Goal: Task Accomplishment & Management: Manage account settings

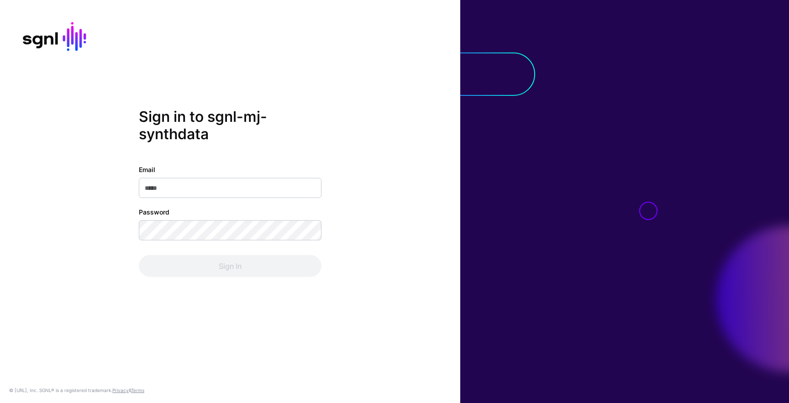
type input "**********"
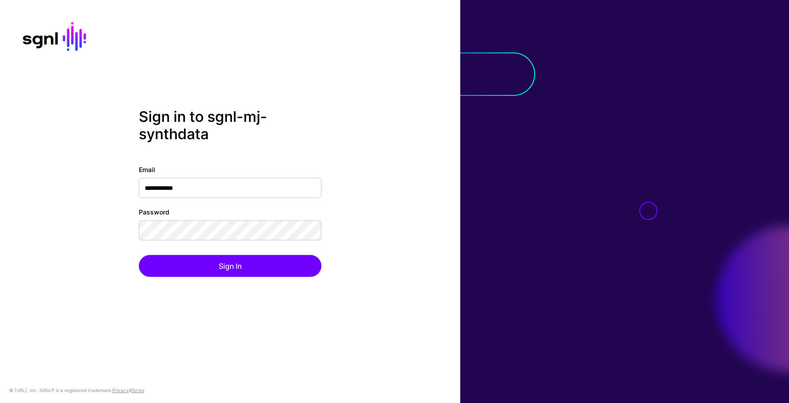
click at [316, 268] on div "Sign In" at bounding box center [230, 266] width 183 height 22
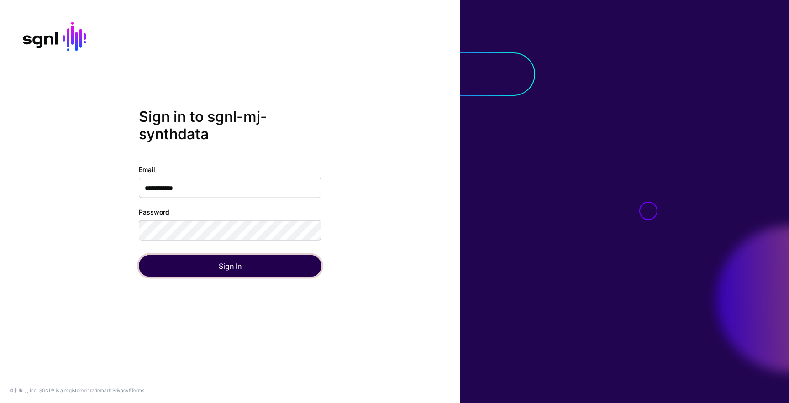
click at [305, 272] on button "Sign In" at bounding box center [230, 266] width 183 height 22
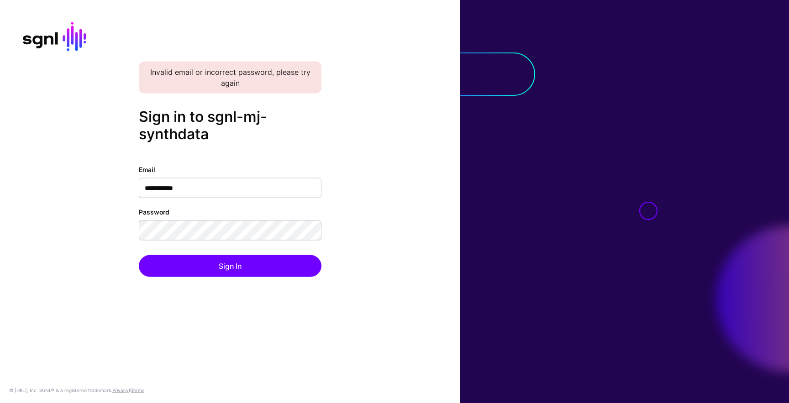
drag, startPoint x: 370, startPoint y: 228, endPoint x: 351, endPoint y: 232, distance: 20.2
click at [370, 228] on div "**********" at bounding box center [230, 202] width 460 height 188
click at [139, 255] on button "Sign In" at bounding box center [230, 266] width 183 height 22
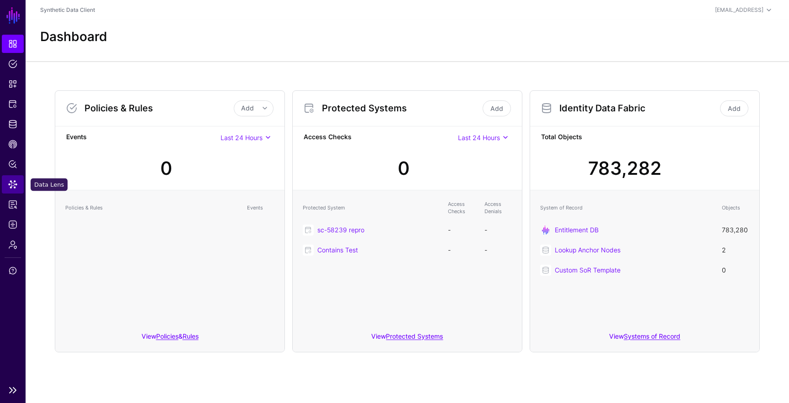
click at [14, 185] on span "Data Lens" at bounding box center [12, 184] width 9 height 9
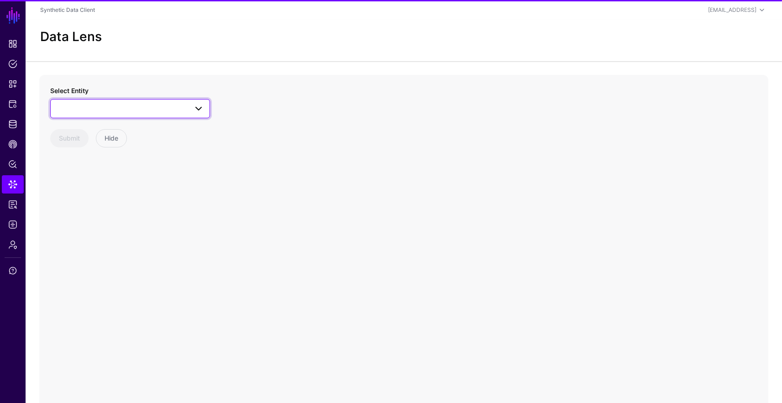
click at [109, 111] on span at bounding box center [130, 108] width 148 height 11
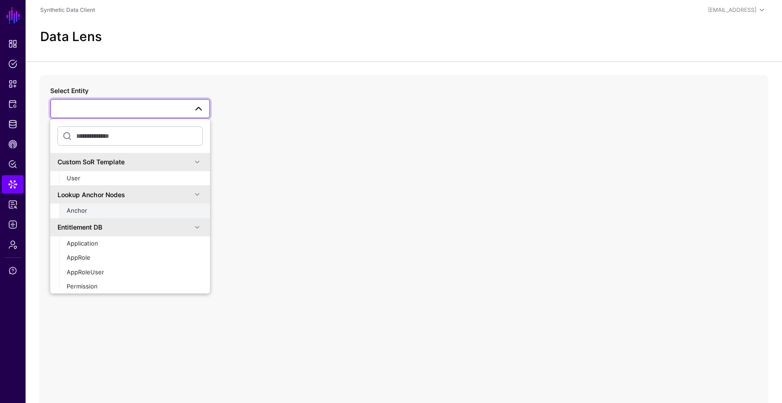
click at [111, 204] on button "Anchor" at bounding box center [134, 211] width 151 height 15
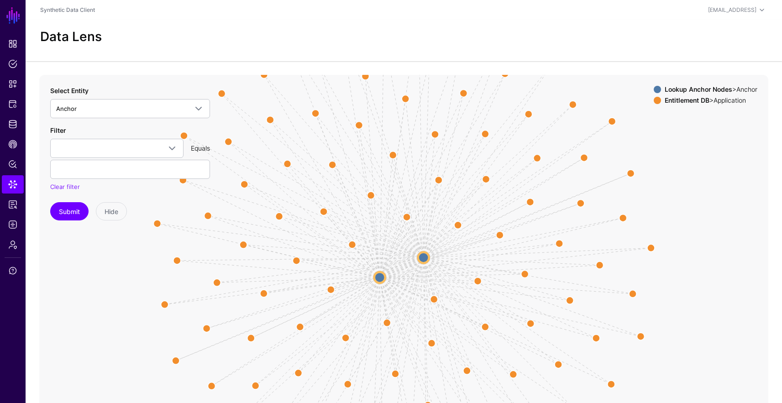
click at [426, 257] on circle at bounding box center [423, 257] width 11 height 11
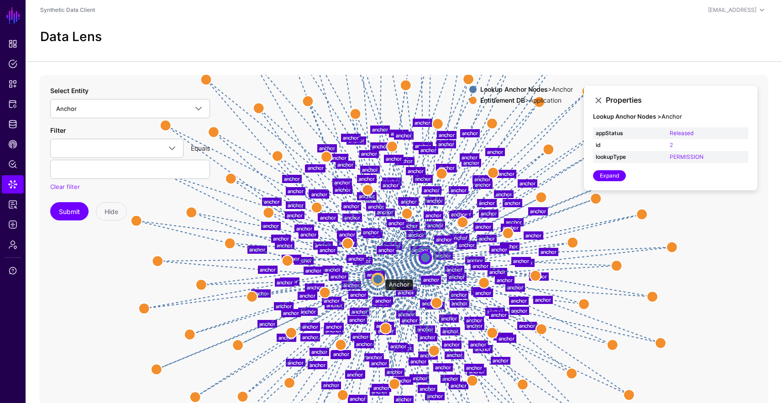
click at [380, 274] on circle at bounding box center [378, 279] width 11 height 11
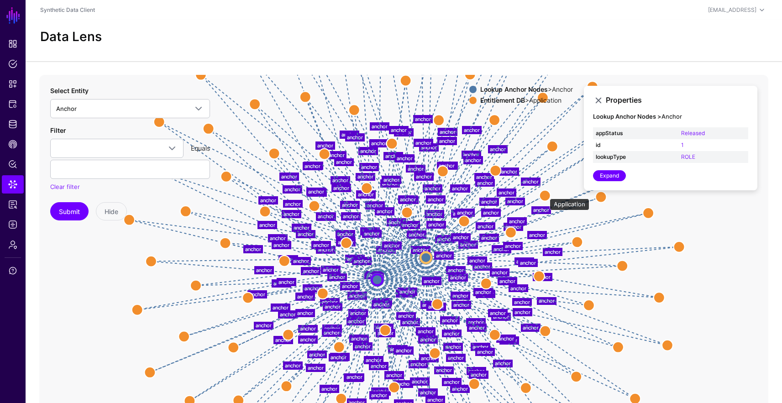
click at [548, 195] on circle at bounding box center [545, 195] width 11 height 11
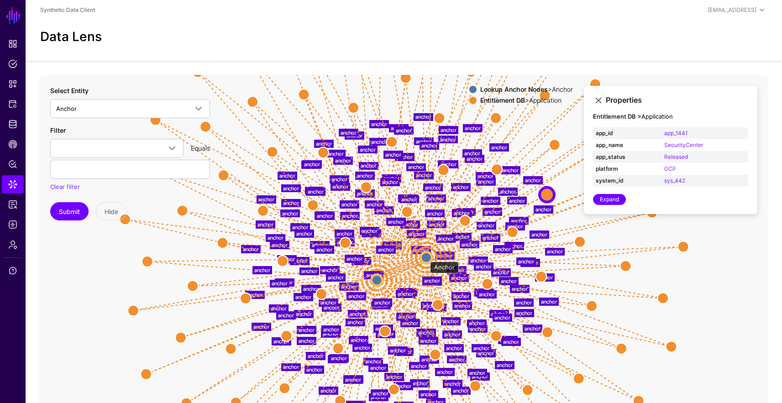
click at [426, 257] on circle at bounding box center [426, 257] width 11 height 11
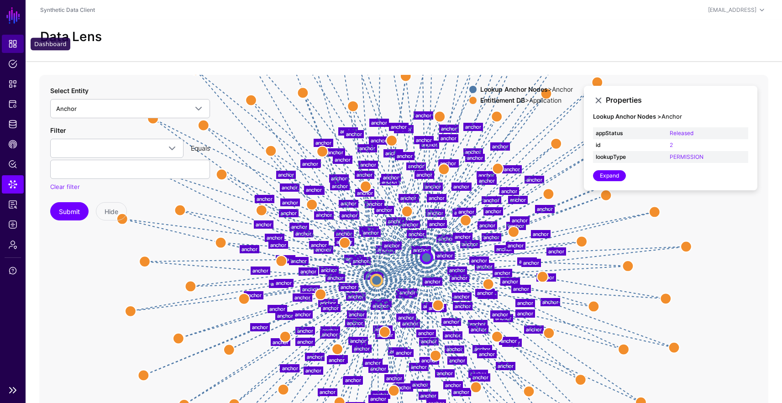
click at [14, 48] on span "Dashboard" at bounding box center [12, 43] width 9 height 9
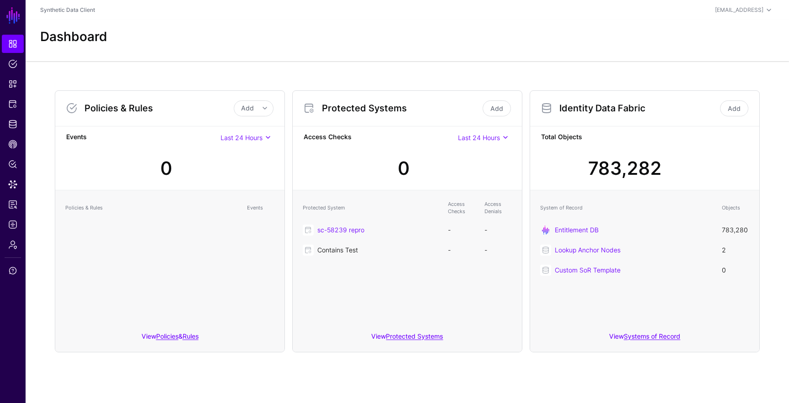
click at [356, 248] on link "Contains Test" at bounding box center [337, 250] width 41 height 8
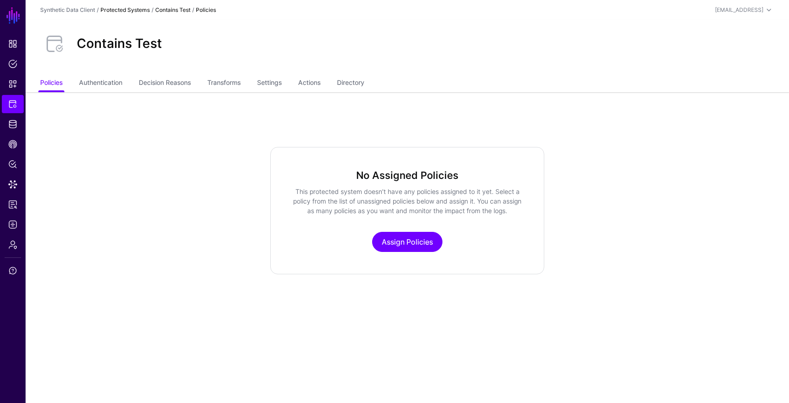
click at [128, 8] on link "Protected Systems" at bounding box center [124, 9] width 49 height 7
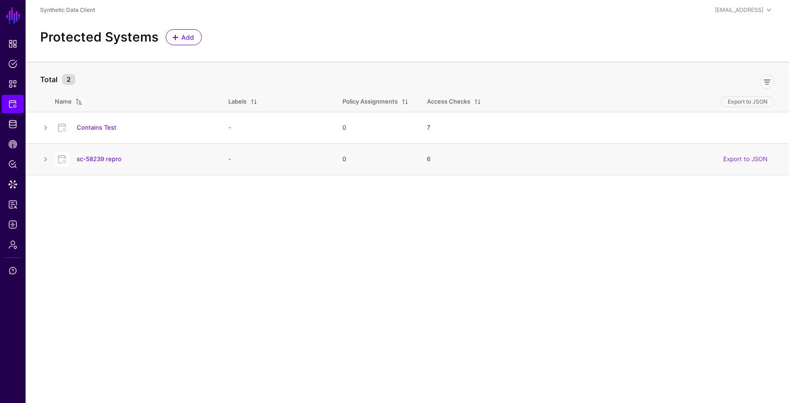
click at [109, 163] on h4 "sc-58239 repro" at bounding box center [143, 159] width 133 height 8
click at [79, 127] on link "Contains Test" at bounding box center [97, 127] width 40 height 7
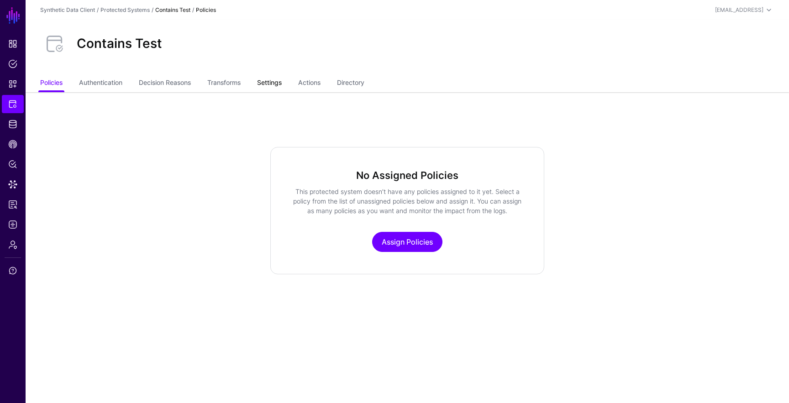
click at [281, 86] on link "Settings" at bounding box center [269, 83] width 25 height 17
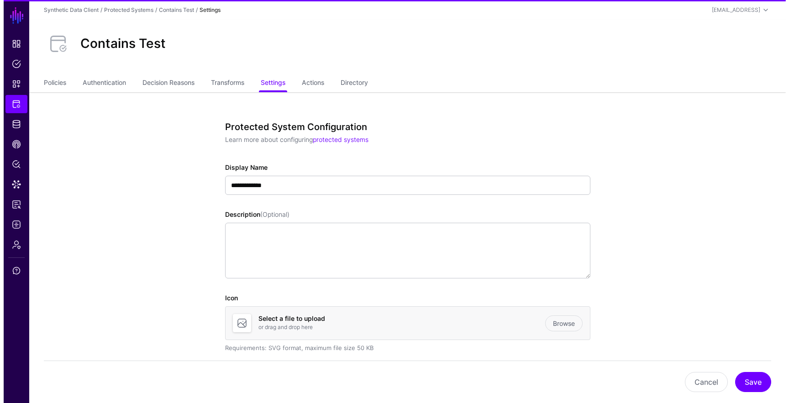
scroll to position [704, 0]
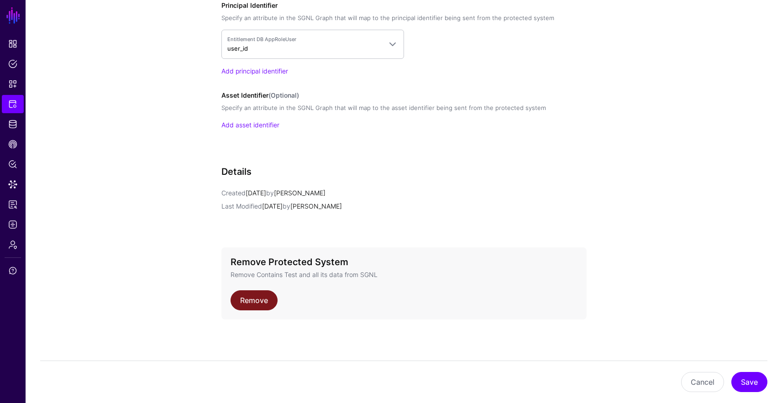
click at [252, 306] on link "Remove" at bounding box center [254, 300] width 47 height 20
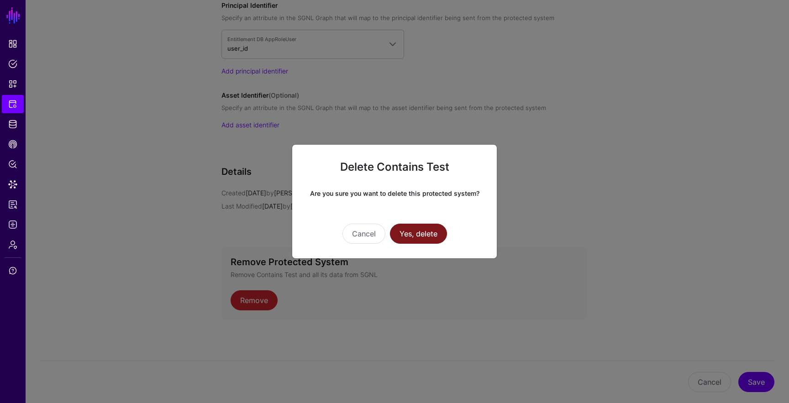
drag, startPoint x: 424, startPoint y: 232, endPoint x: 409, endPoint y: 234, distance: 14.7
click at [424, 232] on button "Yes, delete" at bounding box center [418, 234] width 57 height 20
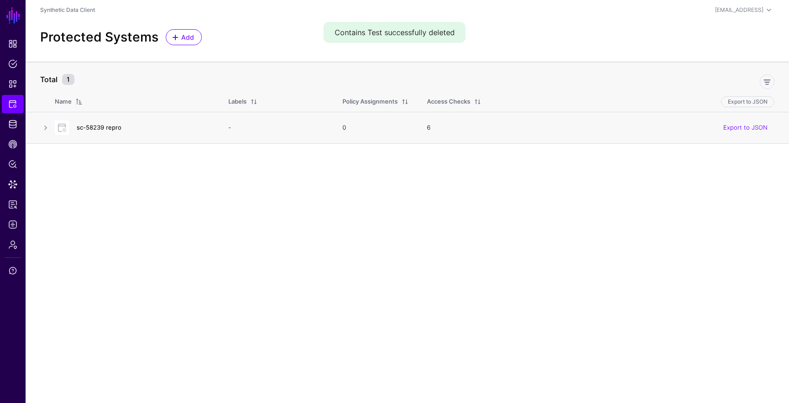
click at [110, 128] on link "sc-58239 repro" at bounding box center [99, 127] width 45 height 7
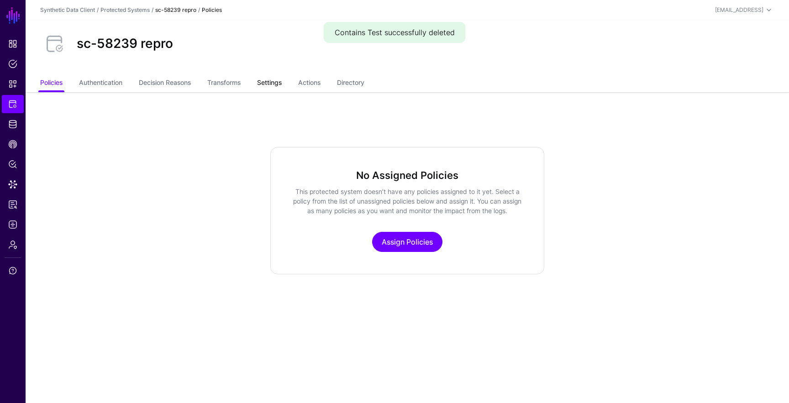
click at [282, 85] on link "Settings" at bounding box center [269, 83] width 25 height 17
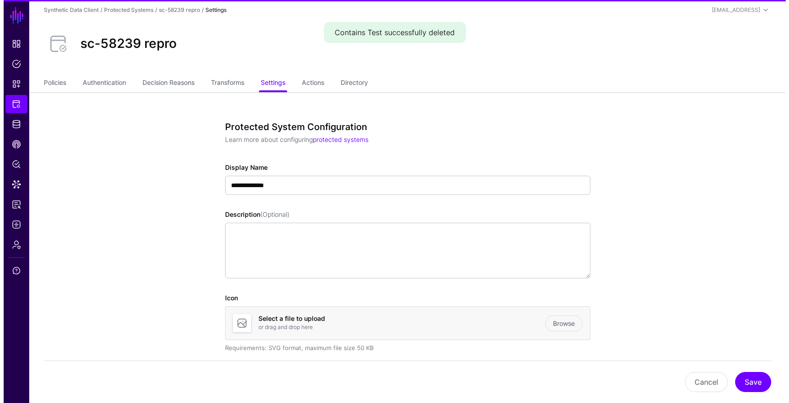
scroll to position [704, 0]
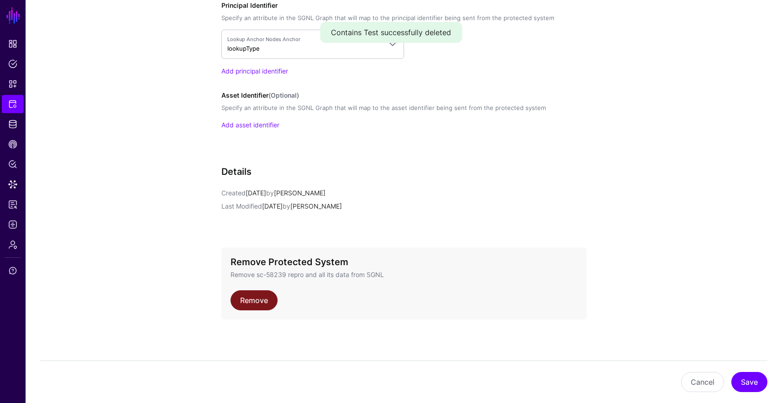
click at [266, 297] on link "Remove" at bounding box center [254, 300] width 47 height 20
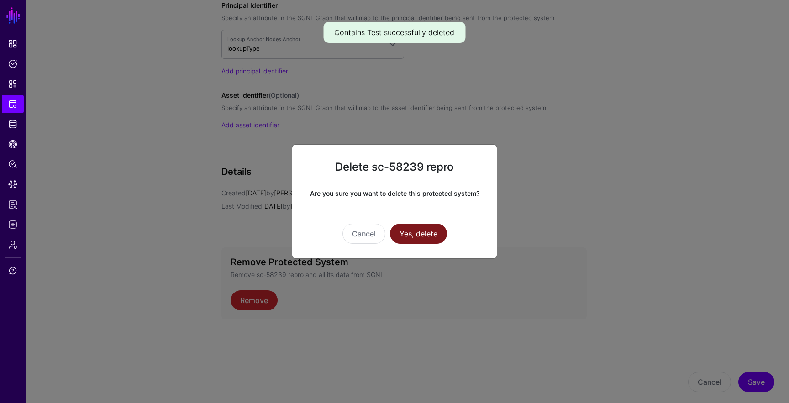
click at [421, 238] on button "Yes, delete" at bounding box center [418, 234] width 57 height 20
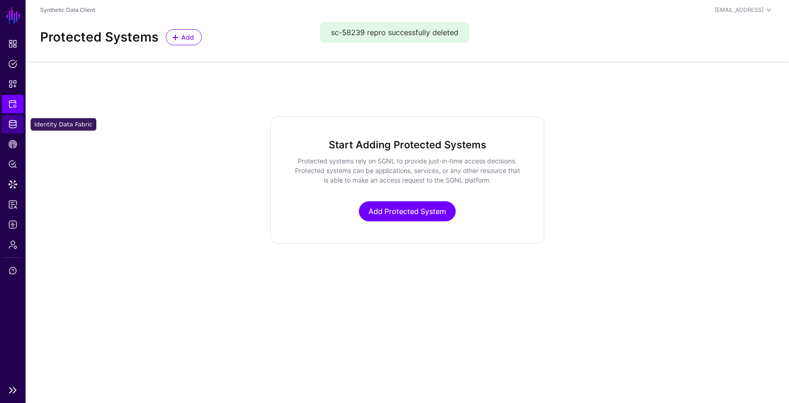
click at [14, 119] on link "Identity Data Fabric" at bounding box center [13, 124] width 22 height 18
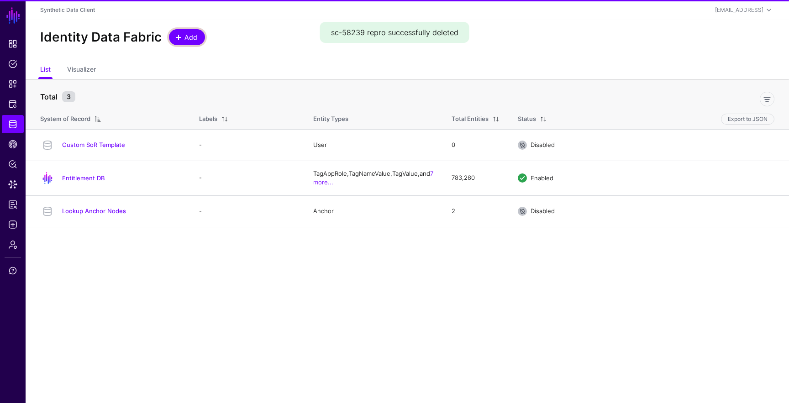
click at [179, 35] on span at bounding box center [178, 37] width 7 height 7
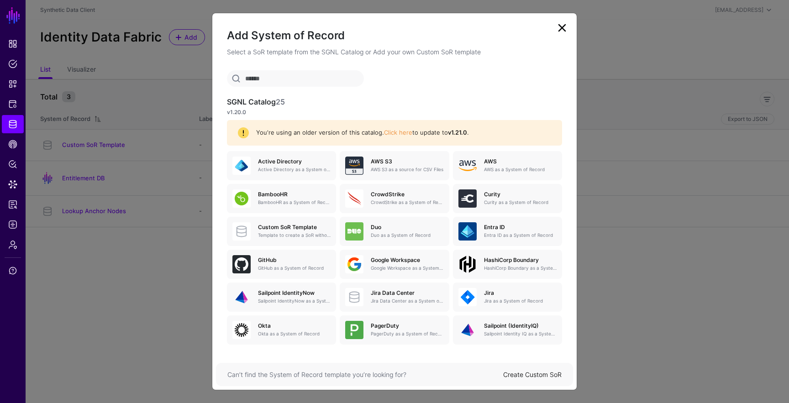
click at [510, 377] on link "Create Custom SoR" at bounding box center [532, 375] width 58 height 8
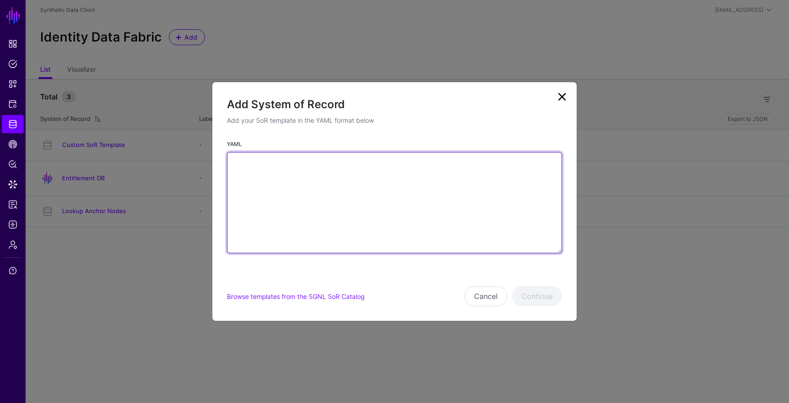
click at [302, 164] on textarea "YAML" at bounding box center [394, 202] width 335 height 101
paste textarea "**********"
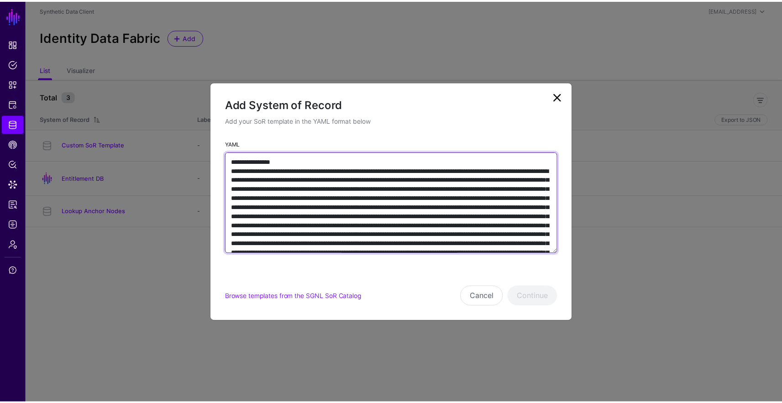
scroll to position [2945, 0]
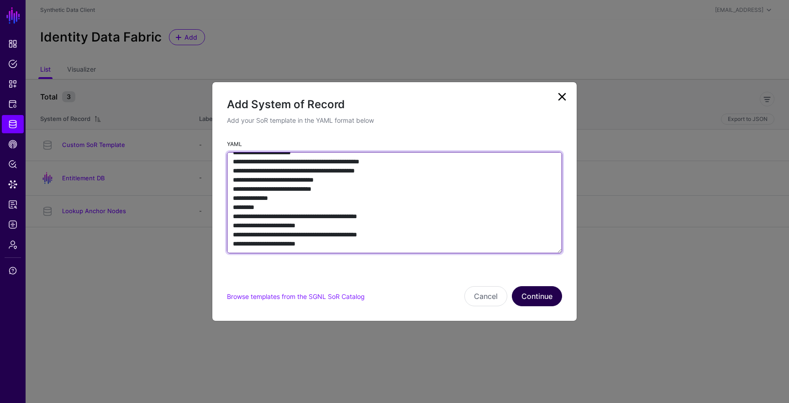
type textarea "**********"
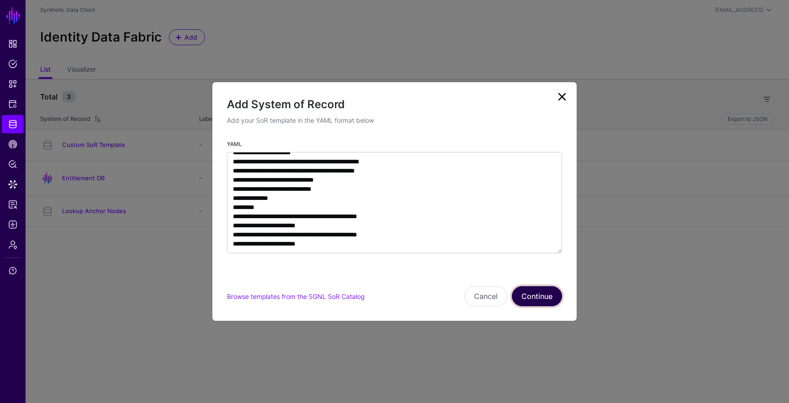
click at [541, 301] on button "Continue" at bounding box center [537, 296] width 50 height 20
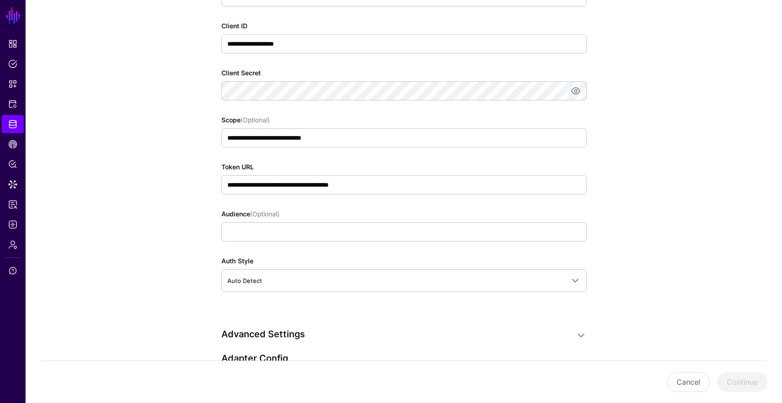
scroll to position [609, 0]
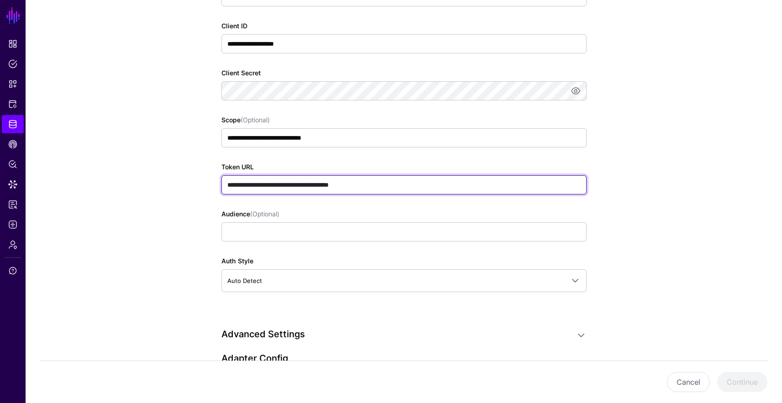
click at [279, 185] on input "**********" at bounding box center [403, 184] width 365 height 19
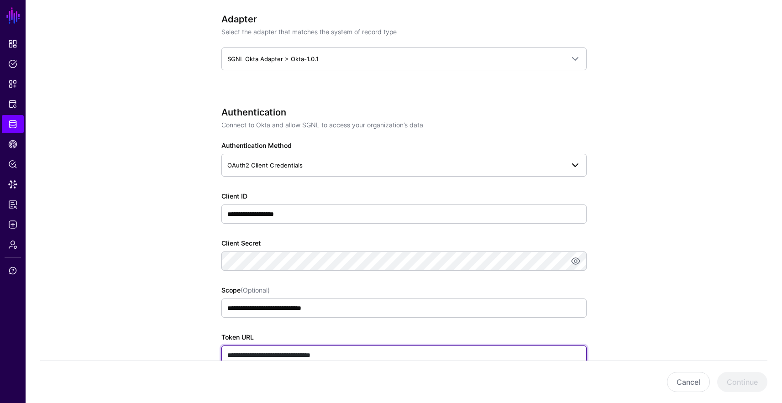
scroll to position [328, 0]
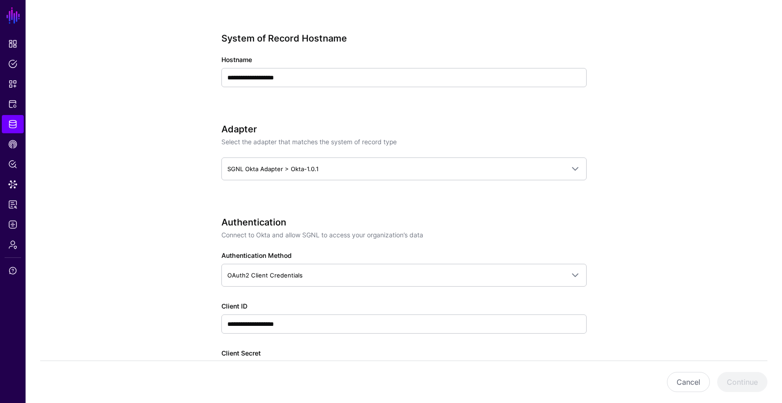
type input "**********"
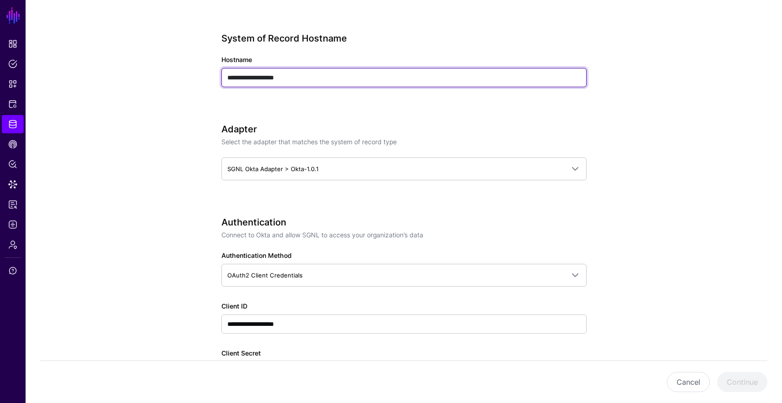
click at [258, 77] on input "**********" at bounding box center [403, 77] width 365 height 19
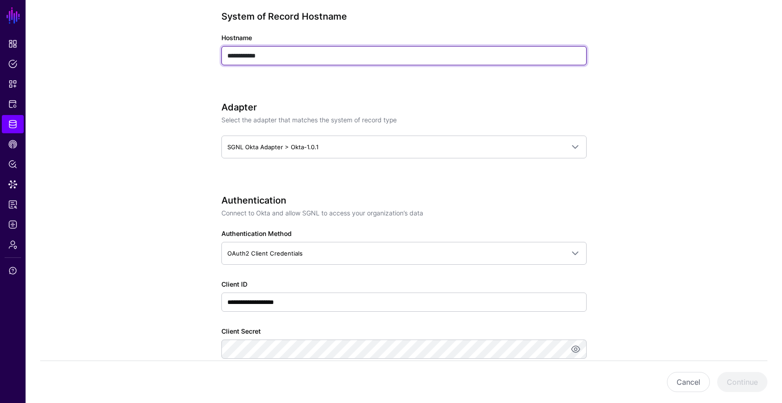
type input "**********"
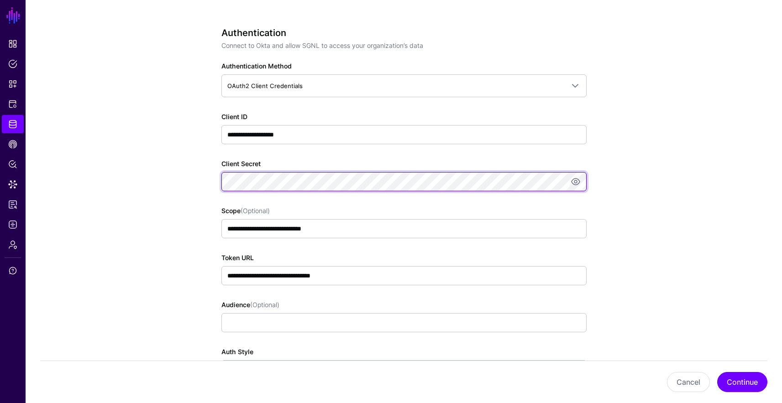
scroll to position [332, 0]
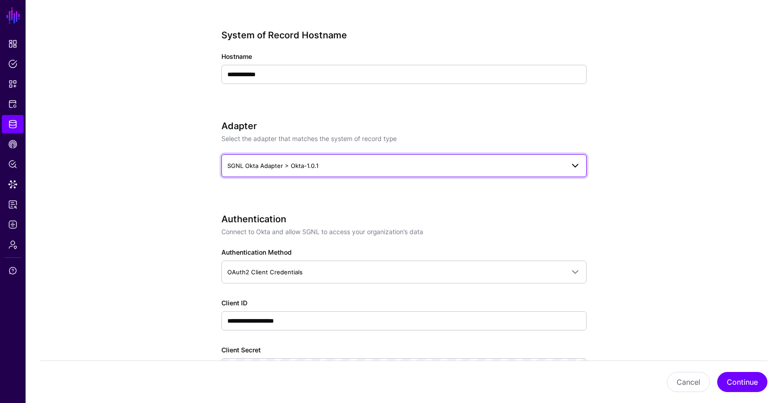
click at [346, 162] on span "SGNL Okta Adapter > Okta-1.0.1" at bounding box center [395, 166] width 337 height 10
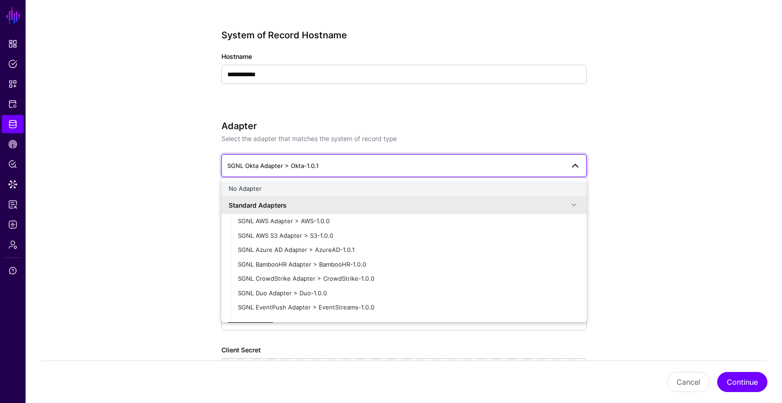
click at [337, 195] on button "No Adapter" at bounding box center [403, 189] width 365 height 15
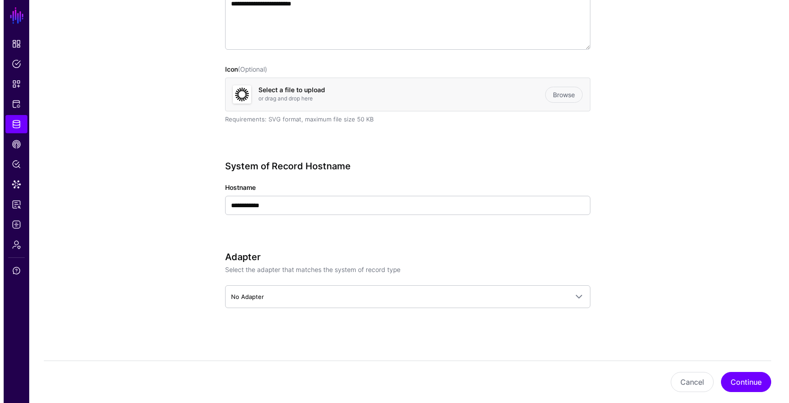
scroll to position [200, 0]
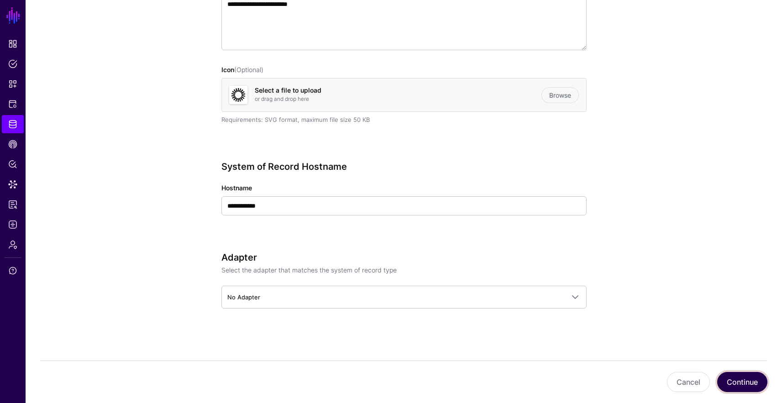
click at [755, 381] on button "Continue" at bounding box center [742, 382] width 50 height 20
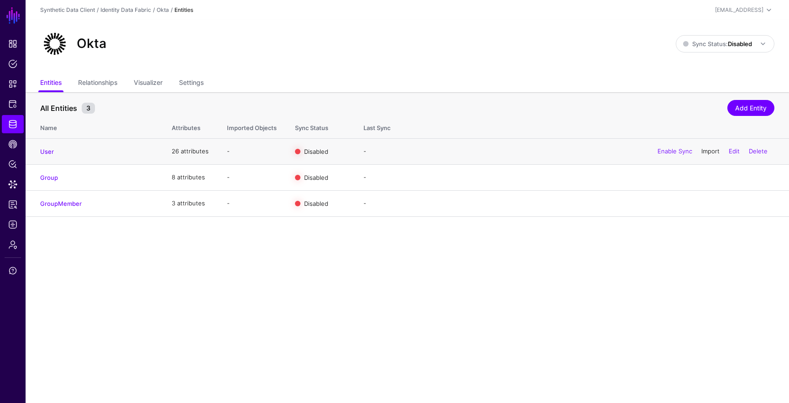
click at [703, 153] on link "Import" at bounding box center [710, 151] width 18 height 7
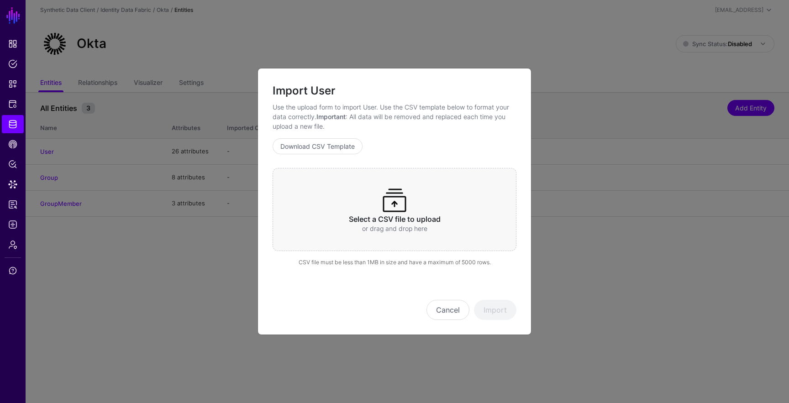
click at [344, 189] on div "Select a CSV file to upload or drag and drop here" at bounding box center [395, 209] width 244 height 83
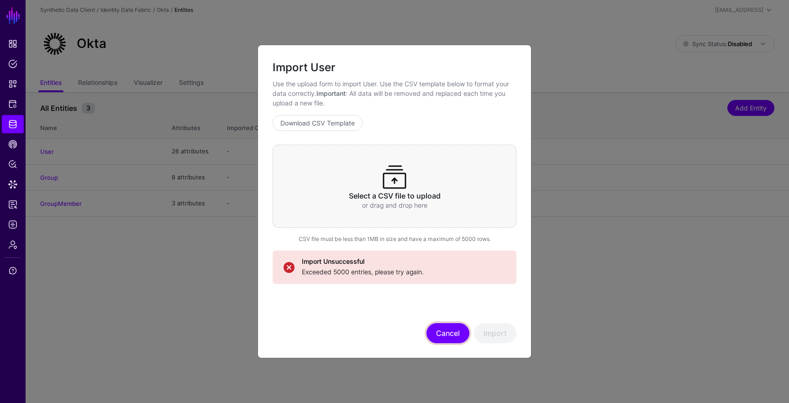
click at [447, 337] on button "Cancel" at bounding box center [448, 333] width 43 height 20
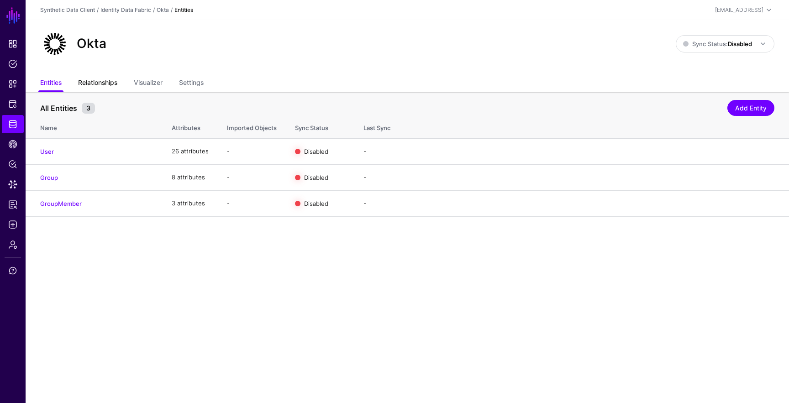
click at [101, 82] on link "Relationships" at bounding box center [97, 83] width 39 height 17
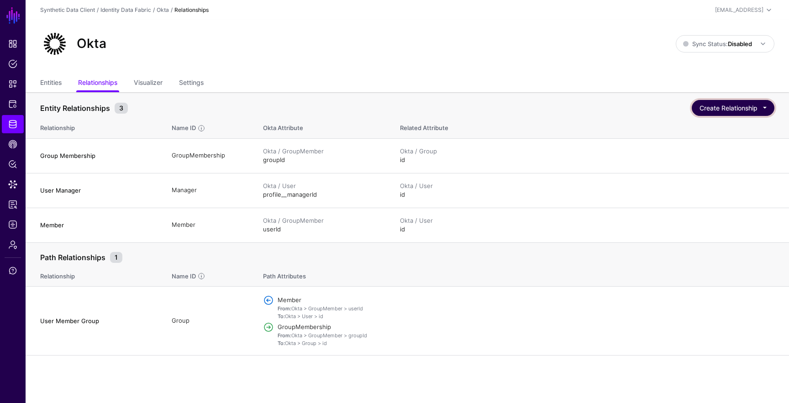
click at [735, 104] on button "Create Relationship" at bounding box center [733, 108] width 83 height 16
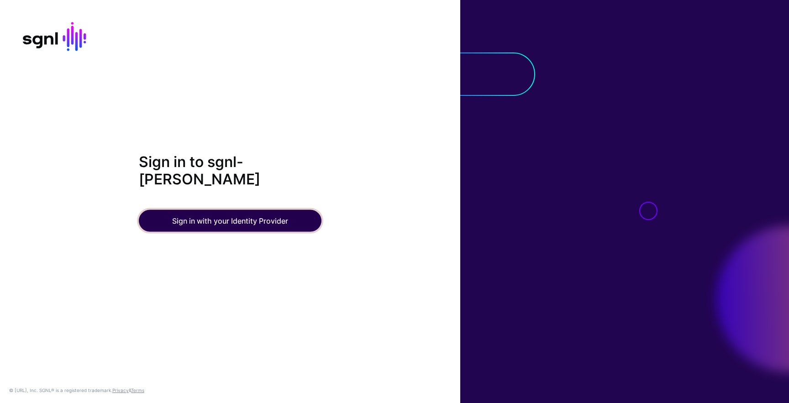
click at [247, 217] on button "Sign in with your Identity Provider" at bounding box center [230, 221] width 183 height 22
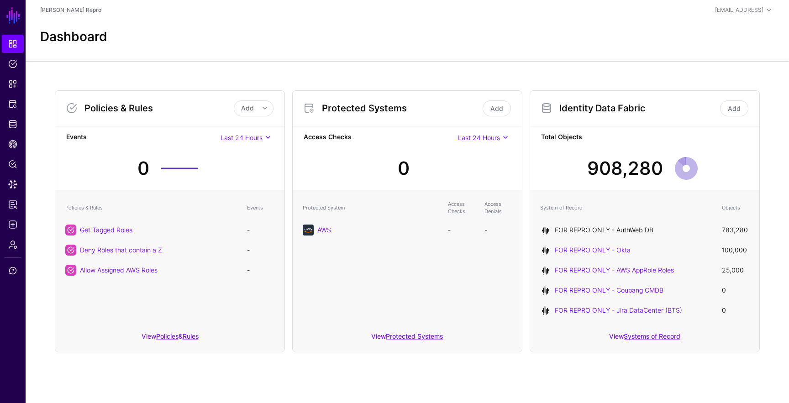
click at [595, 231] on link "FOR REPRO ONLY - AuthWeb DB" at bounding box center [604, 230] width 99 height 8
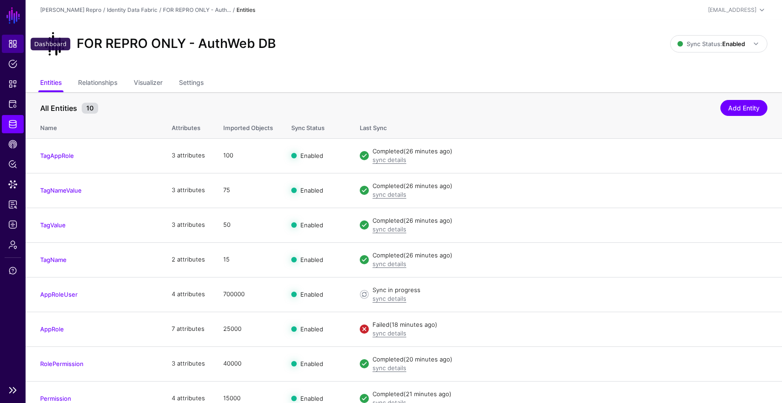
click at [13, 42] on span "Dashboard" at bounding box center [12, 43] width 9 height 9
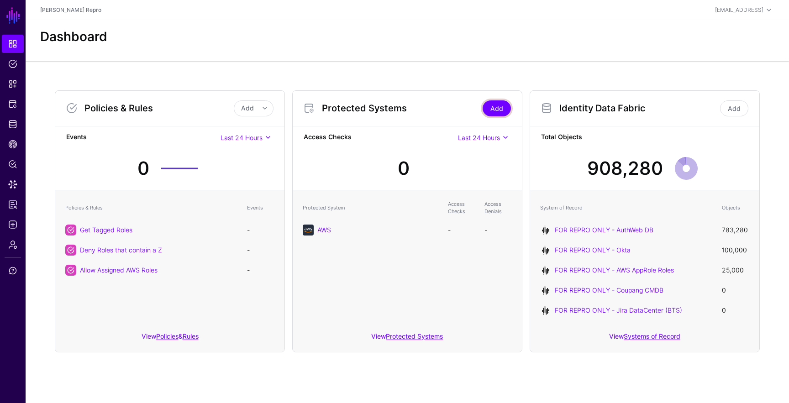
click at [496, 107] on link "Add" at bounding box center [497, 108] width 28 height 16
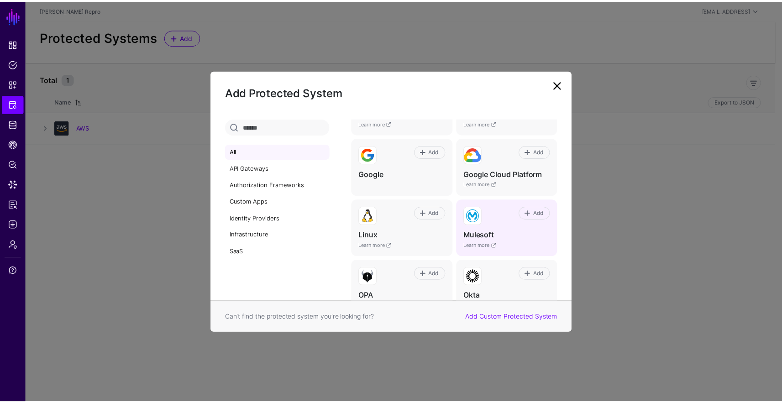
scroll to position [199, 0]
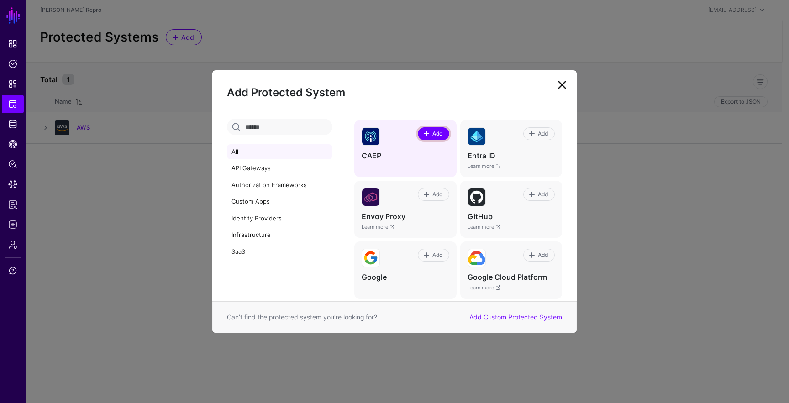
click at [442, 133] on link "Add" at bounding box center [434, 133] width 32 height 13
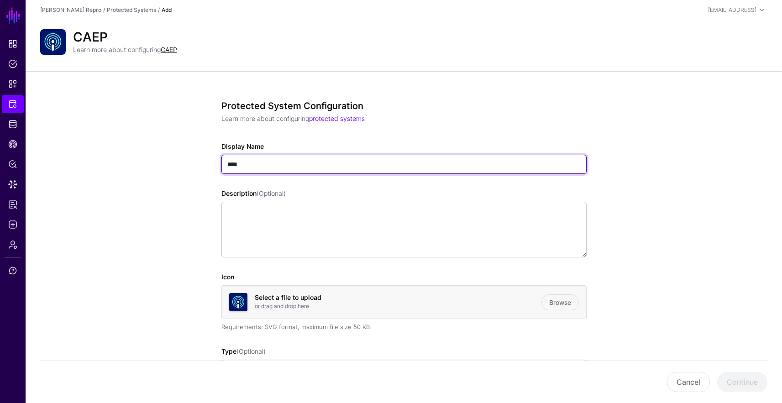
click at [316, 170] on input "****" at bounding box center [403, 164] width 365 height 19
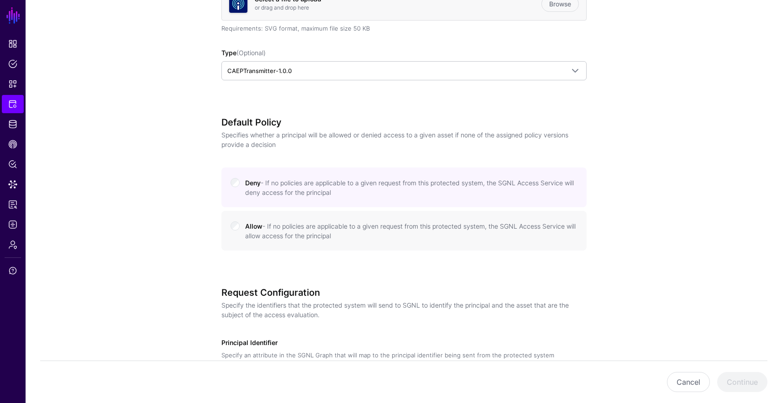
scroll to position [299, 0]
type input "**********"
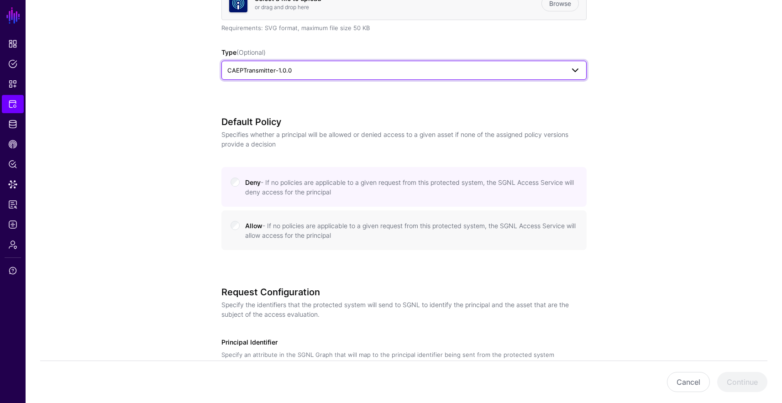
click at [386, 73] on span "CAEPTransmitter-1.0.0" at bounding box center [395, 70] width 337 height 10
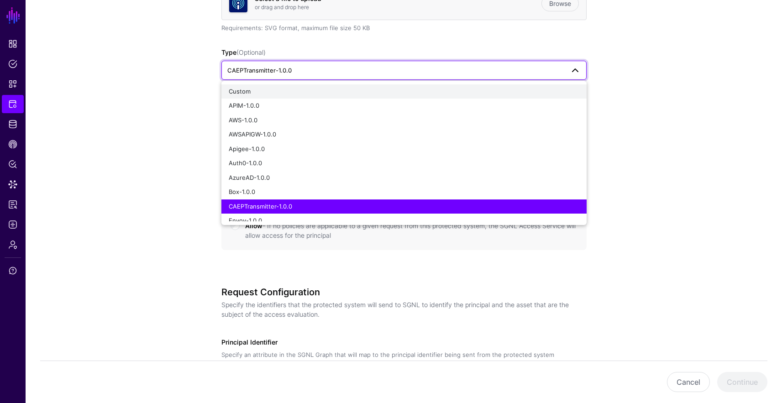
click at [382, 90] on div "Custom" at bounding box center [404, 91] width 351 height 9
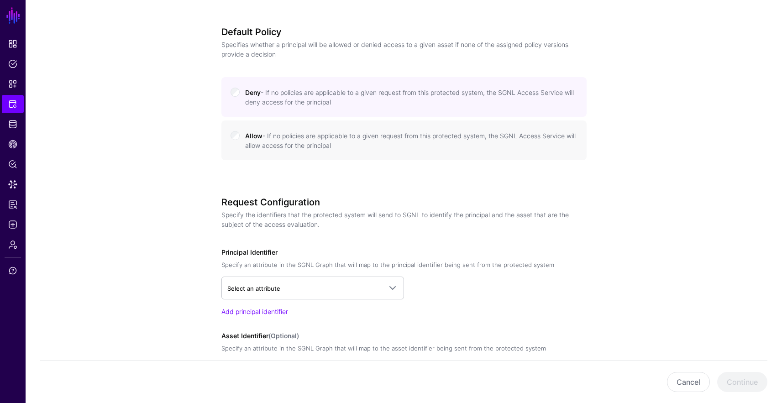
scroll to position [451, 0]
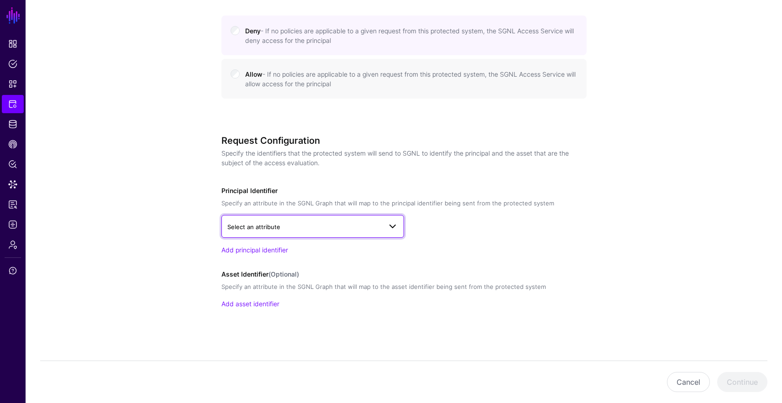
click at [389, 232] on link "Select an attribute" at bounding box center [312, 226] width 183 height 23
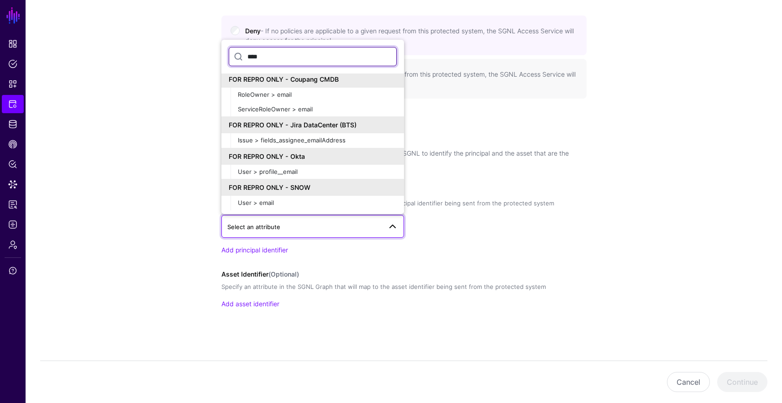
scroll to position [2, 0]
type input "****"
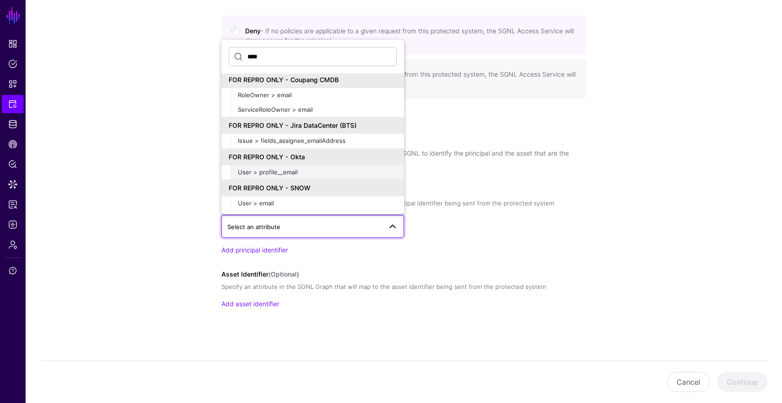
click at [347, 171] on div "User > profile__email" at bounding box center [317, 172] width 159 height 9
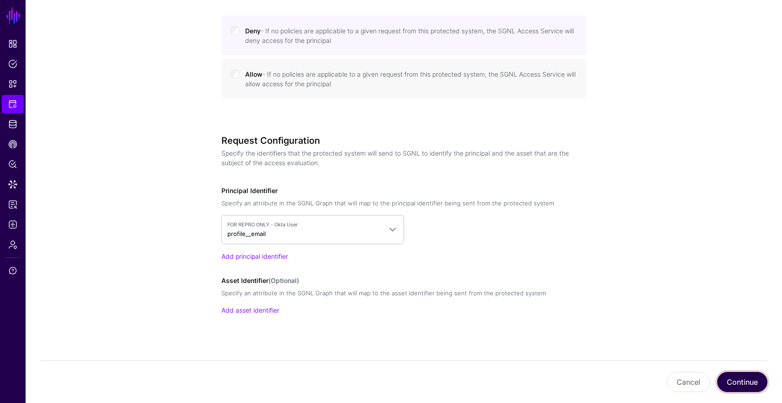
click at [739, 382] on button "Continue" at bounding box center [742, 382] width 50 height 20
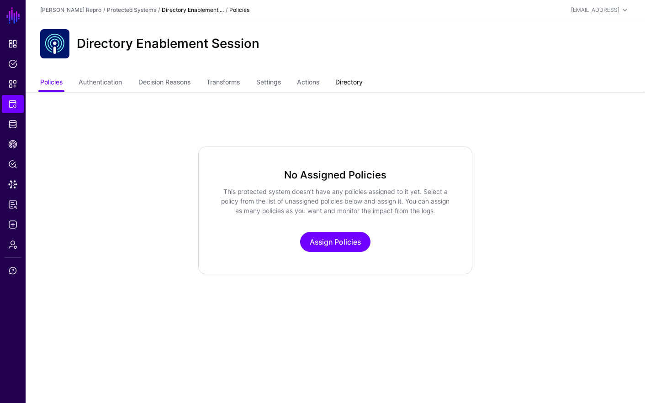
click at [346, 84] on link "Directory" at bounding box center [348, 82] width 27 height 17
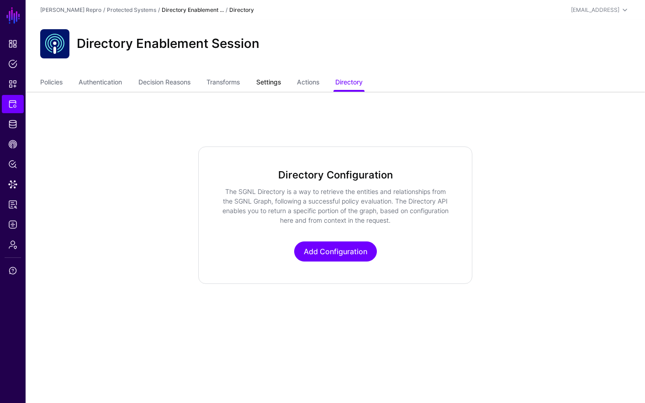
click at [268, 82] on link "Settings" at bounding box center [268, 82] width 25 height 17
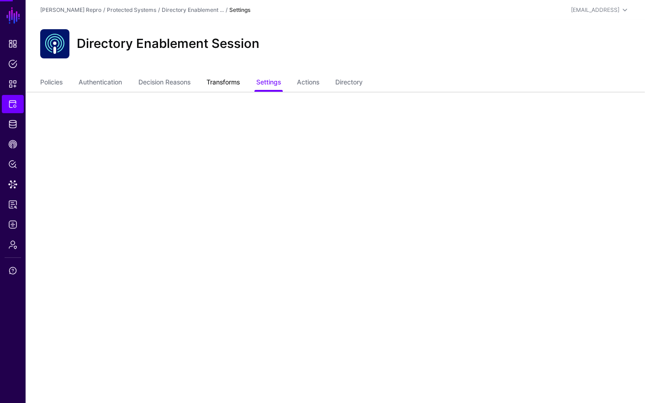
click at [232, 85] on link "Transforms" at bounding box center [222, 82] width 33 height 17
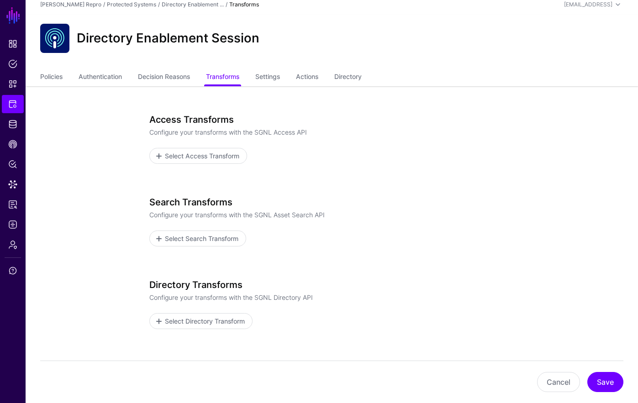
scroll to position [13, 0]
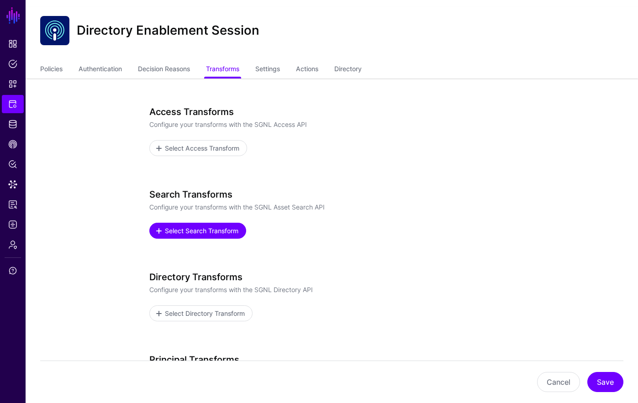
click at [210, 230] on span "Select Search Transform" at bounding box center [201, 231] width 76 height 10
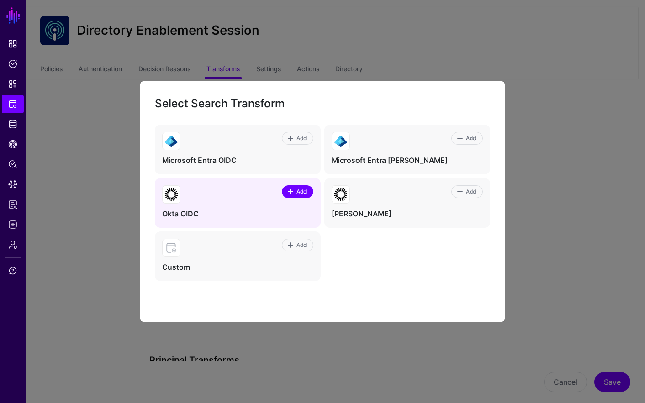
click at [294, 194] on span at bounding box center [292, 191] width 8 height 7
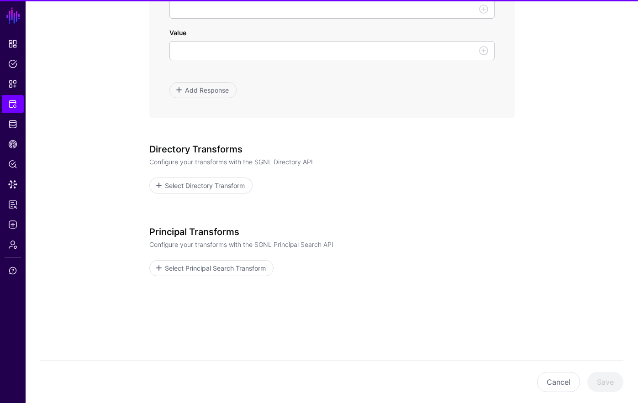
scroll to position [629, 0]
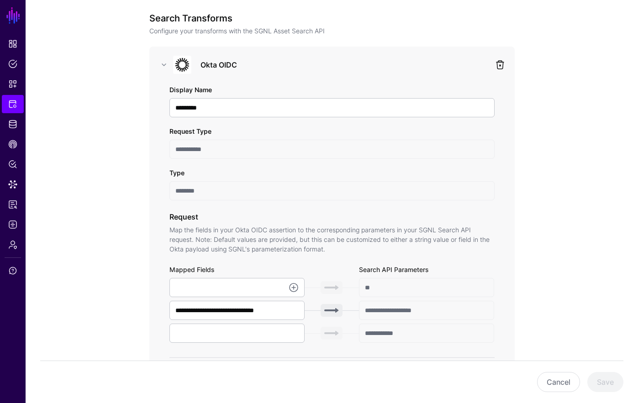
click at [501, 63] on link at bounding box center [500, 64] width 11 height 11
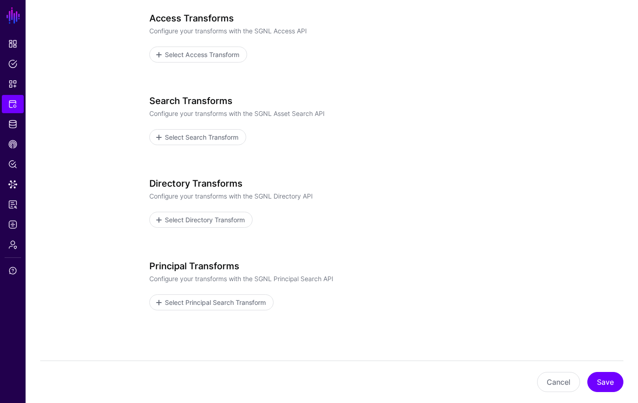
scroll to position [150, 0]
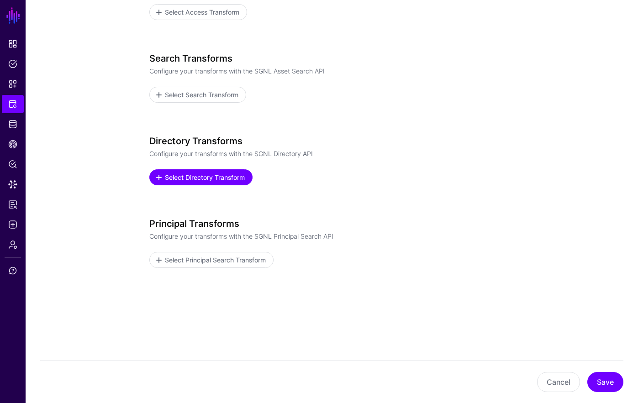
click at [223, 179] on span "Select Directory Transform" at bounding box center [204, 178] width 82 height 10
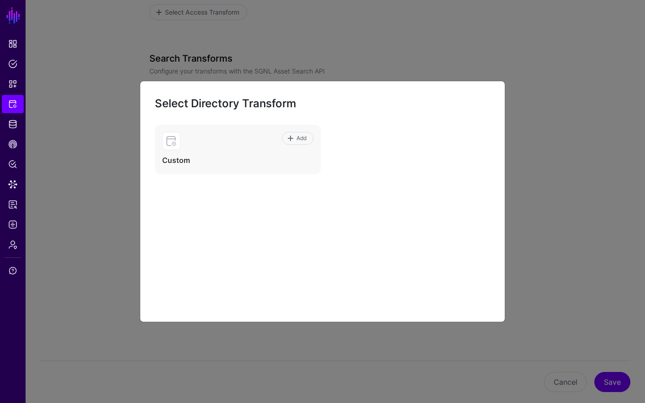
click at [518, 185] on ngb-modal-window "Select Directory Transform Add Custom" at bounding box center [322, 201] width 645 height 403
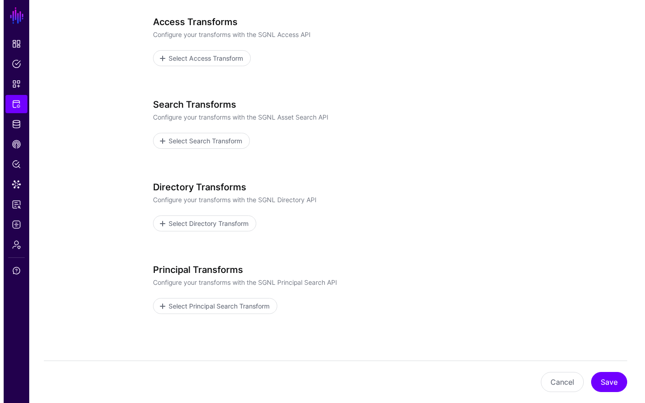
scroll to position [102, 0]
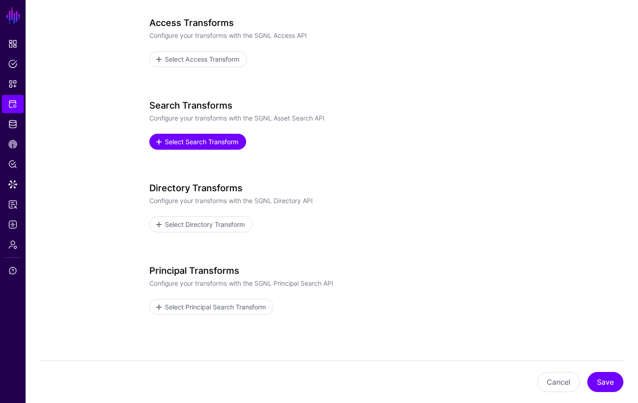
click at [231, 142] on span "Select Search Transform" at bounding box center [201, 142] width 76 height 10
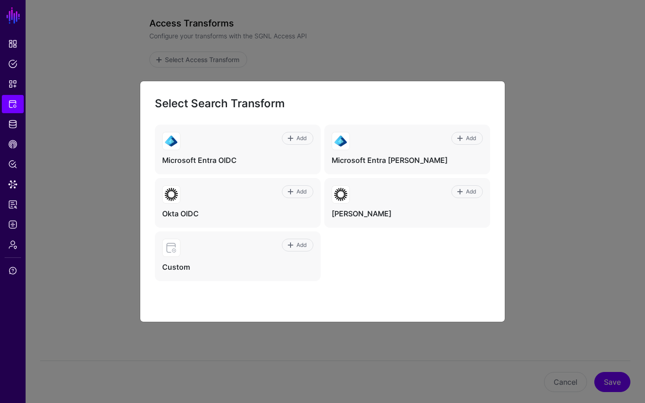
click at [556, 203] on ngb-modal-window "Select Search Transform Add Microsoft Entra OIDC Add Microsoft Entra SAML Add O…" at bounding box center [322, 201] width 645 height 403
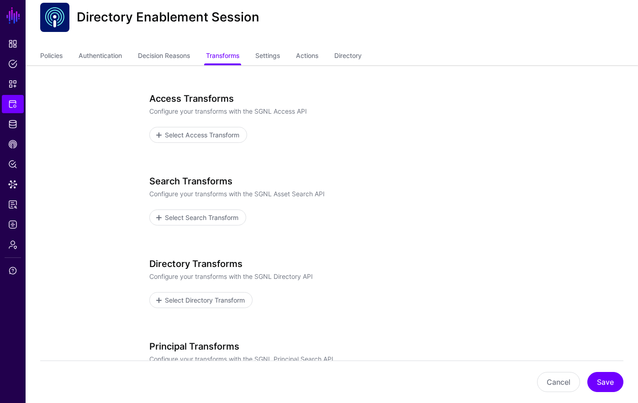
scroll to position [0, 0]
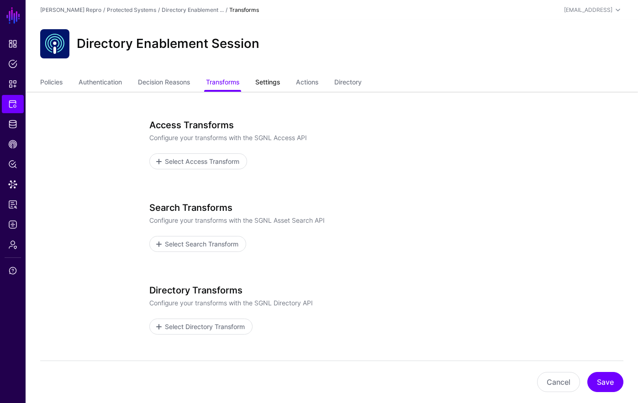
click at [268, 83] on link "Settings" at bounding box center [267, 82] width 25 height 17
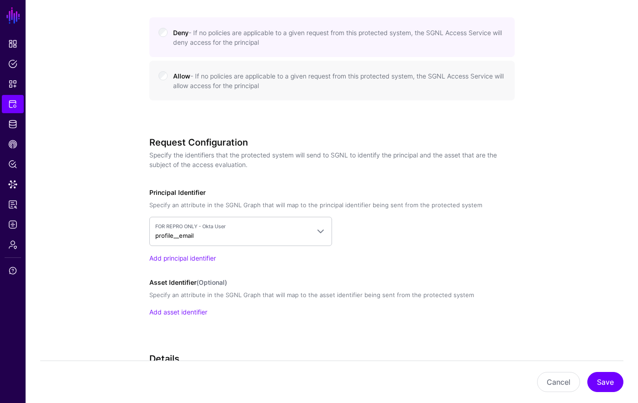
scroll to position [585, 0]
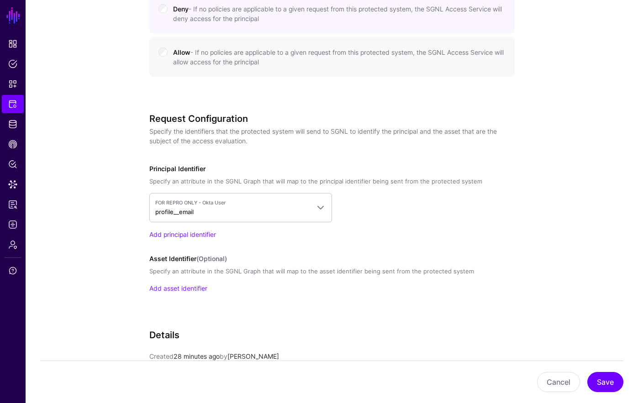
drag, startPoint x: 199, startPoint y: 293, endPoint x: 197, endPoint y: 288, distance: 5.8
click at [199, 293] on div "Request Configuration Specify the identifiers that the protected system will se…" at bounding box center [331, 216] width 365 height 206
drag, startPoint x: 197, startPoint y: 288, endPoint x: 206, endPoint y: 277, distance: 13.6
click at [197, 288] on link "Add asset identifier" at bounding box center [178, 289] width 58 height 8
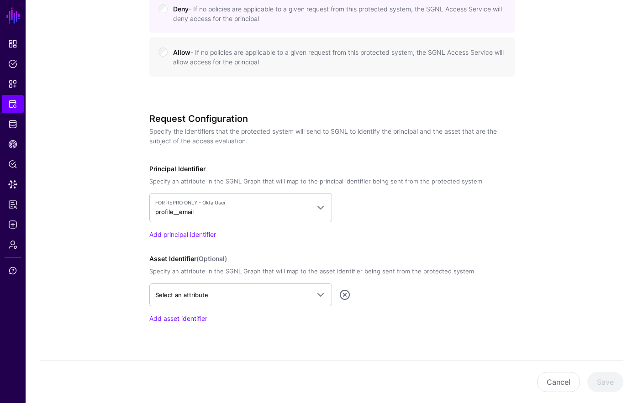
click at [219, 311] on div "Select an attribute FOR REPRO ONLY - AuthWeb DB TagAppRole > id TagAppRole > ap…" at bounding box center [331, 304] width 365 height 40
click at [223, 301] on link "Select an attribute" at bounding box center [240, 295] width 183 height 23
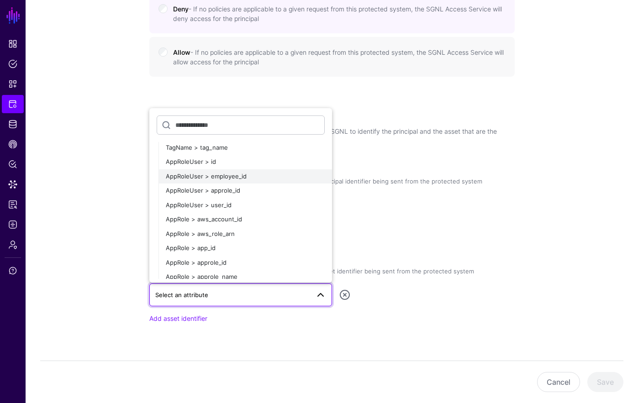
scroll to position [213, 0]
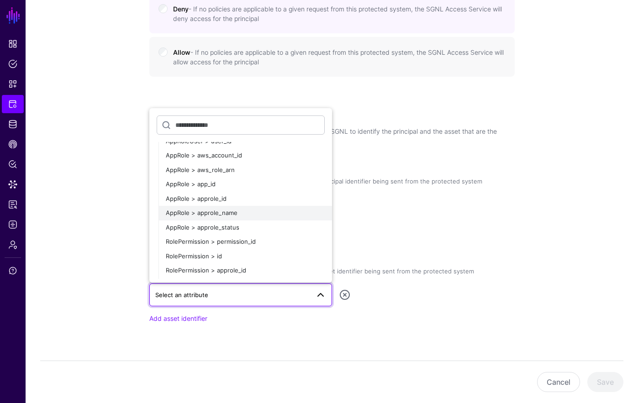
click at [258, 216] on div "AppRole > approle_name" at bounding box center [245, 213] width 159 height 9
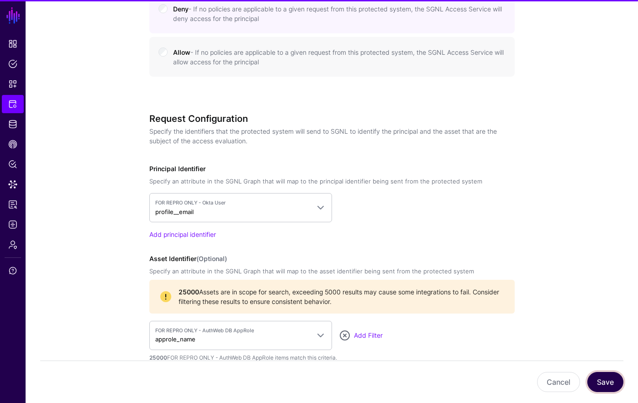
click at [602, 381] on button "Save" at bounding box center [605, 382] width 36 height 20
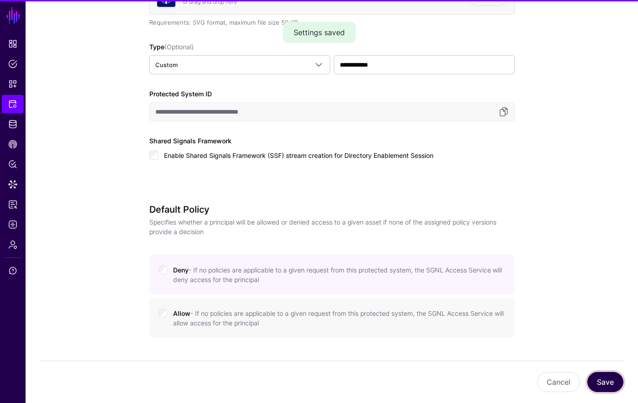
scroll to position [0, 0]
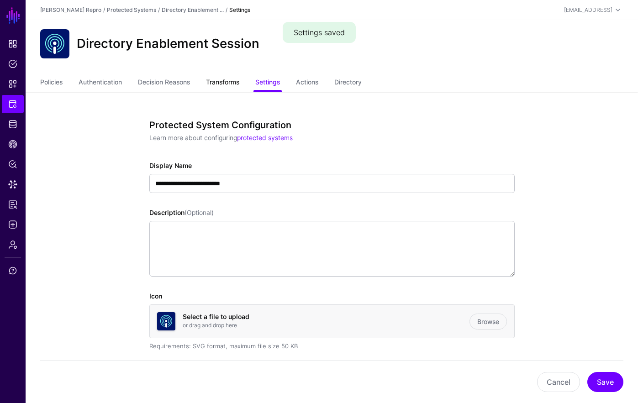
click at [237, 80] on link "Transforms" at bounding box center [222, 82] width 33 height 17
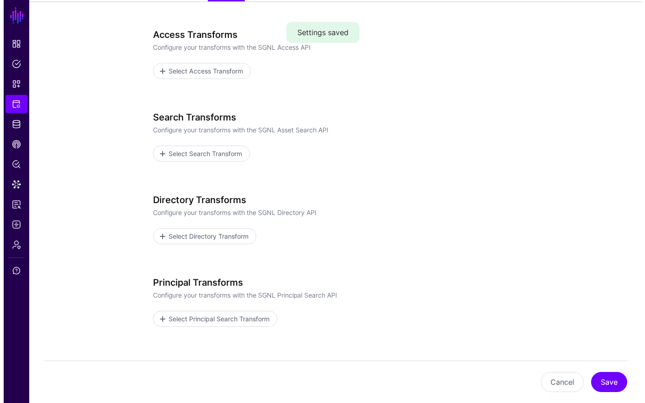
scroll to position [150, 0]
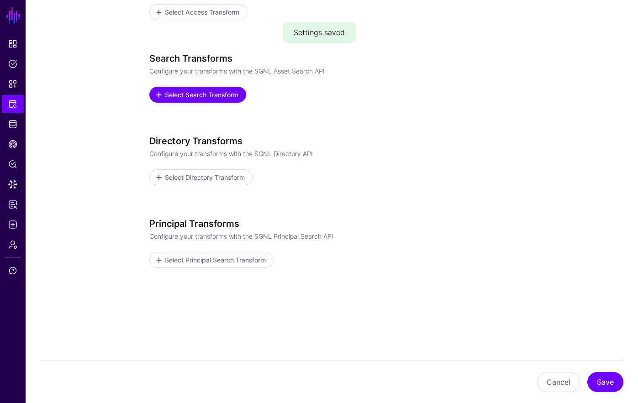
click at [227, 95] on span "Select Search Transform" at bounding box center [201, 95] width 76 height 10
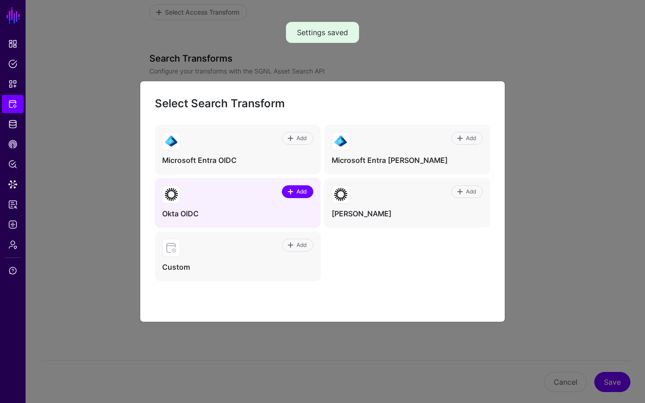
click at [303, 190] on span "Add" at bounding box center [301, 192] width 12 height 8
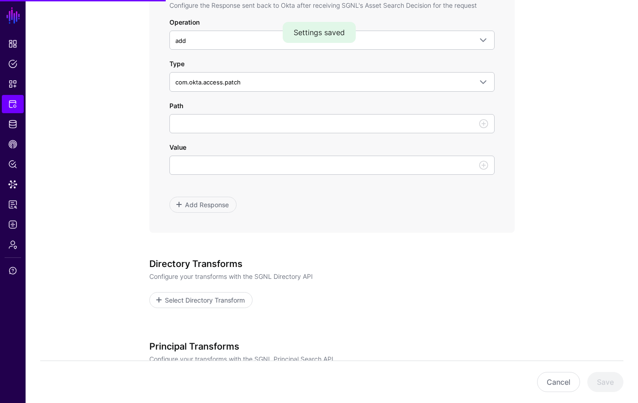
scroll to position [525, 0]
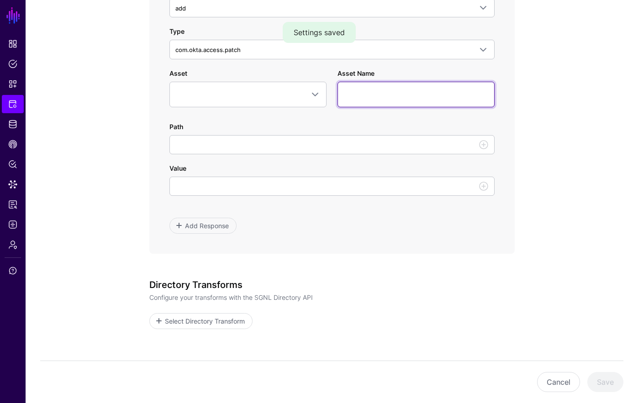
click at [407, 95] on input "Asset Name" at bounding box center [415, 95] width 157 height 26
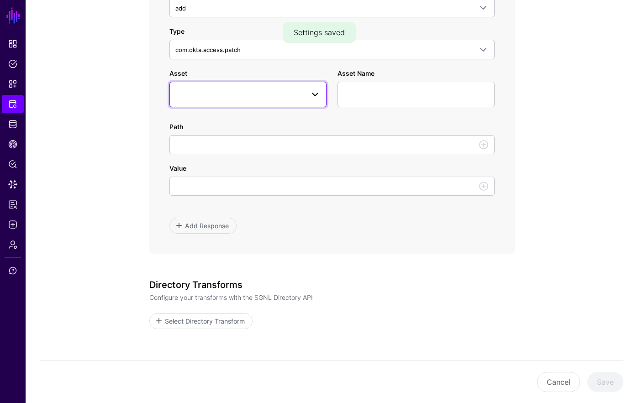
click at [269, 94] on span at bounding box center [247, 94] width 145 height 11
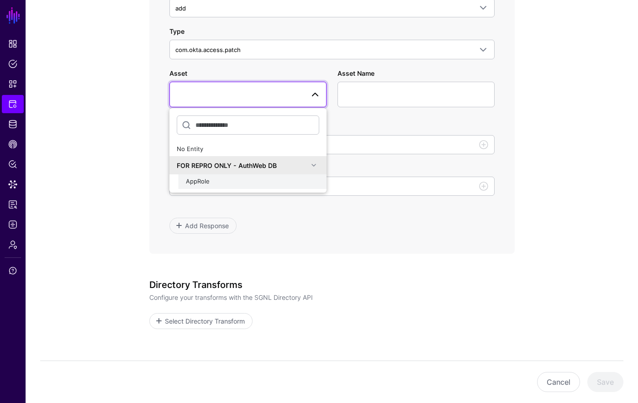
click at [202, 180] on span "AppRole" at bounding box center [198, 181] width 24 height 7
type input "**********"
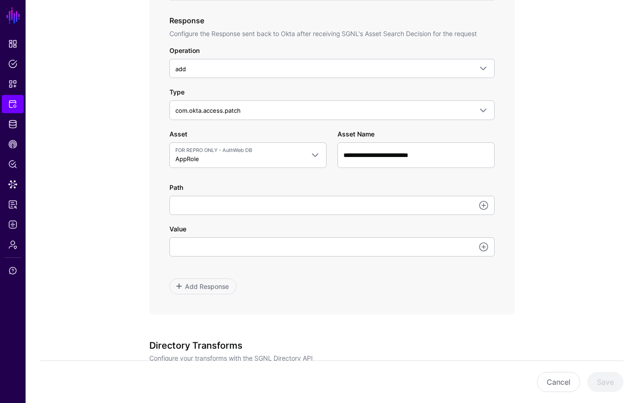
scroll to position [433, 0]
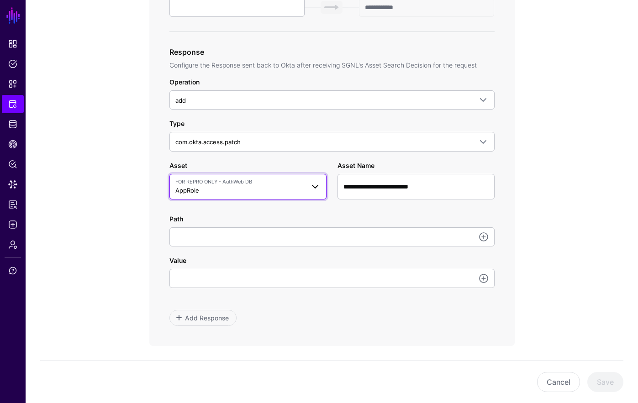
click at [213, 190] on span "FOR REPRO ONLY - AuthWeb DB AppRole" at bounding box center [239, 186] width 129 height 17
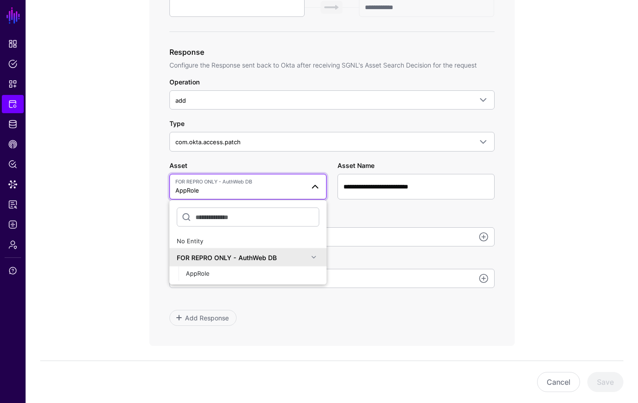
click at [137, 256] on div "**********" at bounding box center [332, 149] width 422 height 980
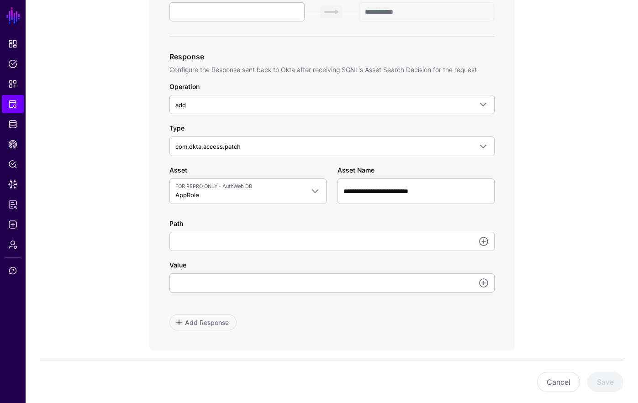
scroll to position [434, 0]
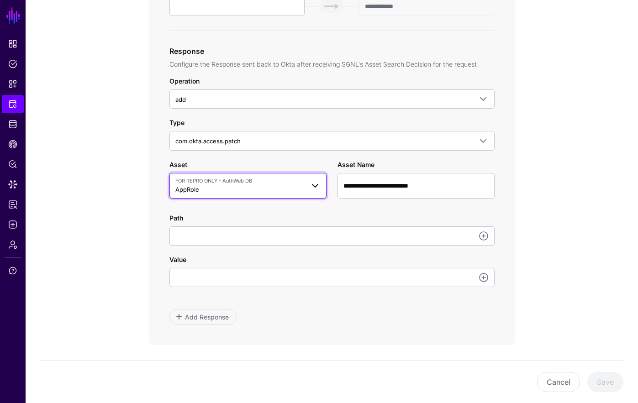
click at [237, 179] on span "FOR REPRO ONLY - AuthWeb DB" at bounding box center [239, 181] width 129 height 8
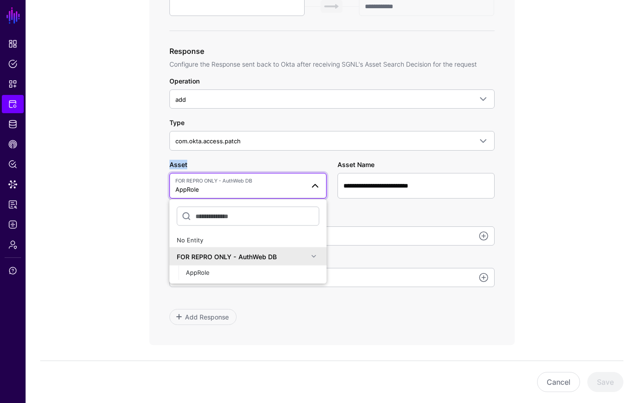
drag, startPoint x: 200, startPoint y: 165, endPoint x: 167, endPoint y: 162, distance: 33.5
click at [167, 163] on div "Asset FOR REPRO ONLY - AuthWeb DB AppRole No Entity FOR REPRO ONLY - AuthWeb DB…" at bounding box center [248, 179] width 168 height 39
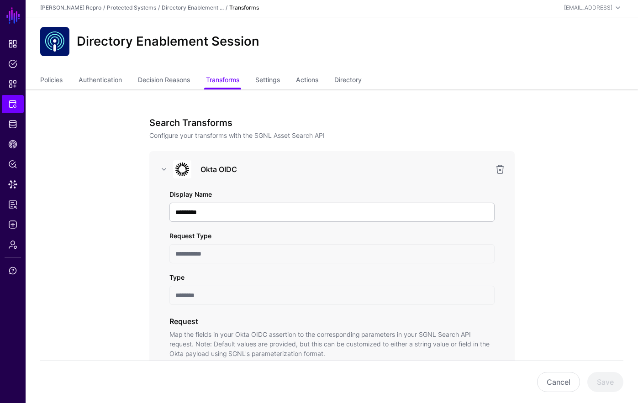
scroll to position [0, 0]
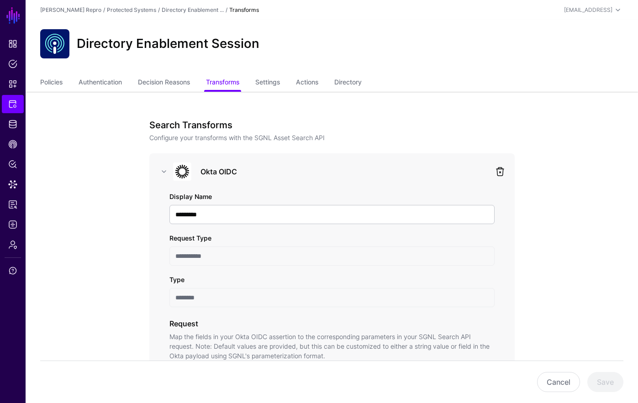
click at [500, 170] on link at bounding box center [500, 171] width 11 height 11
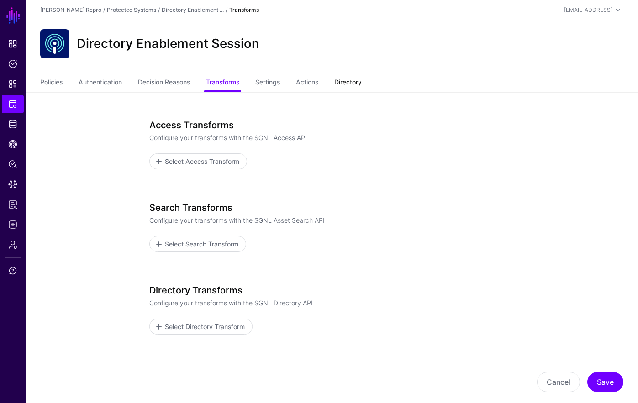
click at [362, 84] on link "Directory" at bounding box center [347, 82] width 27 height 17
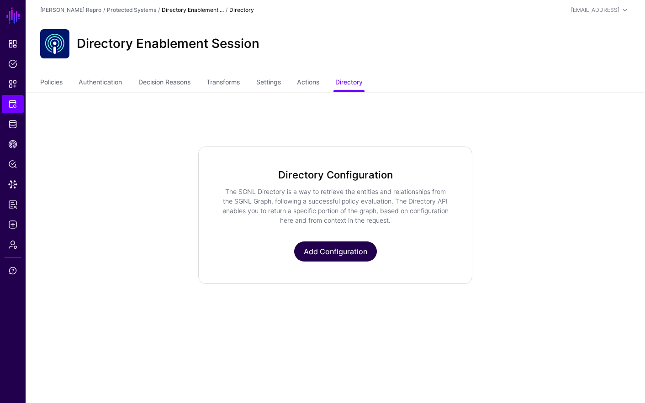
click at [361, 248] on link "Add Configuration" at bounding box center [335, 252] width 83 height 20
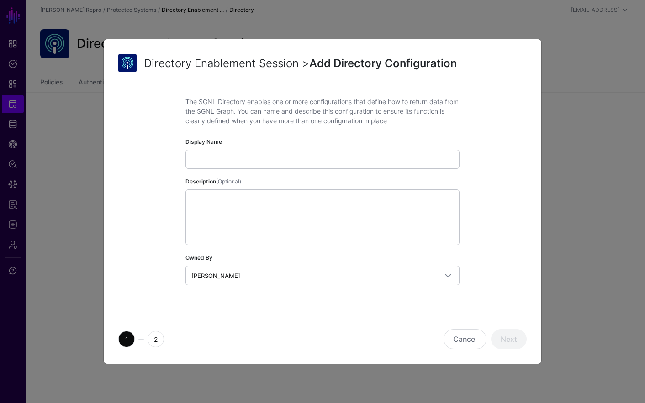
click at [237, 159] on input "Display Name" at bounding box center [322, 159] width 274 height 19
type input "*"
type input "*********"
click at [499, 334] on button "Next" at bounding box center [509, 339] width 36 height 20
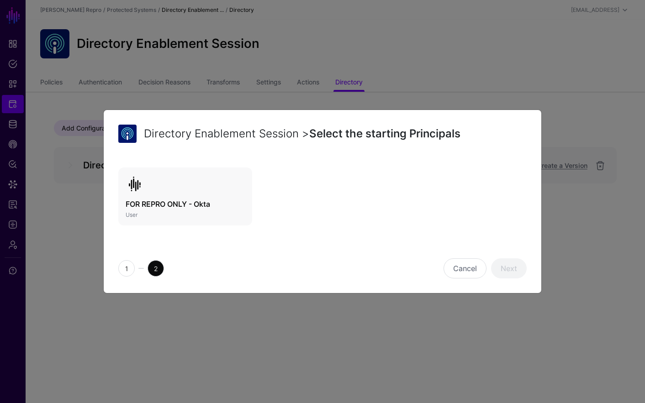
click at [230, 205] on h3 "FOR REPRO ONLY - Okta" at bounding box center [185, 204] width 119 height 11
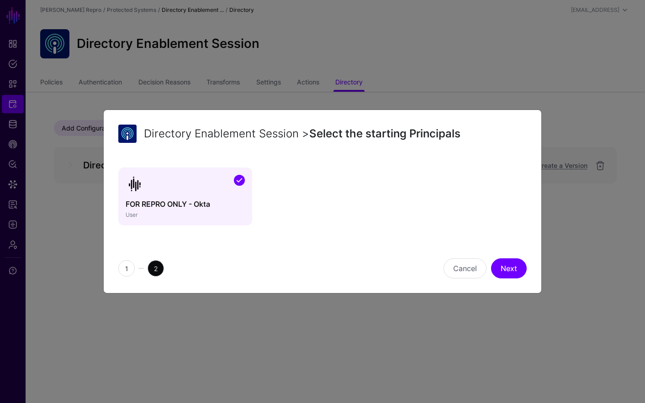
click at [528, 268] on div "Cancel Next" at bounding box center [426, 268] width 208 height 20
click at [519, 267] on link "Next" at bounding box center [509, 268] width 36 height 20
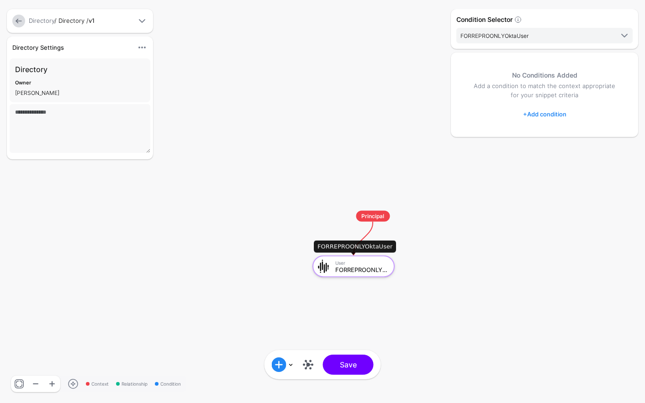
drag, startPoint x: 400, startPoint y: 256, endPoint x: 381, endPoint y: 263, distance: 20.2
click at [381, 263] on div "User" at bounding box center [361, 262] width 53 height 5
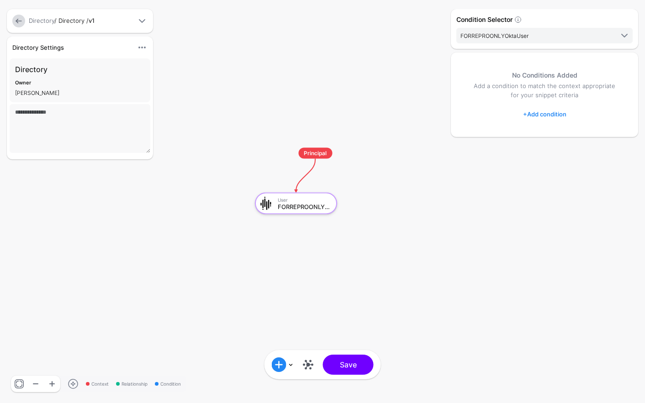
drag, startPoint x: 441, startPoint y: 272, endPoint x: 382, endPoint y: 214, distance: 83.0
click at [382, 214] on rect at bounding box center [265, 139] width 64482 height 40324
drag, startPoint x: 470, startPoint y: 243, endPoint x: 468, endPoint y: 225, distance: 18.8
click at [468, 225] on div "Condition Selector FORREPROONLYOktaUser FORREPROONLYOktaUser No Conditions Adde…" at bounding box center [544, 201] width 192 height 385
drag, startPoint x: 449, startPoint y: 237, endPoint x: 433, endPoint y: 201, distance: 39.2
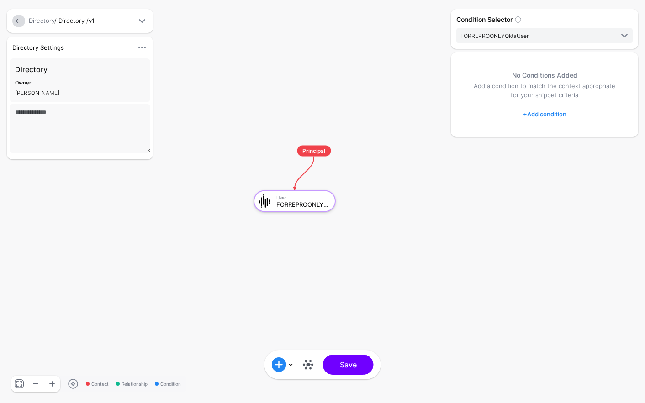
click at [433, 201] on div "Context Relationship Condition Principal User FORREPROONLYOktaUser Add Conditio…" at bounding box center [322, 201] width 645 height 403
click at [420, 206] on rect at bounding box center [263, 136] width 64482 height 40324
click at [492, 87] on p "Add a condition to match the context appropriate for your snippet criteria" at bounding box center [544, 91] width 151 height 18
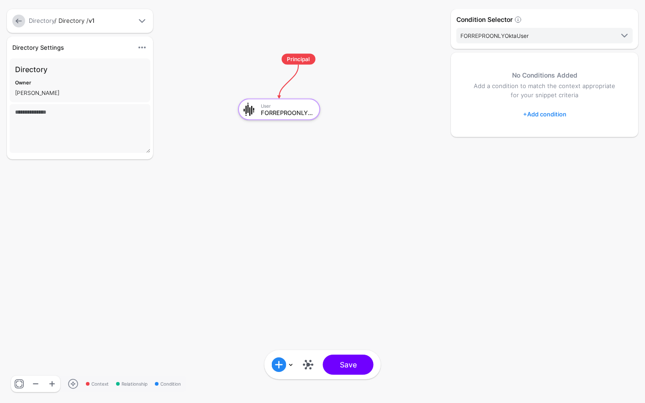
drag, startPoint x: 386, startPoint y: 132, endPoint x: 371, endPoint y: 41, distance: 92.6
click at [371, 41] on rect at bounding box center [248, 45] width 64482 height 40324
click at [308, 363] on link at bounding box center [308, 365] width 15 height 15
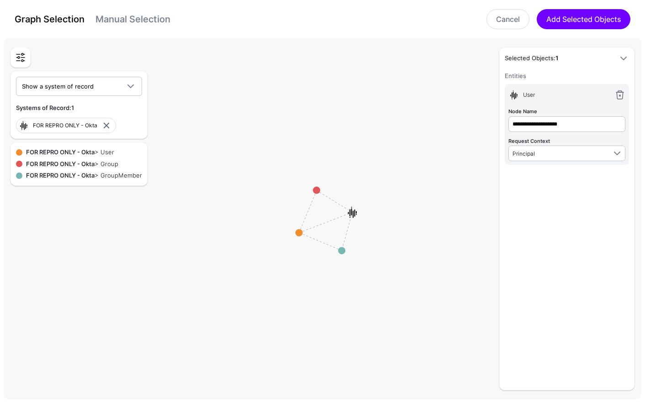
click at [128, 21] on link "Manual Selection" at bounding box center [132, 19] width 75 height 11
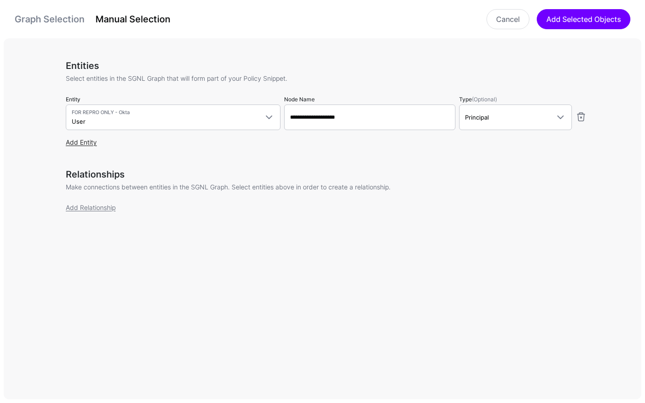
click at [84, 140] on link "Add Entity" at bounding box center [81, 142] width 31 height 8
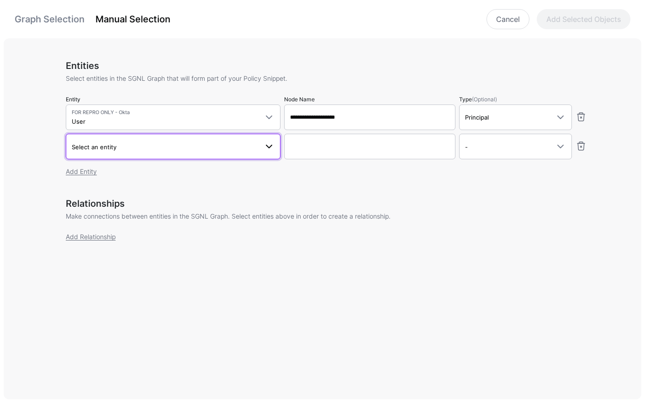
click at [143, 146] on span "Select an entity" at bounding box center [165, 147] width 186 height 10
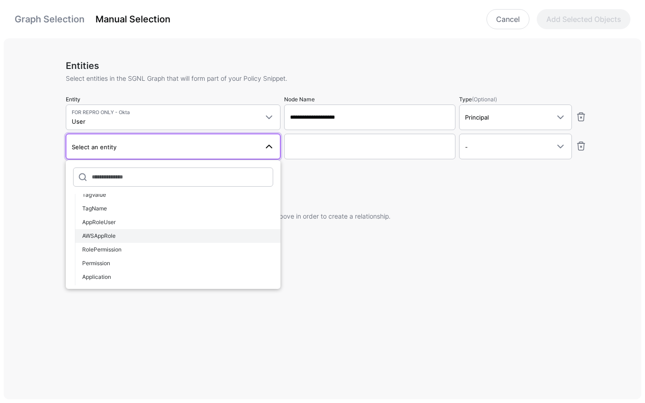
scroll to position [201, 0]
click at [158, 227] on div "AppRoleUser" at bounding box center [177, 228] width 191 height 8
type input "**********"
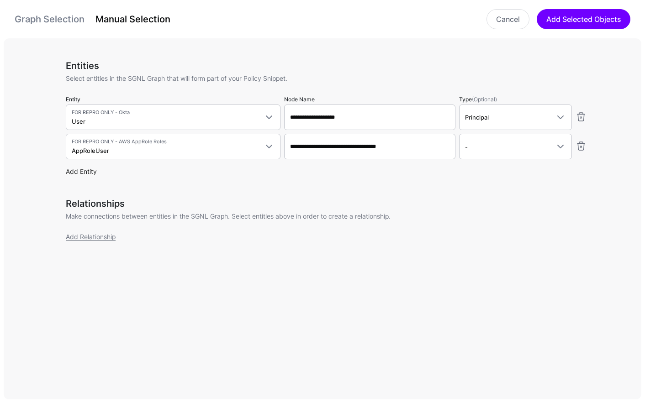
click at [84, 169] on link "Add Entity" at bounding box center [81, 172] width 31 height 8
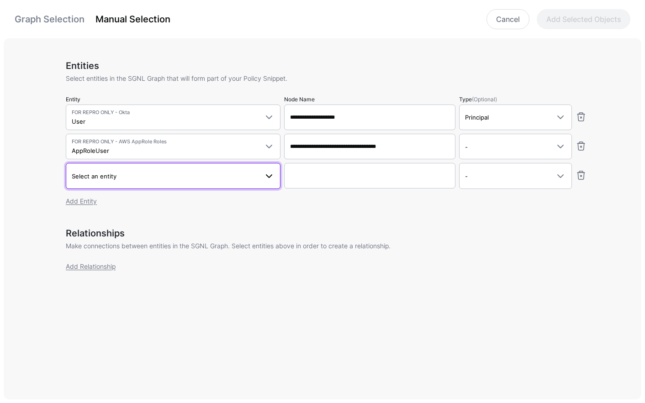
click at [114, 175] on span "Select an entity" at bounding box center [94, 176] width 45 height 7
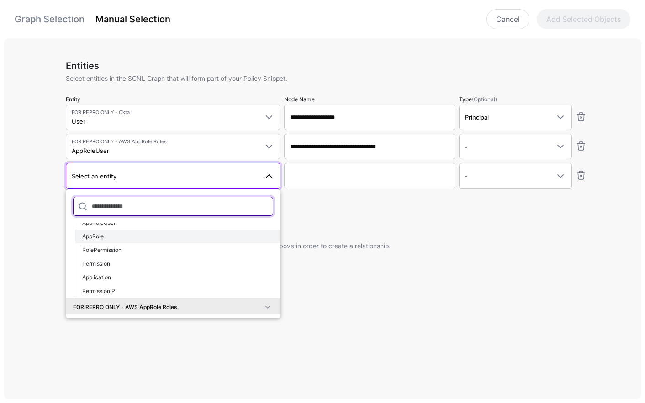
scroll to position [81, 0]
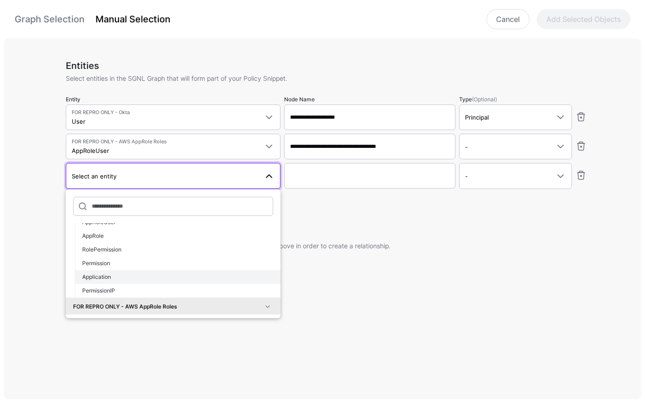
click at [137, 279] on div "Application" at bounding box center [177, 277] width 191 height 8
type input "**********"
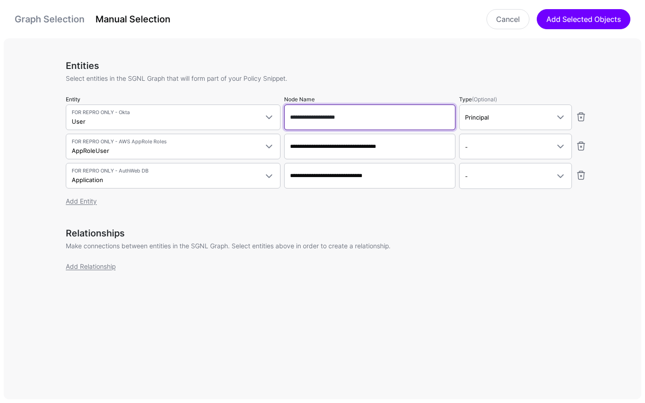
click at [367, 112] on input "**********" at bounding box center [369, 118] width 171 height 26
type input "****"
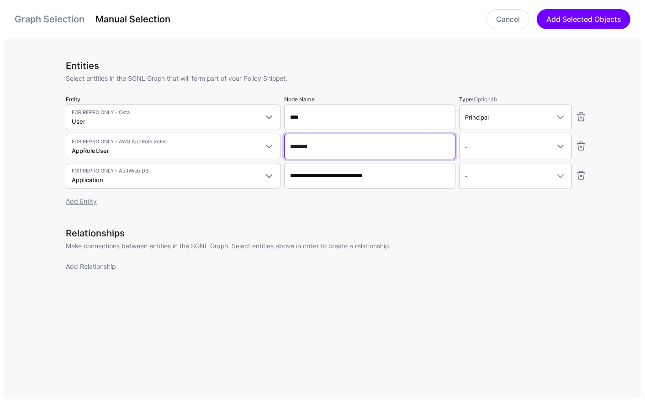
type input "********"
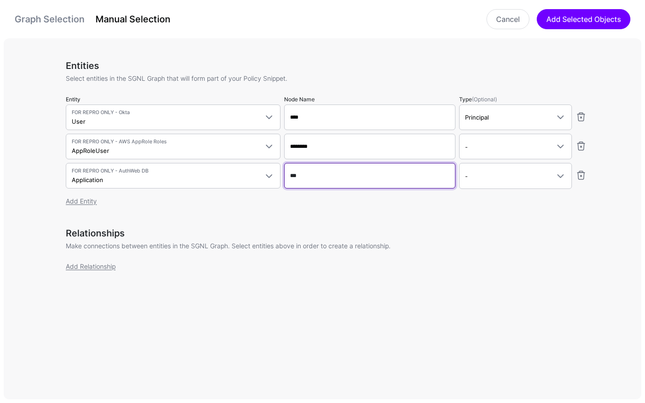
type input "***"
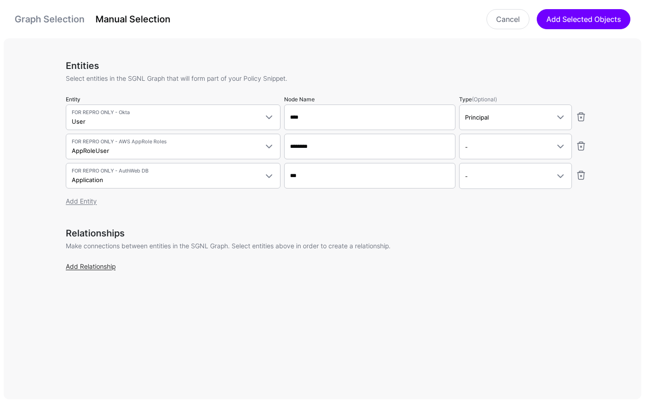
click at [108, 266] on link "Add Relationship" at bounding box center [91, 267] width 50 height 8
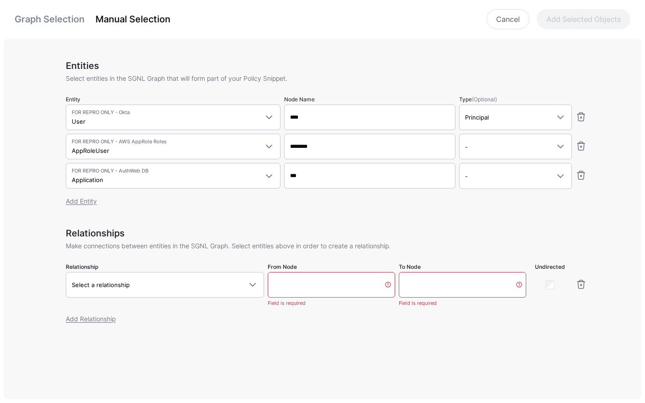
click at [101, 312] on div "Relationships Make connections between entities in the SGNL Graph. Select entit…" at bounding box center [326, 281] width 521 height 107
click at [100, 321] on link "Add Relationship" at bounding box center [91, 319] width 50 height 8
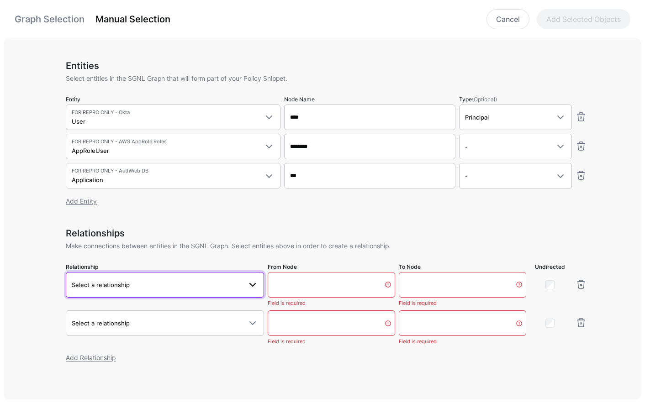
click at [131, 272] on link "Select a relationship" at bounding box center [165, 285] width 198 height 26
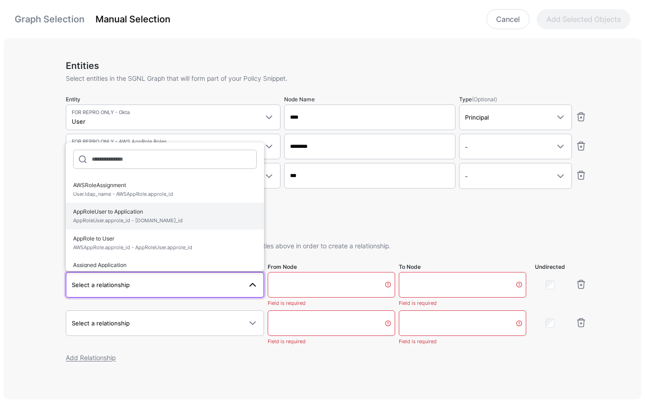
click at [190, 212] on span "AppRoleUser to Application AppRoleUser.approle_id - Application.app_id" at bounding box center [165, 216] width 184 height 21
type input "********"
type input "**********"
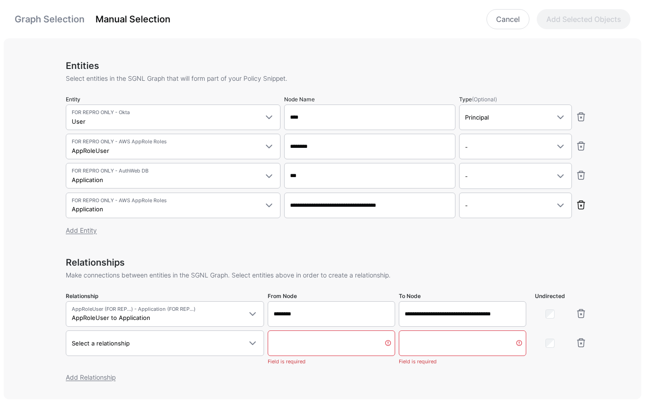
click at [580, 207] on link at bounding box center [580, 205] width 11 height 11
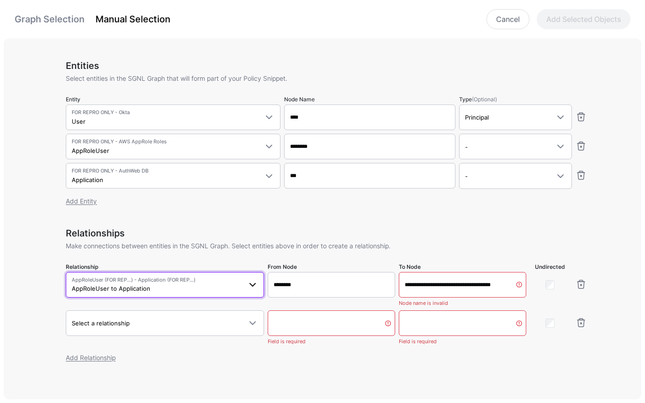
click at [162, 282] on span "AppRoleUser (FOR REP...) - Application (FOR REP...)" at bounding box center [157, 280] width 170 height 8
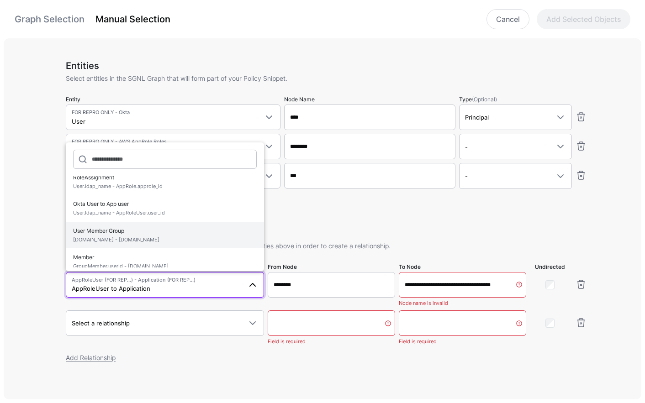
scroll to position [116, 0]
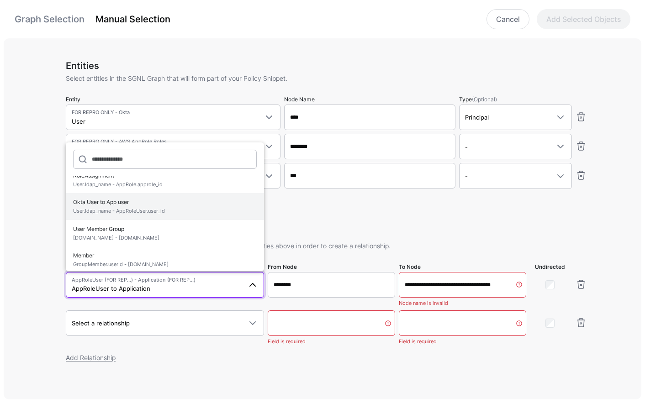
click at [173, 207] on span "User.ldap_name - AppRoleUser.user_id" at bounding box center [165, 211] width 184 height 8
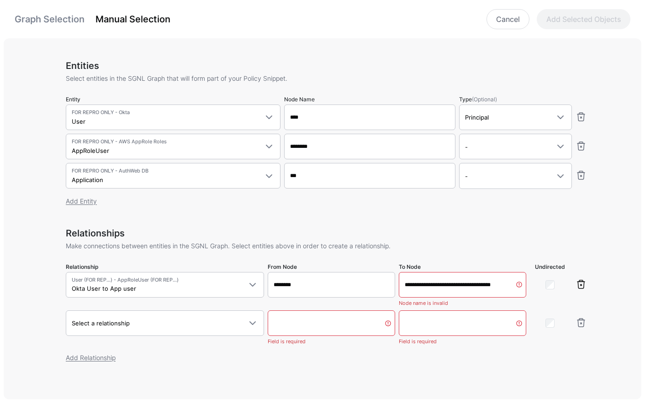
click at [577, 285] on link at bounding box center [580, 284] width 11 height 11
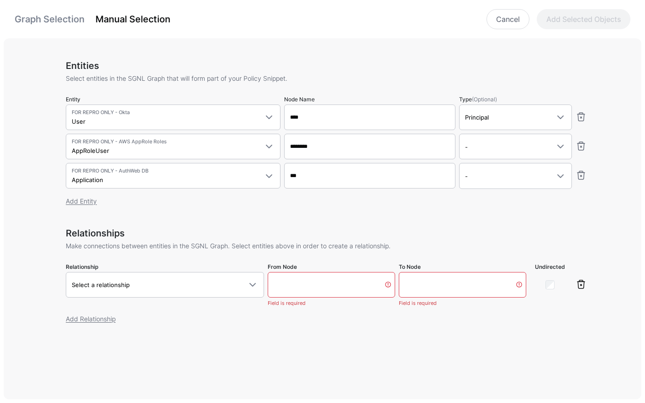
click at [581, 281] on link at bounding box center [580, 284] width 11 height 11
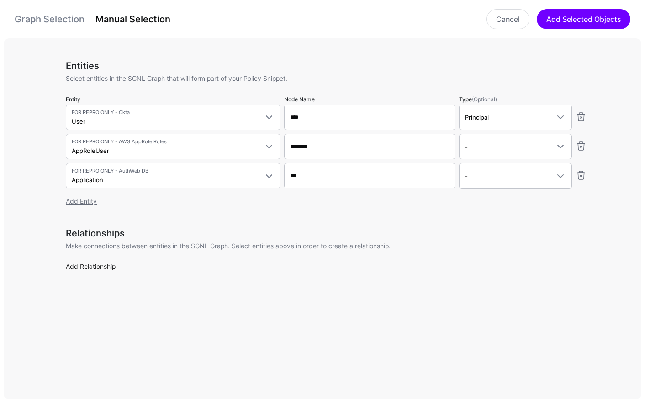
click at [96, 266] on link "Add Relationship" at bounding box center [91, 267] width 50 height 8
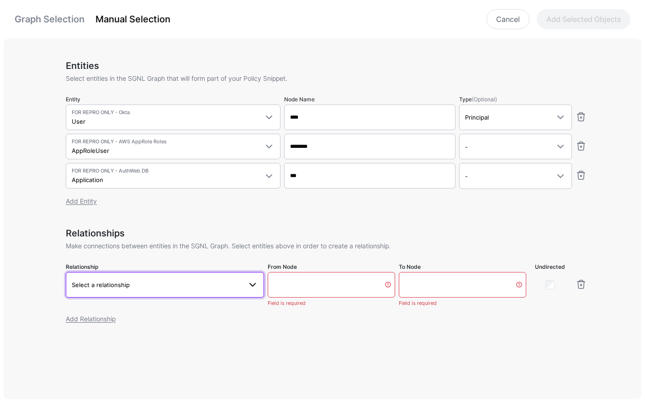
click at [121, 284] on span "Select a relationship" at bounding box center [101, 284] width 58 height 7
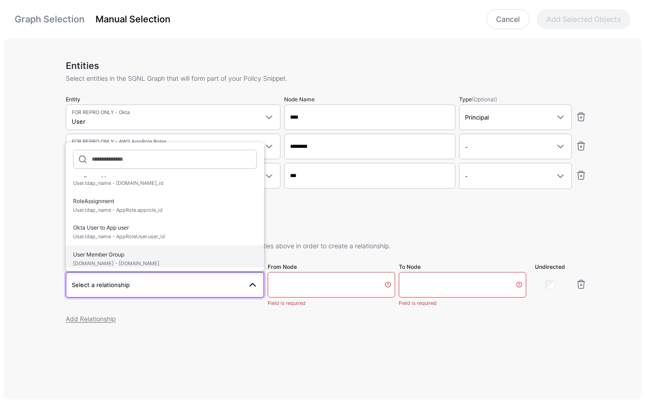
scroll to position [92, 0]
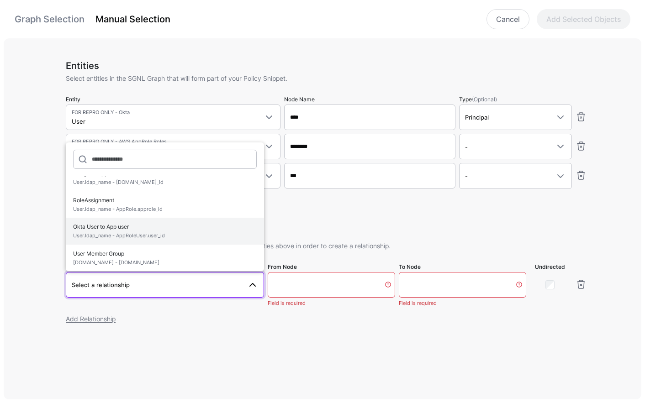
click at [174, 228] on span "Okta User to App user User.ldap_name - AppRoleUser.user_id" at bounding box center [165, 231] width 184 height 21
type input "****"
type input "**********"
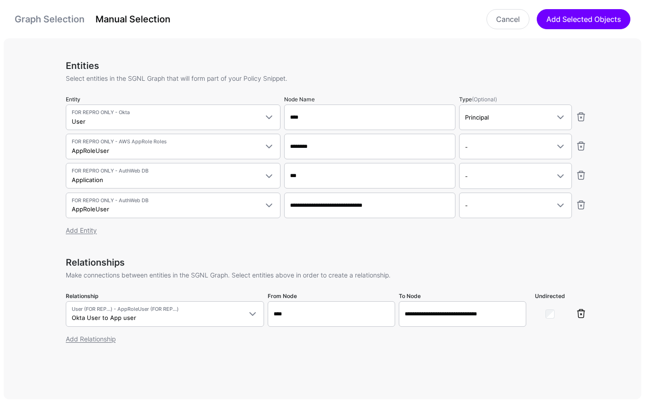
click at [585, 313] on link at bounding box center [580, 313] width 11 height 11
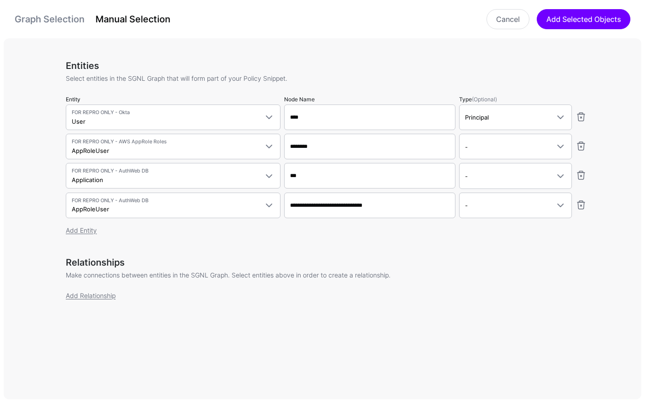
click at [581, 205] on link at bounding box center [580, 205] width 11 height 11
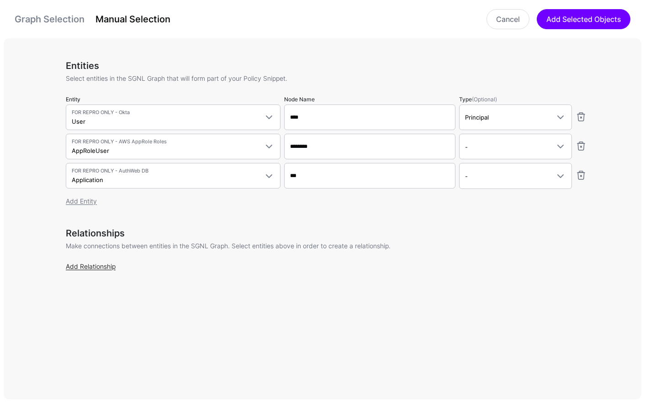
click at [104, 268] on link "Add Relationship" at bounding box center [91, 267] width 50 height 8
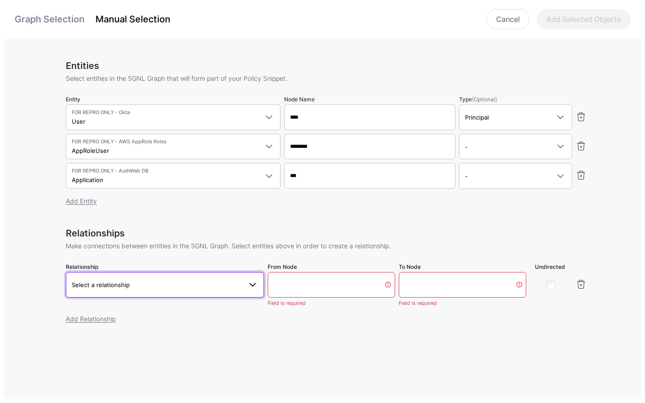
click at [136, 278] on link "Select a relationship" at bounding box center [165, 285] width 198 height 26
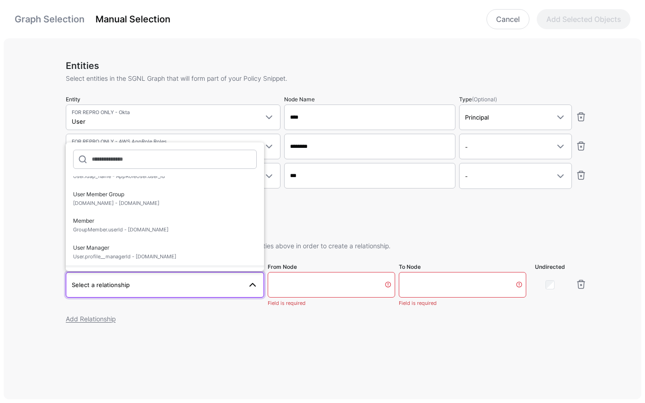
scroll to position [229, 0]
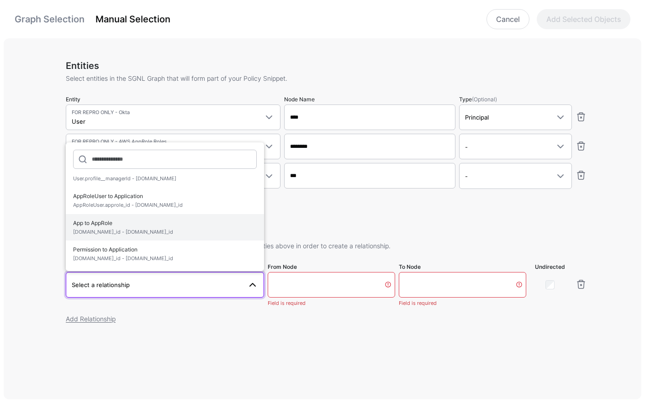
click at [123, 231] on span "Application.app_id - AppRole.app_id" at bounding box center [165, 232] width 184 height 8
type input "***"
type input "**********"
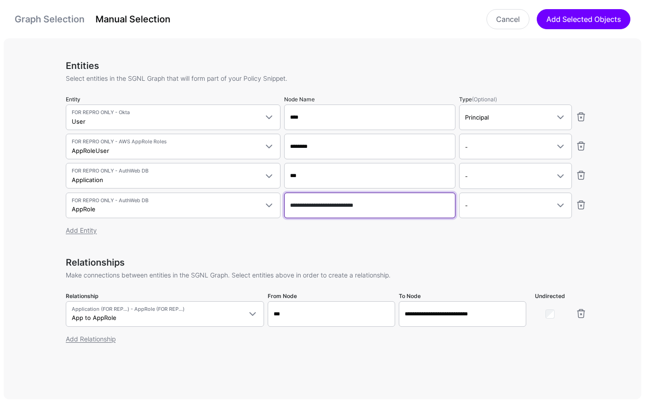
click at [361, 202] on input "**********" at bounding box center [369, 206] width 171 height 26
type input "*"
type input "****"
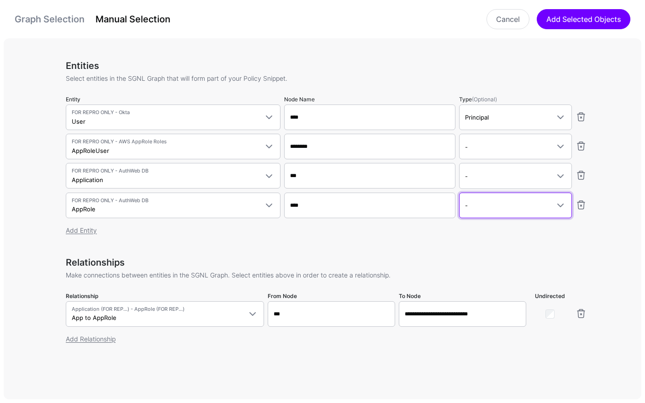
type input "****"
click at [88, 337] on link "Add Relationship" at bounding box center [91, 339] width 50 height 8
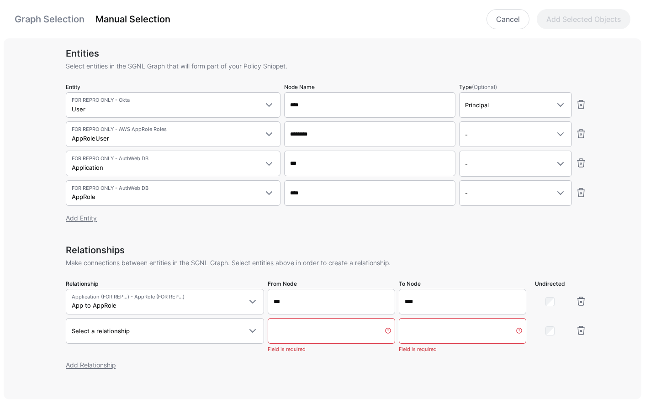
scroll to position [38, 0]
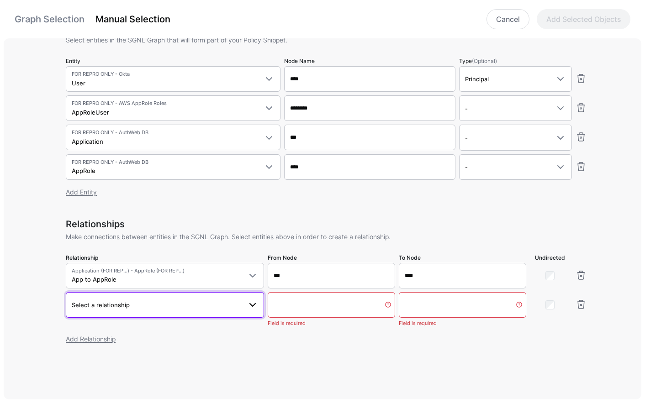
click at [132, 306] on span "Select a relationship" at bounding box center [157, 305] width 170 height 10
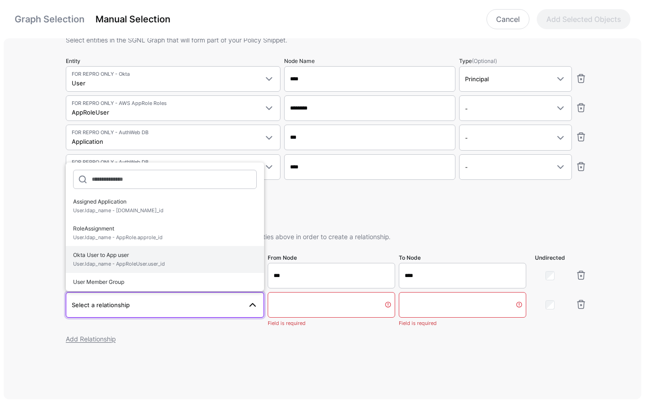
scroll to position [84, 0]
click at [188, 258] on span "Okta User to App user User.ldap_name - AppRoleUser.user_id" at bounding box center [165, 258] width 184 height 21
type input "****"
type input "**********"
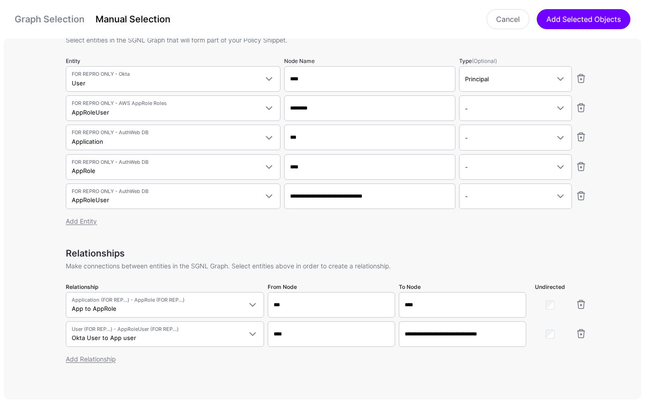
click at [580, 107] on link at bounding box center [580, 107] width 11 height 11
type input "***"
type input "****"
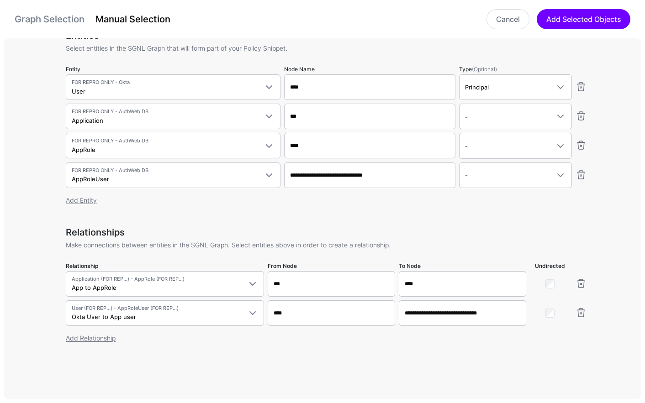
scroll to position [29, 0]
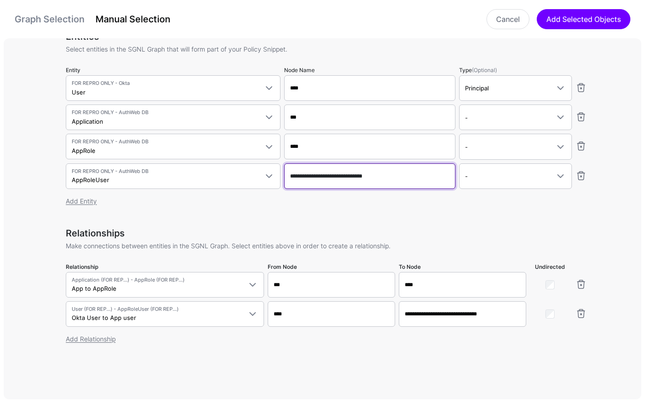
click at [346, 172] on input "**********" at bounding box center [369, 176] width 171 height 26
type input "********"
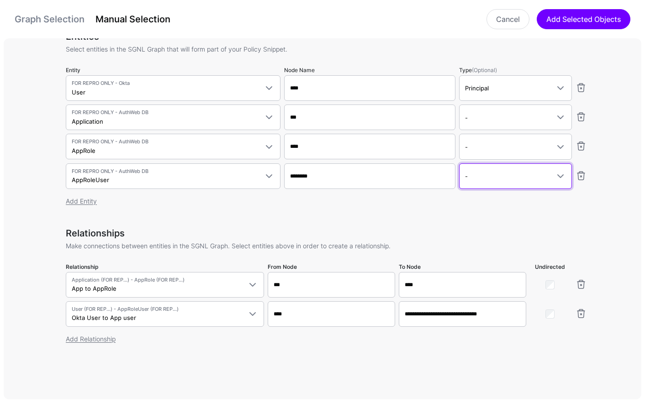
type input "********"
click at [105, 335] on link "Add Relationship" at bounding box center [91, 339] width 50 height 8
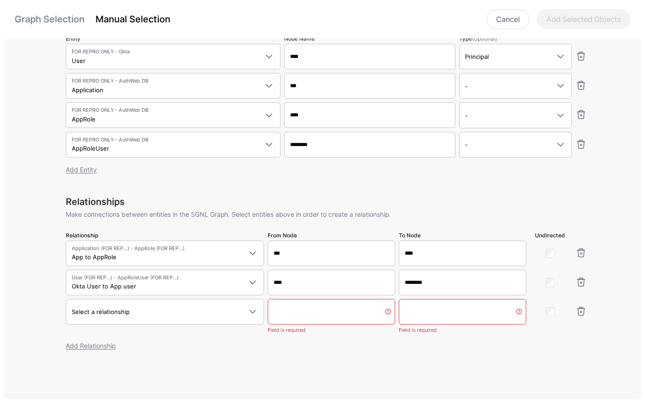
scroll to position [61, 0]
click at [190, 305] on link "Select a relationship" at bounding box center [165, 312] width 198 height 26
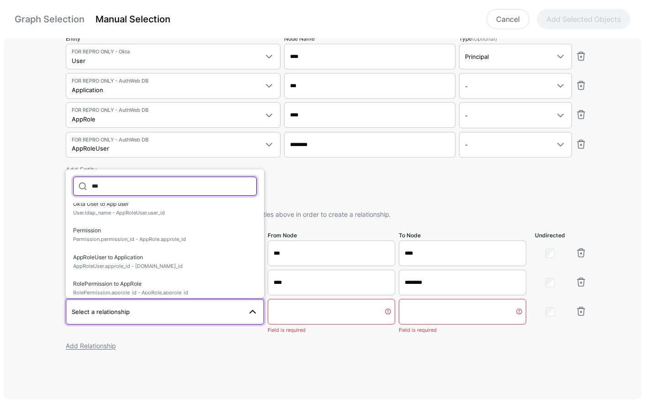
scroll to position [108, 0]
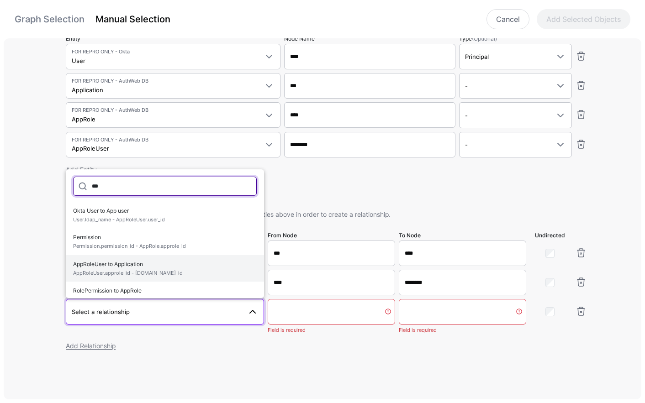
type input "***"
click at [166, 264] on span "AppRoleUser to Application AppRoleUser.approle_id - Application.app_id" at bounding box center [165, 268] width 184 height 21
type input "********"
type input "***"
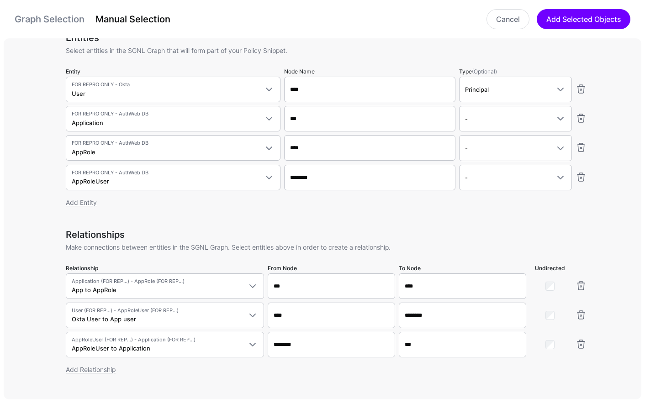
scroll to position [58, 0]
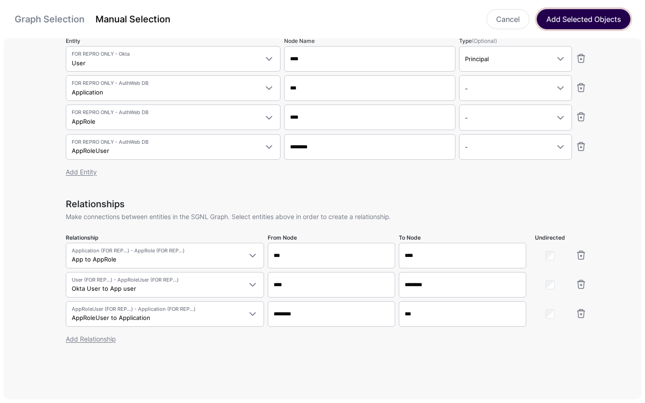
click at [567, 21] on button "Add Selected Objects" at bounding box center [584, 19] width 94 height 20
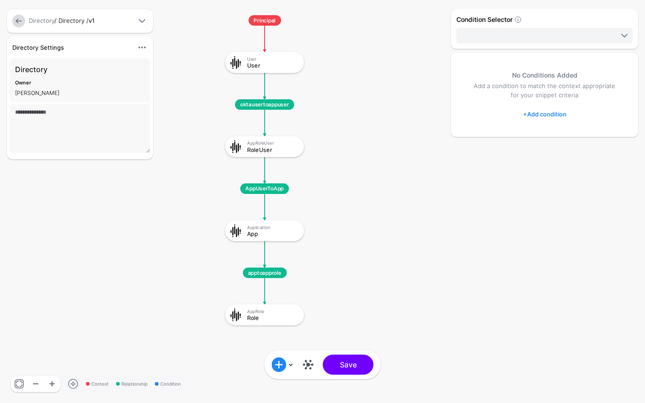
drag, startPoint x: 413, startPoint y: 165, endPoint x: 388, endPoint y: 172, distance: 25.9
click at [389, 172] on rect at bounding box center [216, 6] width 61903 height 38711
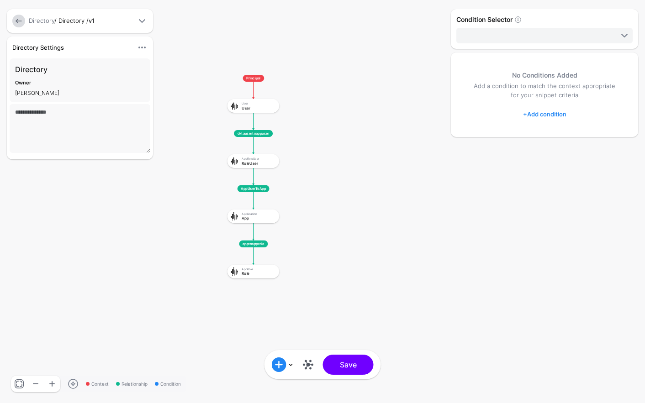
drag, startPoint x: 378, startPoint y: 177, endPoint x: 323, endPoint y: 182, distance: 55.4
click at [323, 182] on rect at bounding box center [222, 69] width 40624 height 25404
click at [249, 112] on div "User User" at bounding box center [249, 106] width 52 height 14
click at [557, 117] on link "+ Add condition" at bounding box center [544, 114] width 43 height 15
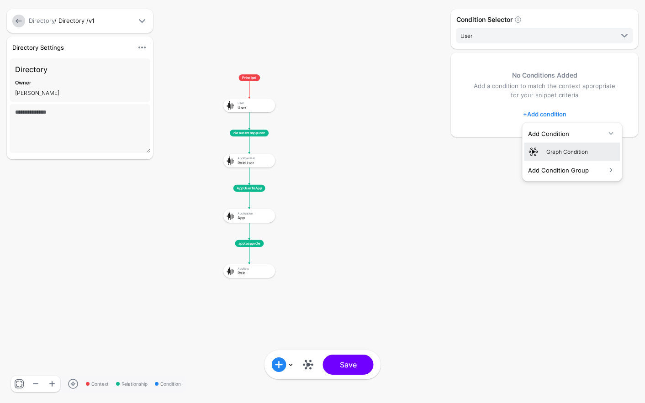
click at [554, 145] on link "Graph Condition" at bounding box center [572, 151] width 96 height 18
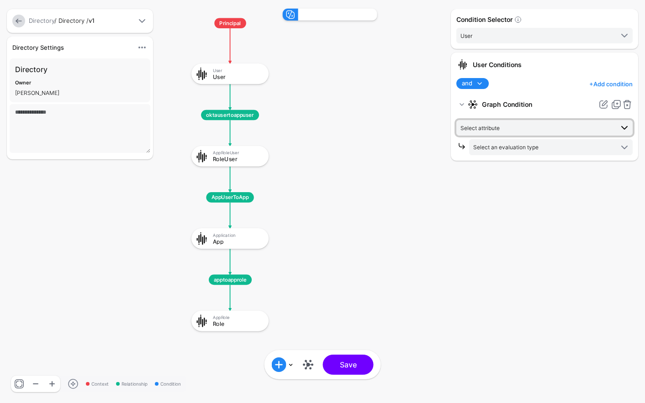
click at [522, 130] on span "Select attribute" at bounding box center [536, 128] width 153 height 10
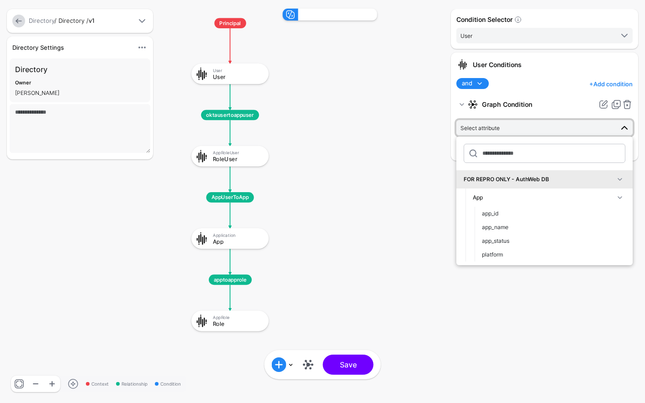
drag, startPoint x: 390, startPoint y: 132, endPoint x: 421, endPoint y: 126, distance: 30.9
click at [391, 132] on rect at bounding box center [182, 0] width 60613 height 37905
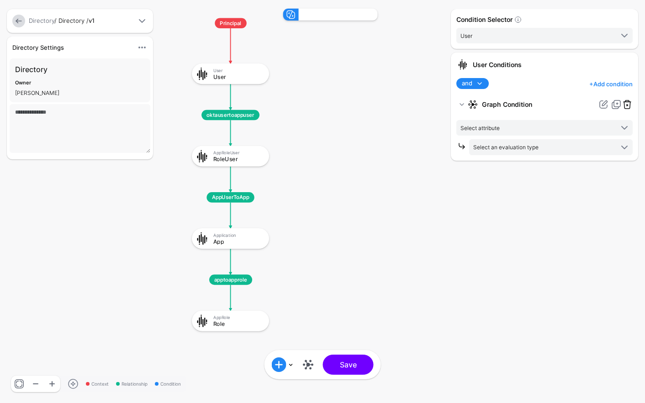
click at [627, 101] on link at bounding box center [627, 104] width 11 height 11
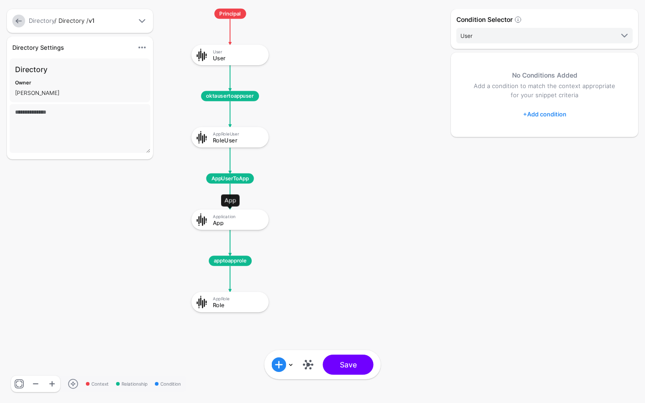
click at [254, 223] on div "App" at bounding box center [238, 223] width 50 height 6
click at [550, 116] on link "+ Add condition" at bounding box center [544, 114] width 43 height 15
click at [545, 143] on link "Graph Condition" at bounding box center [572, 151] width 96 height 18
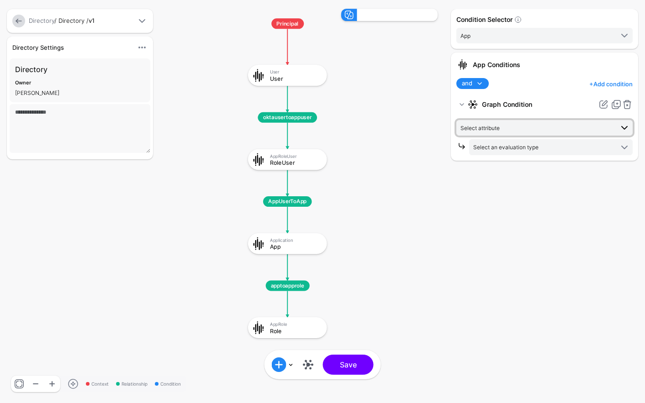
click at [521, 132] on span "Select attribute" at bounding box center [536, 128] width 153 height 10
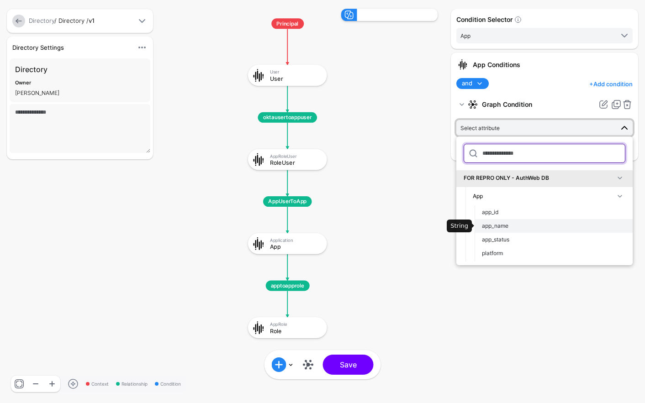
scroll to position [2, 0]
click at [524, 230] on button "app_name" at bounding box center [553, 226] width 158 height 14
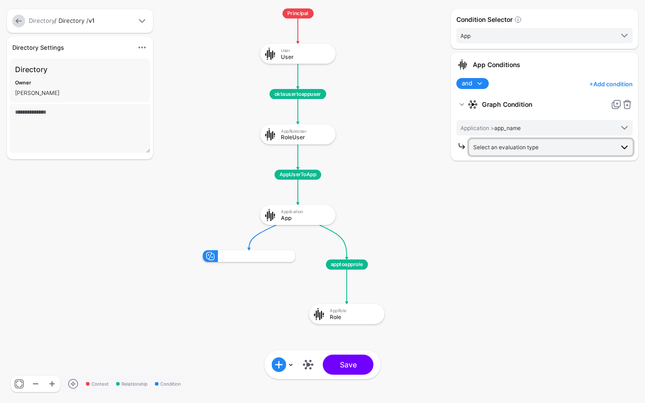
click at [518, 151] on span "Select an evaluation type" at bounding box center [543, 147] width 140 height 10
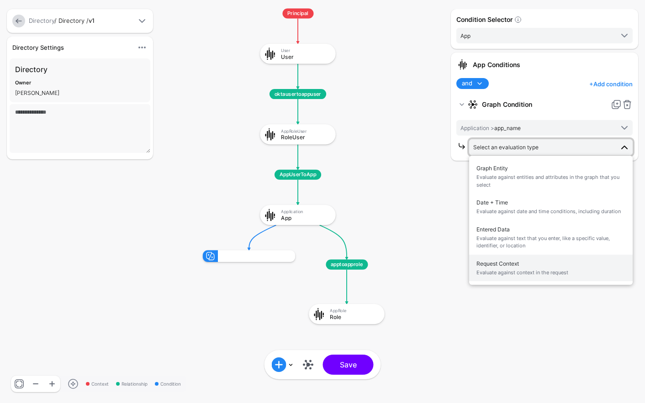
click at [529, 266] on span "Request Context Evaluate against context in the request" at bounding box center [550, 268] width 149 height 21
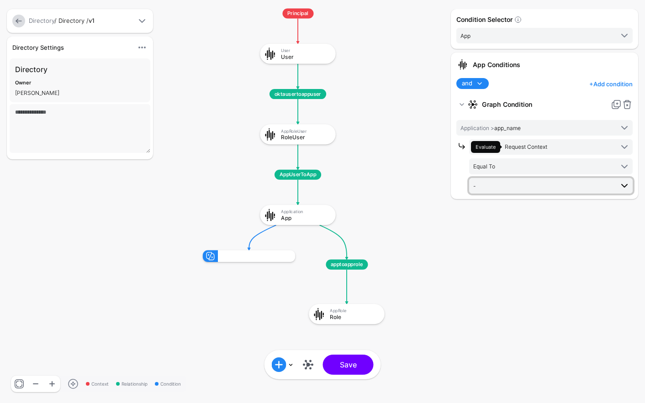
click at [499, 183] on span "-" at bounding box center [543, 186] width 140 height 10
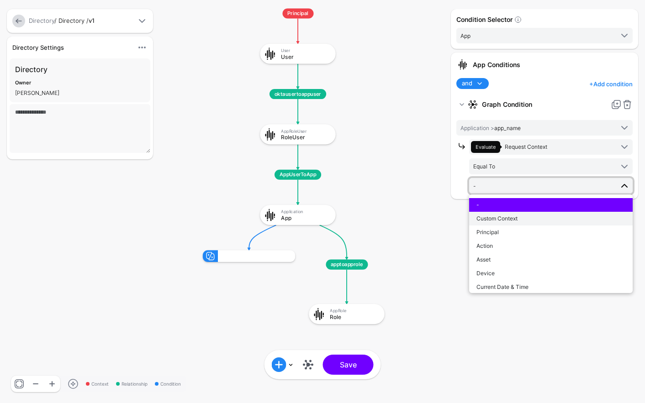
click at [523, 221] on div "Custom Context" at bounding box center [550, 219] width 149 height 8
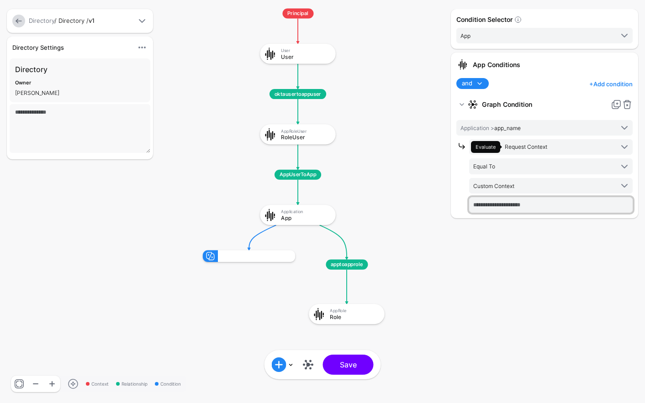
click at [510, 201] on input "text" at bounding box center [550, 205] width 163 height 16
type input "*******"
click at [464, 281] on div "Condition Selector App User App Role RoleUser App Conditions and and not or + A…" at bounding box center [544, 201] width 192 height 385
click at [625, 85] on link "+ Add condition" at bounding box center [610, 84] width 43 height 15
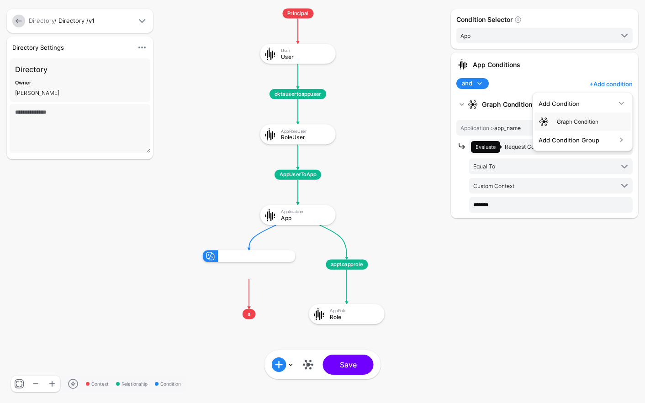
click at [422, 347] on rect at bounding box center [193, 0] width 59323 height 37098
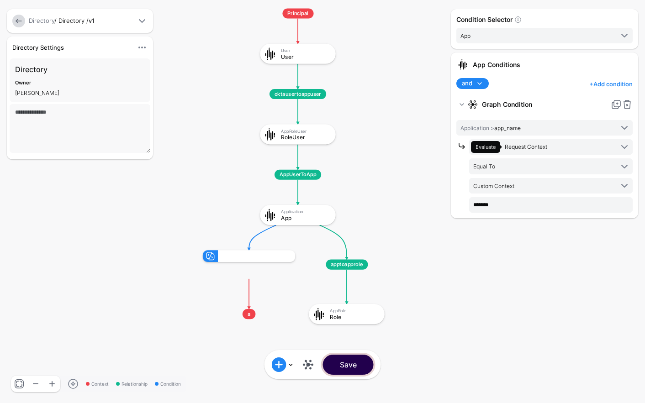
click at [363, 371] on button "Save" at bounding box center [348, 365] width 51 height 20
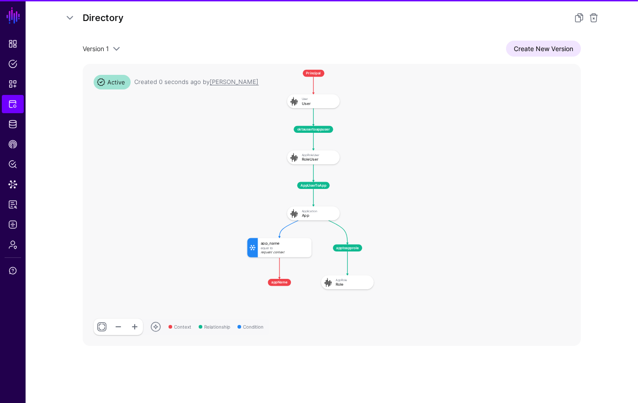
scroll to position [147, 0]
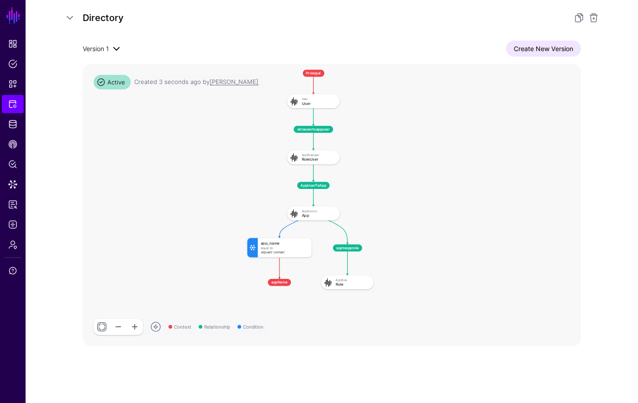
drag, startPoint x: 111, startPoint y: 50, endPoint x: 105, endPoint y: 46, distance: 7.2
click at [112, 50] on span at bounding box center [115, 48] width 13 height 11
click at [67, 18] on link at bounding box center [69, 17] width 11 height 11
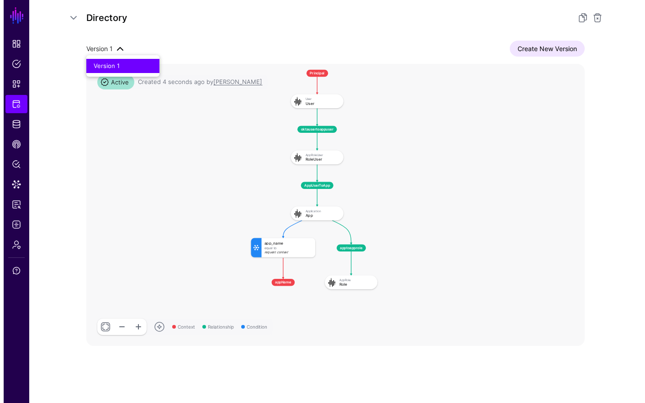
scroll to position [0, 0]
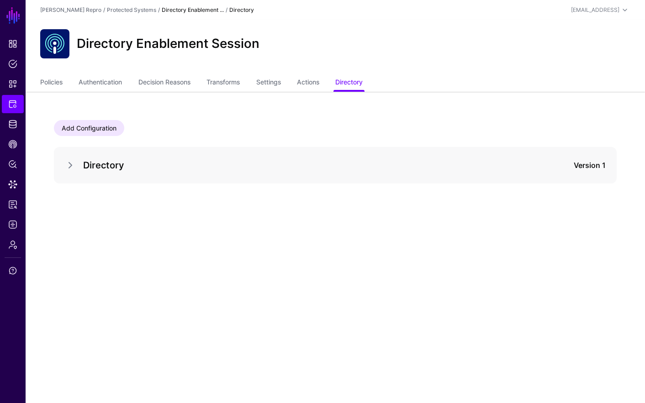
click at [95, 119] on div "Add Configuration Directory Version 1" at bounding box center [335, 155] width 619 height 126
click at [96, 131] on link "Add Configuration" at bounding box center [89, 128] width 70 height 16
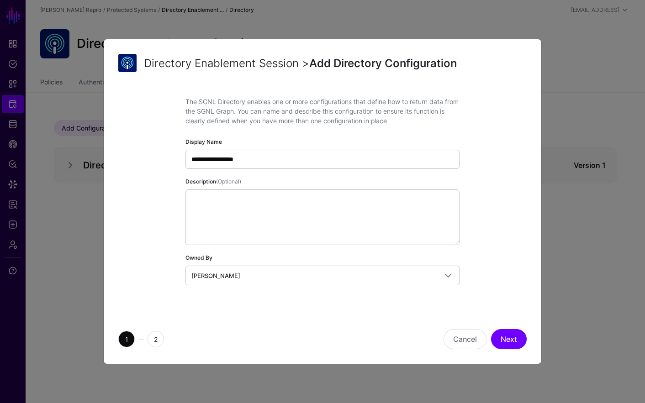
type input "**********"
click at [508, 333] on button "Next" at bounding box center [509, 339] width 36 height 20
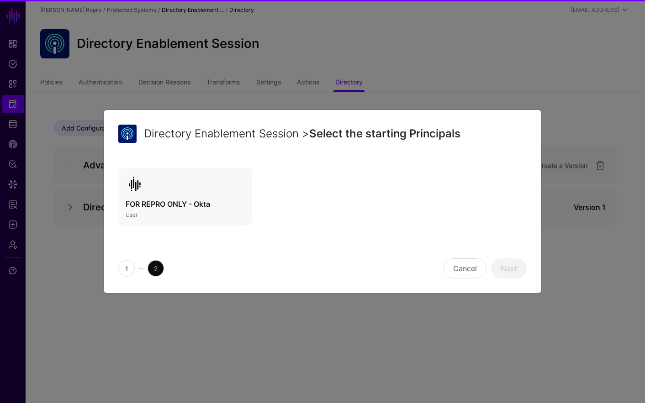
click at [230, 199] on h3 "FOR REPRO ONLY - Okta" at bounding box center [185, 204] width 119 height 11
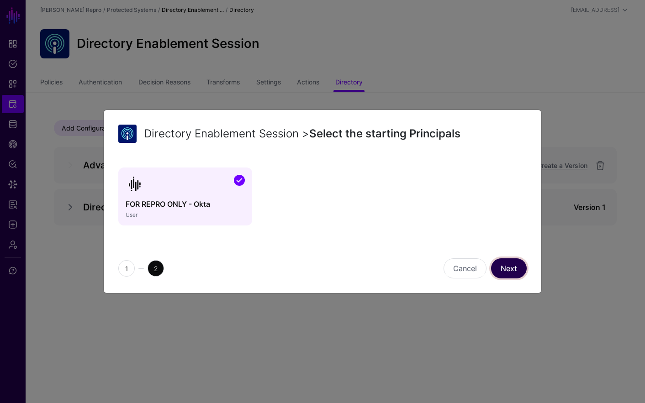
click at [512, 269] on link "Next" at bounding box center [509, 268] width 36 height 20
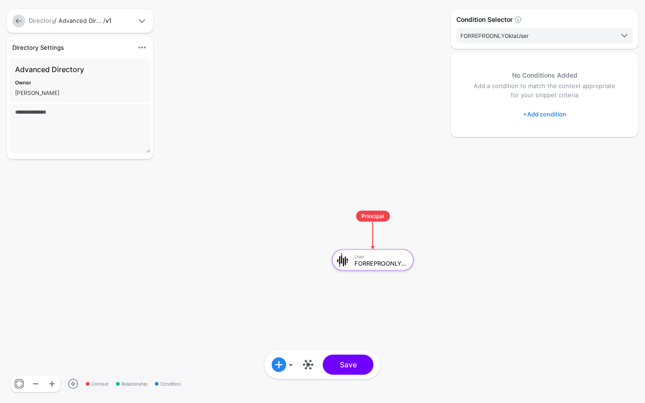
drag, startPoint x: 493, startPoint y: 284, endPoint x: 427, endPoint y: 242, distance: 78.6
click at [428, 237] on div "Context Relationship Condition Principal User FORREPROONLYOktaUser Add Conditio…" at bounding box center [322, 201] width 645 height 403
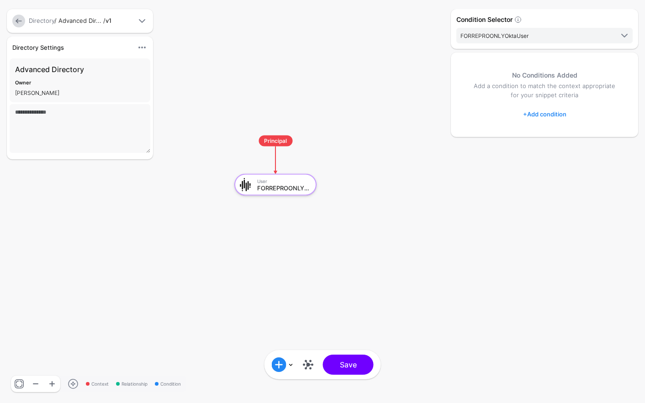
drag, startPoint x: 433, startPoint y: 253, endPoint x: 340, endPoint y: 179, distance: 118.3
click at [335, 177] on rect at bounding box center [225, 126] width 64482 height 40324
click at [430, 192] on rect at bounding box center [225, 126] width 64482 height 40324
click at [580, 90] on p "Add a condition to match the context appropriate for your snippet criteria" at bounding box center [544, 91] width 151 height 18
click at [307, 362] on link at bounding box center [308, 365] width 15 height 15
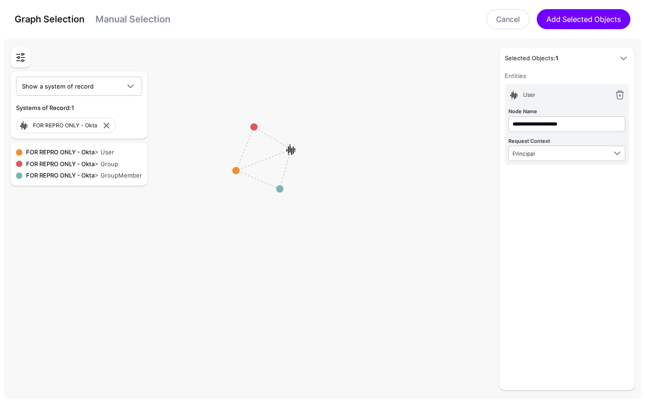
click at [128, 20] on link "Manual Selection" at bounding box center [132, 19] width 75 height 11
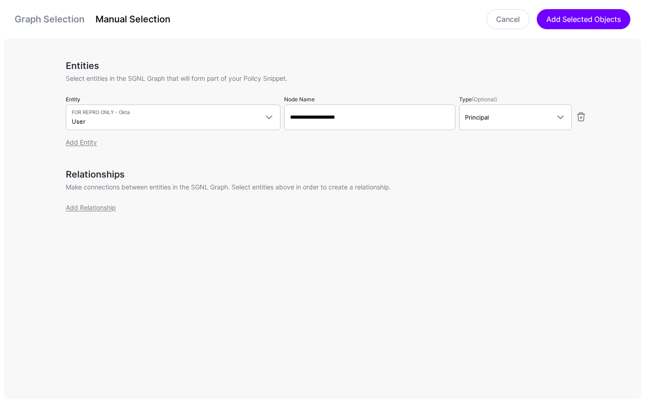
click at [64, 18] on link "Graph Selection" at bounding box center [50, 19] width 70 height 11
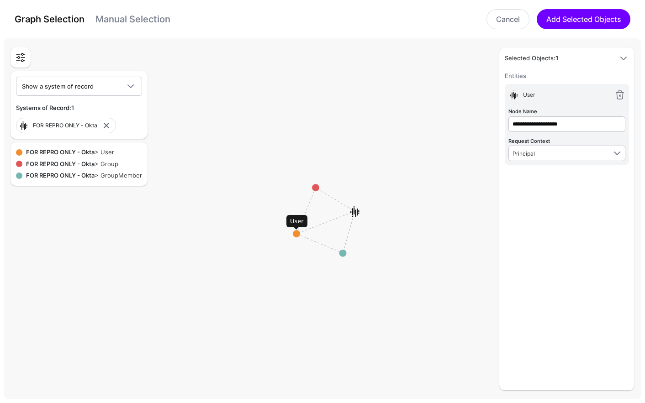
click at [298, 233] on circle at bounding box center [296, 233] width 7 height 7
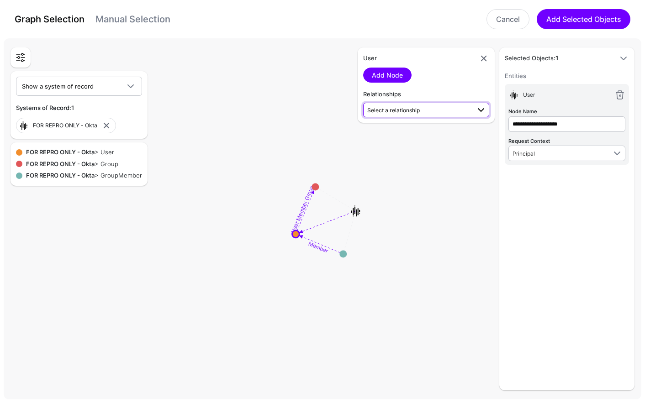
click at [416, 114] on span "Select a relationship" at bounding box center [418, 110] width 103 height 10
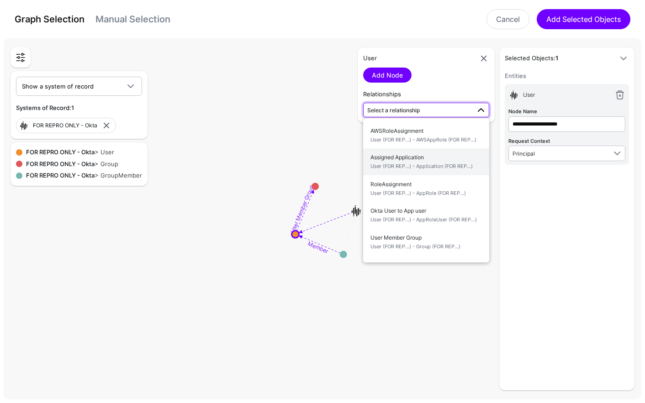
click at [461, 170] on span "User (FOR REP...) - Application (FOR REP...)" at bounding box center [425, 167] width 111 height 8
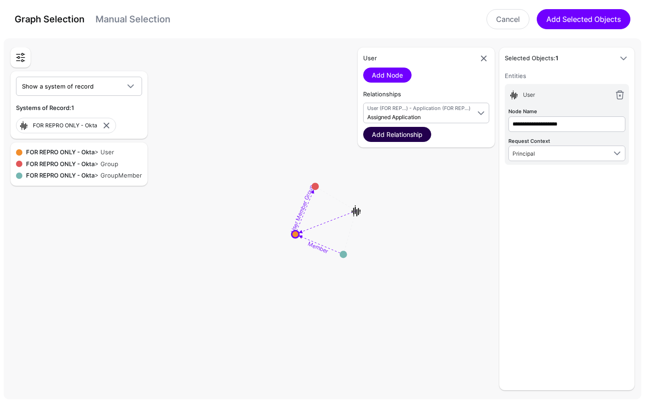
click at [422, 135] on link "Add Relationship" at bounding box center [397, 134] width 68 height 15
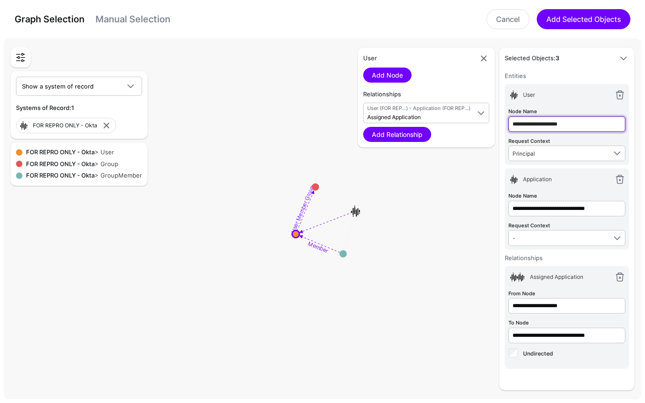
click at [593, 123] on input "**********" at bounding box center [566, 124] width 117 height 16
type input "****"
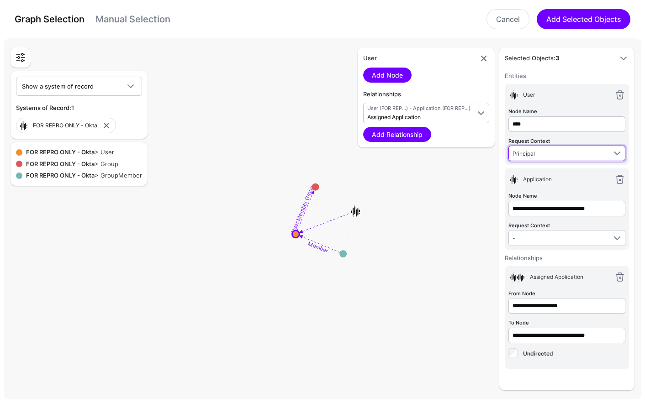
type input "****"
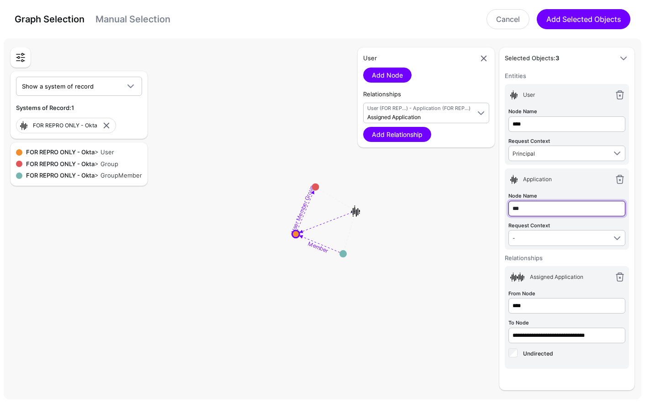
type input "***"
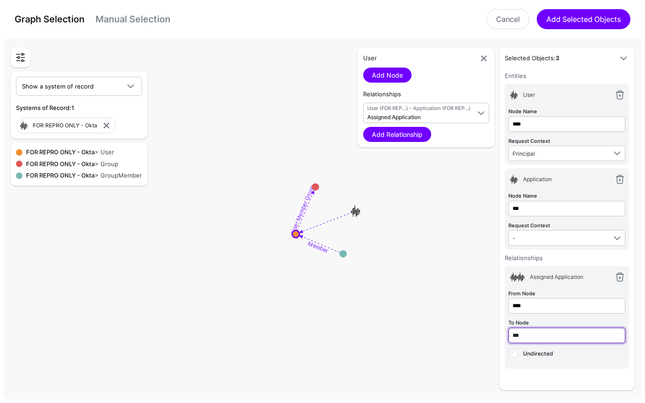
drag, startPoint x: 535, startPoint y: 336, endPoint x: 500, endPoint y: 332, distance: 35.3
click at [500, 332] on div "User Add Node Relationships User (FOR REP...) - Application (FOR REP...) Assign…" at bounding box center [566, 218] width 135 height 343
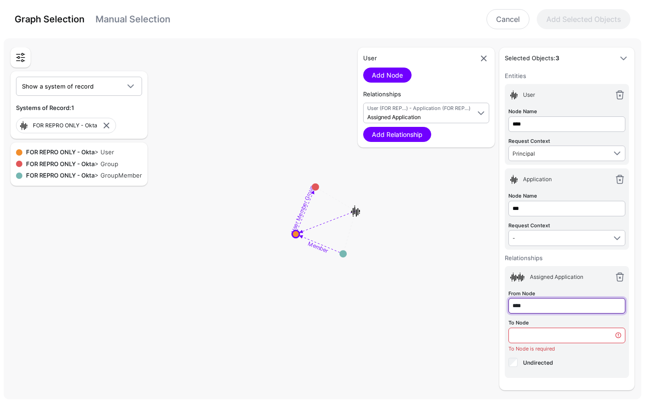
click at [533, 306] on input "****" at bounding box center [566, 306] width 117 height 16
paste input "text"
type input "***"
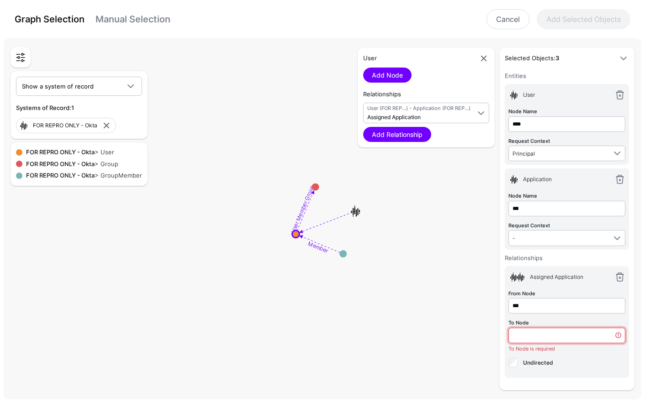
click at [532, 333] on input "To Node" at bounding box center [566, 336] width 117 height 16
click at [520, 126] on input "****" at bounding box center [566, 124] width 117 height 16
click at [531, 337] on input "To Node" at bounding box center [566, 336] width 117 height 16
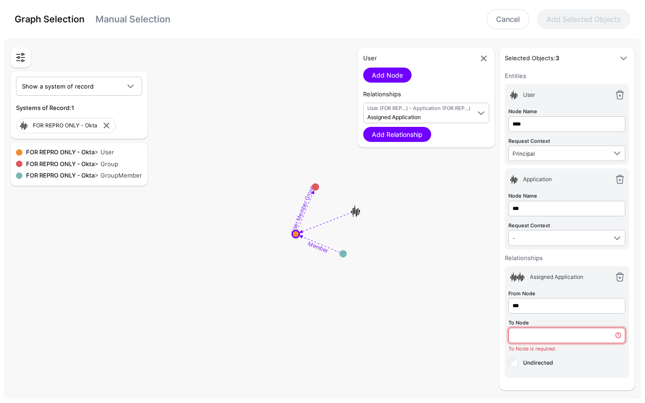
paste input "****"
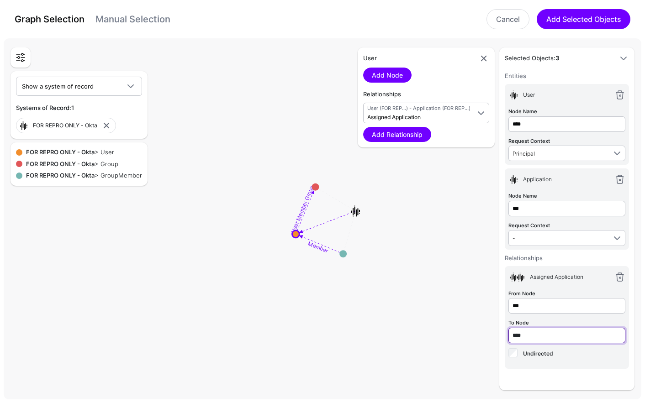
type input "****"
click at [518, 351] on div "Undirected" at bounding box center [530, 356] width 45 height 18
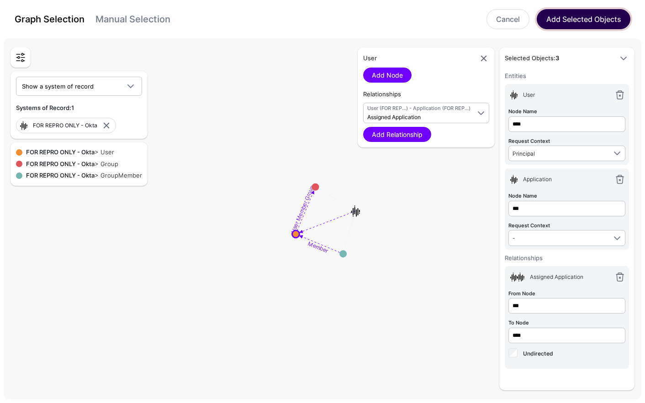
click at [576, 22] on button "Add Selected Objects" at bounding box center [584, 19] width 94 height 20
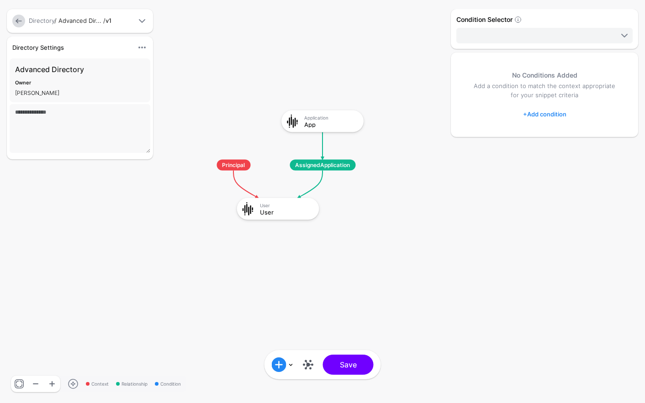
click at [344, 377] on div "Add Condition Graph Condition Add Condition Group Save" at bounding box center [322, 364] width 116 height 29
click at [347, 366] on button "Save" at bounding box center [348, 365] width 51 height 20
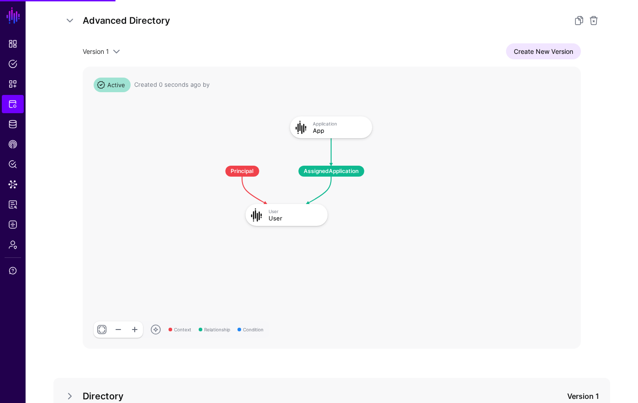
scroll to position [147, 0]
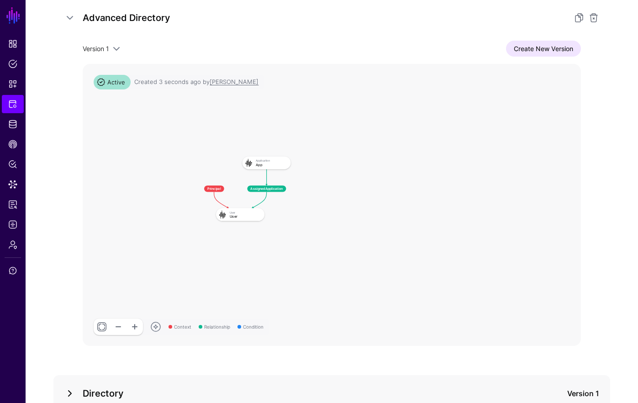
click at [73, 395] on link at bounding box center [69, 393] width 11 height 11
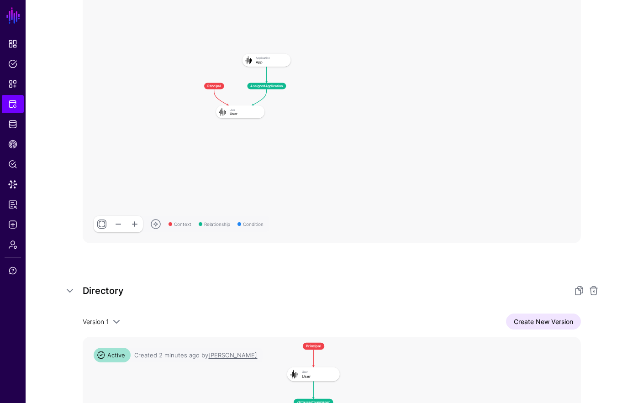
scroll to position [237, 0]
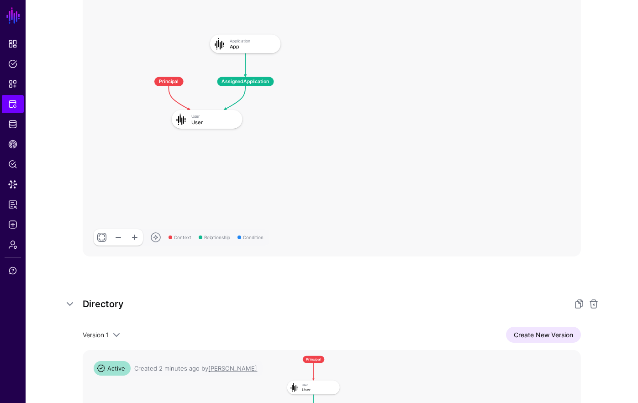
drag, startPoint x: 149, startPoint y: 116, endPoint x: 188, endPoint y: 147, distance: 50.1
click at [188, 147] on rect at bounding box center [133, 26] width 42730 height 24271
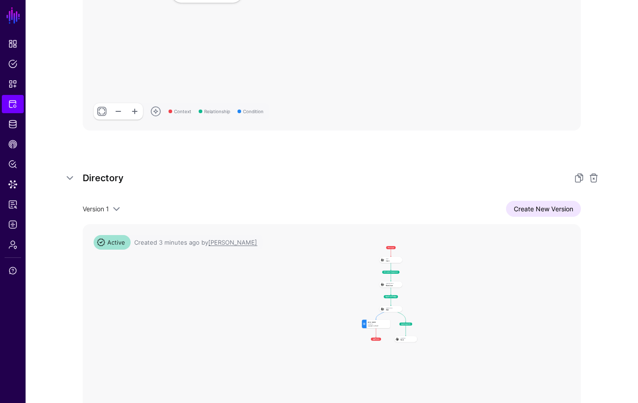
scroll to position [405, 0]
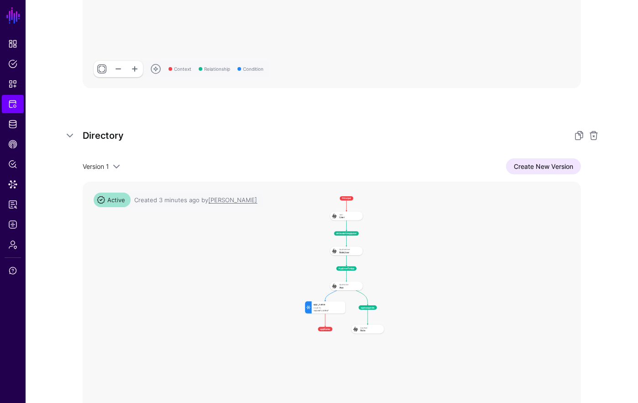
drag, startPoint x: 417, startPoint y: 255, endPoint x: 472, endPoint y: 287, distance: 62.8
click at [406, 280] on rect at bounding box center [301, 192] width 19874 height 11289
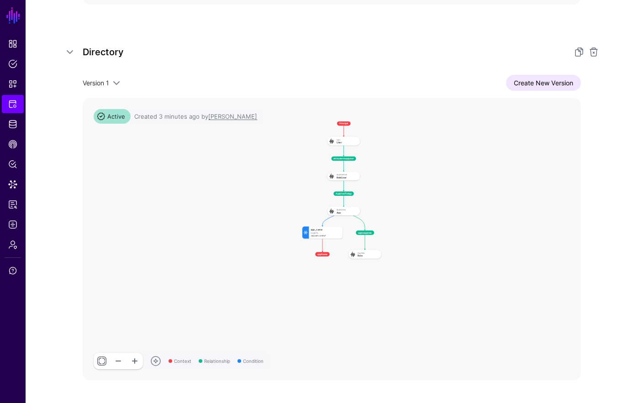
scroll to position [492, 0]
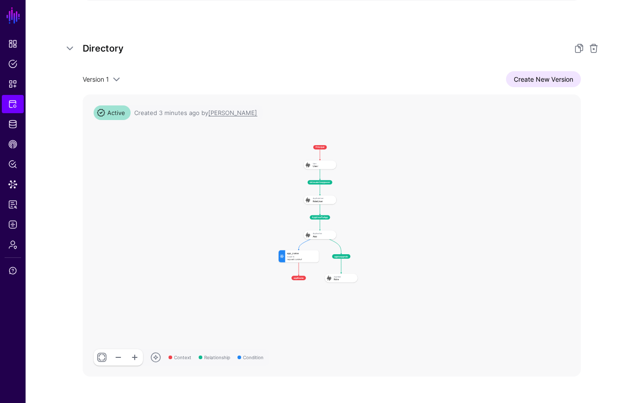
drag, startPoint x: 369, startPoint y: 212, endPoint x: 358, endPoint y: 229, distance: 20.1
click at [358, 229] on rect at bounding box center [275, 141] width 19874 height 11289
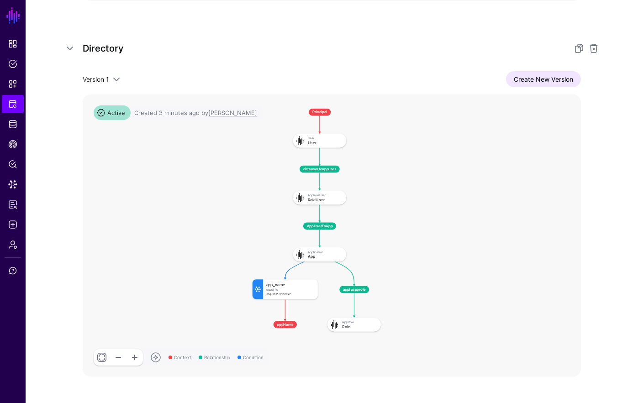
drag, startPoint x: 380, startPoint y: 222, endPoint x: 391, endPoint y: 227, distance: 12.3
click at [391, 227] on rect at bounding box center [247, 103] width 32296 height 18345
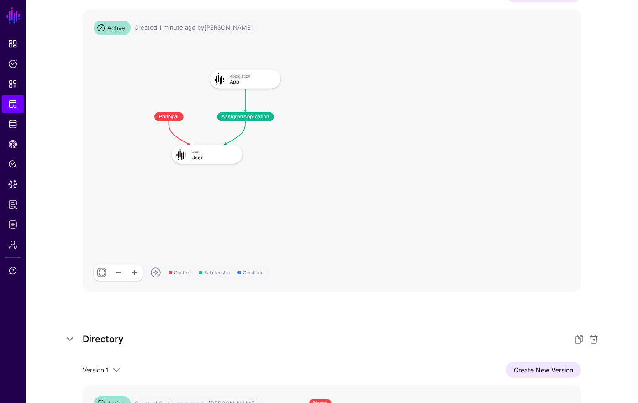
scroll to position [151, 0]
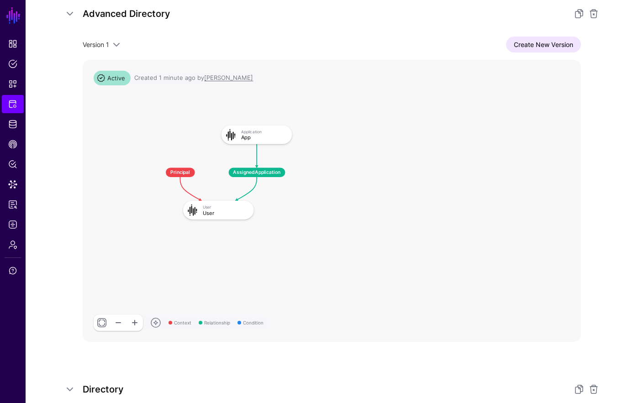
drag, startPoint x: 356, startPoint y: 184, endPoint x: 376, endPoint y: 193, distance: 21.9
click at [374, 192] on rect at bounding box center [144, 117] width 42730 height 24271
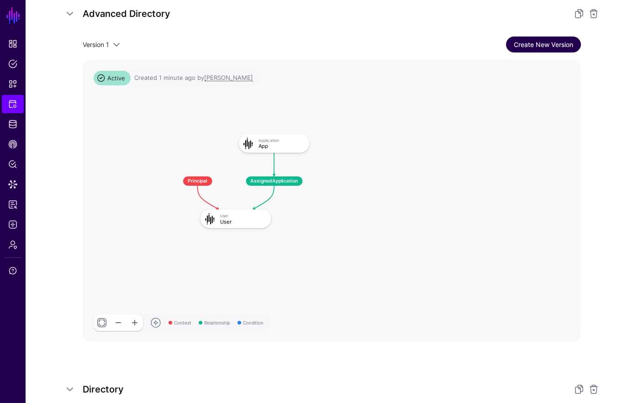
click at [524, 44] on link "Create New Version" at bounding box center [543, 45] width 75 height 16
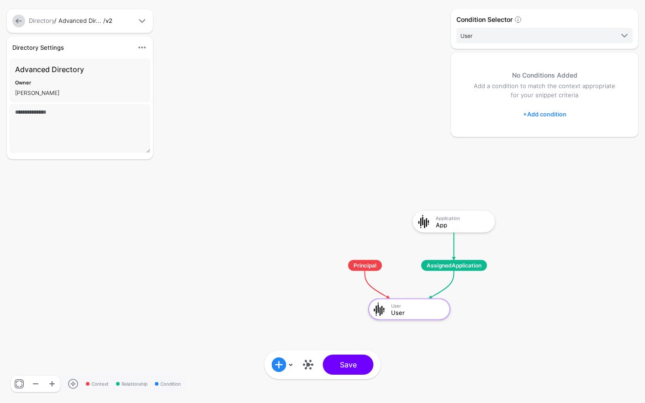
click at [22, 22] on link at bounding box center [18, 21] width 13 height 13
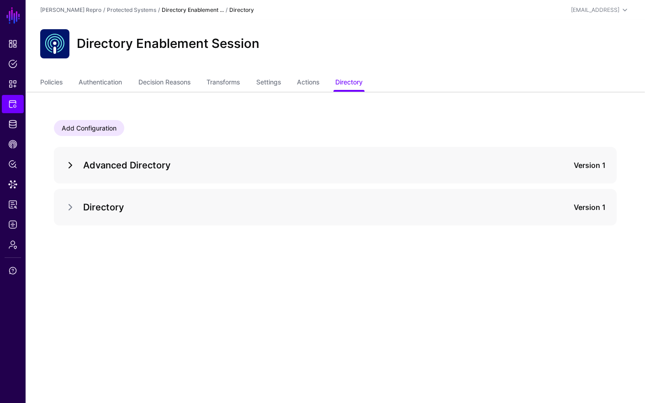
click at [64, 163] on div "Advanced Directory Version 1" at bounding box center [335, 165] width 562 height 37
click at [73, 163] on link at bounding box center [70, 165] width 11 height 11
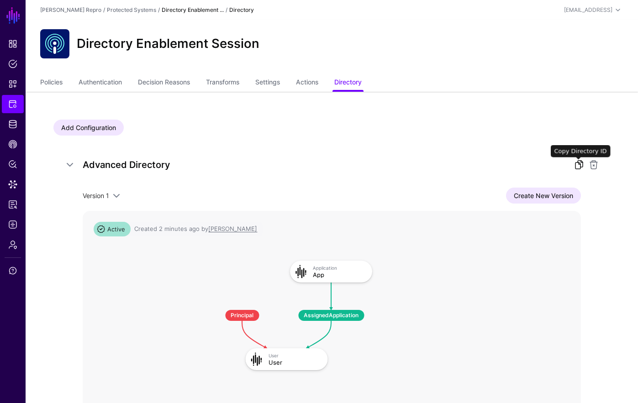
click at [577, 169] on link at bounding box center [579, 164] width 11 height 11
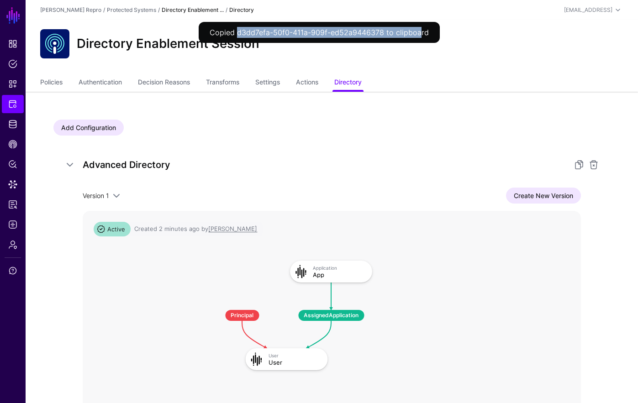
drag, startPoint x: 262, startPoint y: 34, endPoint x: 418, endPoint y: 35, distance: 155.7
click at [418, 35] on div "Copied d3dd7efa-50f0-411a-909f-ed52a9446378 to clipboard" at bounding box center [319, 32] width 241 height 21
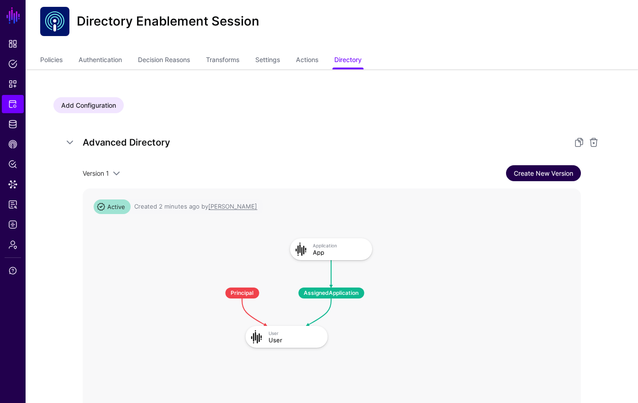
scroll to position [45, 0]
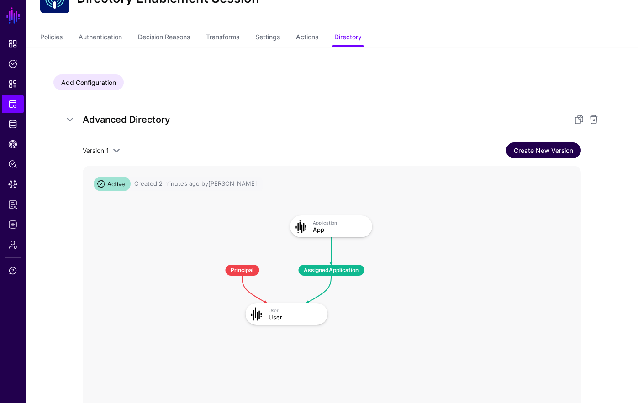
click at [559, 144] on link "Create New Version" at bounding box center [543, 150] width 75 height 16
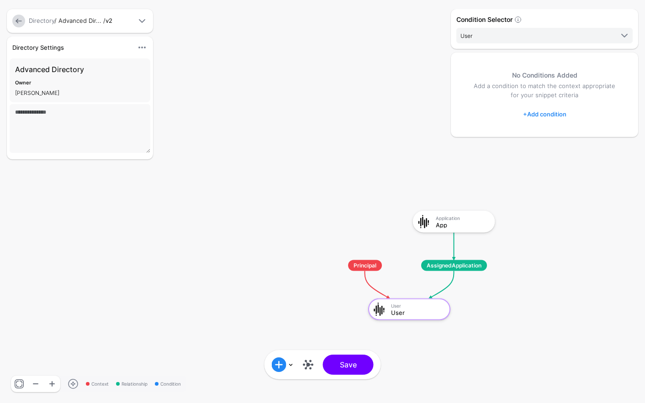
drag, startPoint x: 521, startPoint y: 289, endPoint x: 459, endPoint y: 243, distance: 77.0
click at [459, 243] on div "Condition Selector User User App No Conditions Added Add a condition to match t…" at bounding box center [544, 201] width 192 height 385
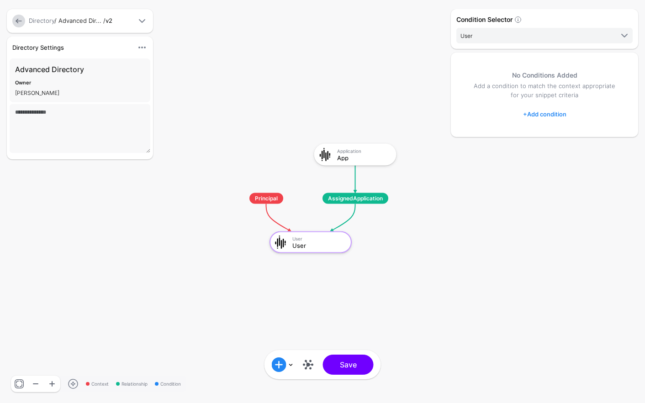
drag, startPoint x: 338, startPoint y: 156, endPoint x: 220, endPoint y: 82, distance: 138.9
click at [215, 74] on rect at bounding box center [224, 135] width 64482 height 40324
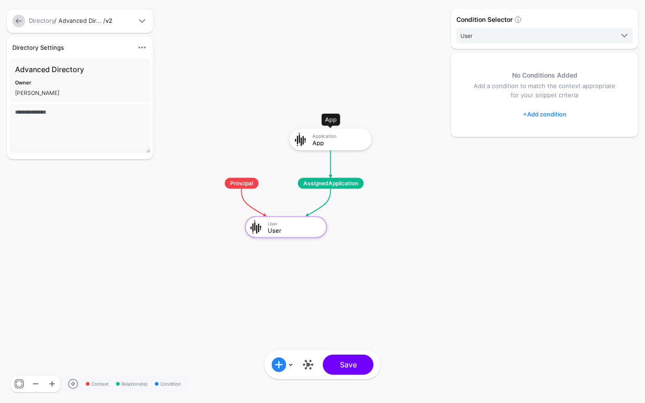
click at [318, 143] on div "App" at bounding box center [338, 142] width 53 height 6
click at [533, 114] on link "+ Add condition" at bounding box center [544, 114] width 43 height 15
click at [557, 151] on div "Graph Condition" at bounding box center [581, 152] width 70 height 8
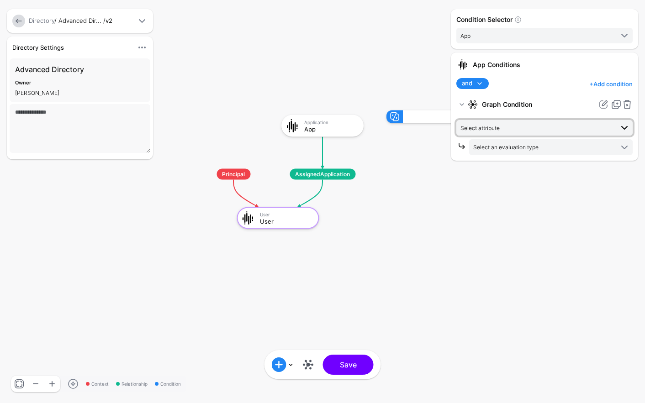
click at [507, 126] on span "Select attribute" at bounding box center [536, 128] width 153 height 10
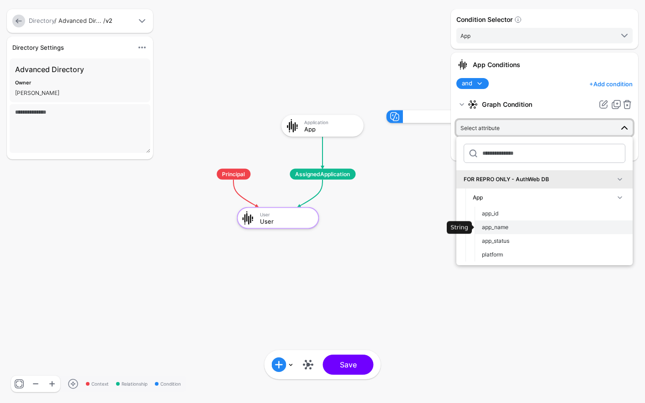
click at [520, 224] on div "app_name" at bounding box center [553, 227] width 143 height 8
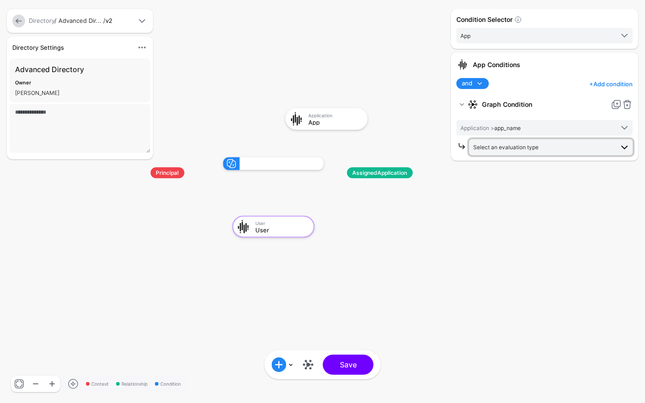
click at [522, 144] on span "Select an evaluation type" at bounding box center [505, 147] width 65 height 7
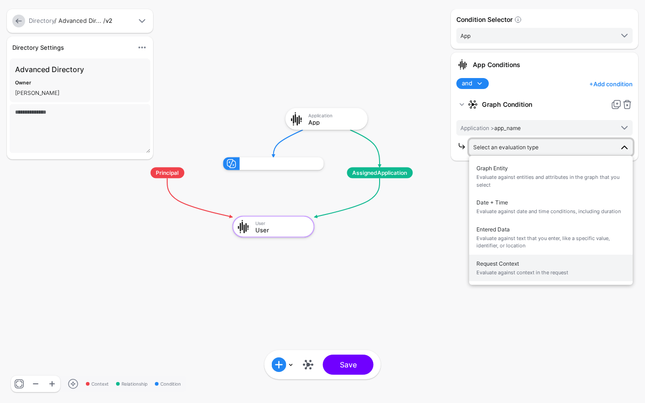
click at [544, 257] on button "Request Context Evaluate against context in the request" at bounding box center [550, 268] width 163 height 27
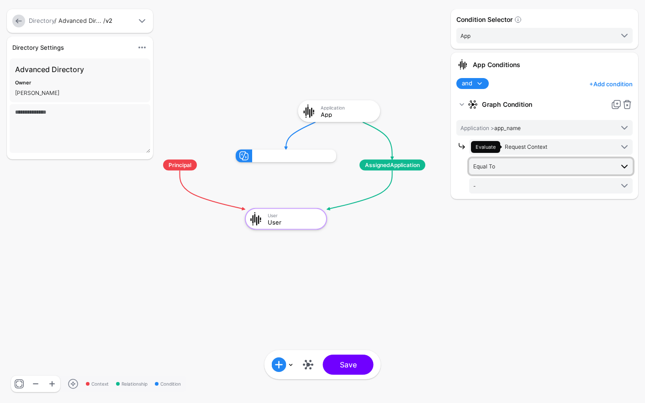
click at [502, 168] on span "Equal To" at bounding box center [543, 166] width 140 height 10
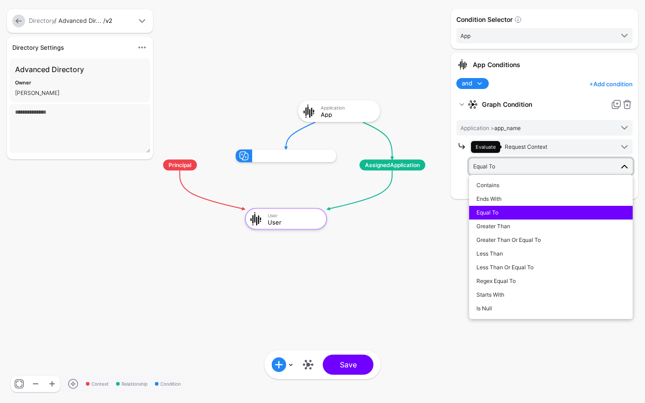
click at [513, 162] on span "Equal To" at bounding box center [543, 166] width 140 height 10
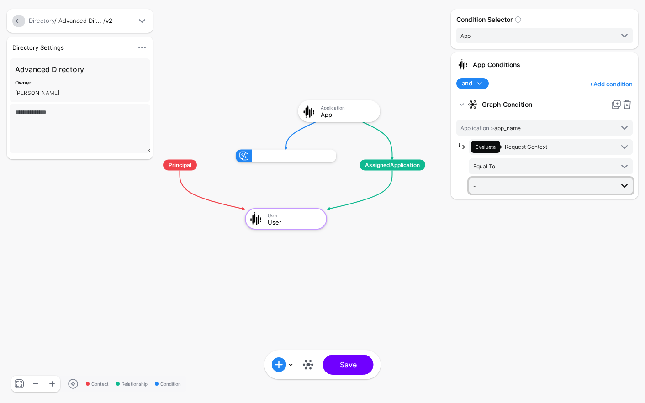
click at [501, 184] on span "-" at bounding box center [543, 186] width 140 height 10
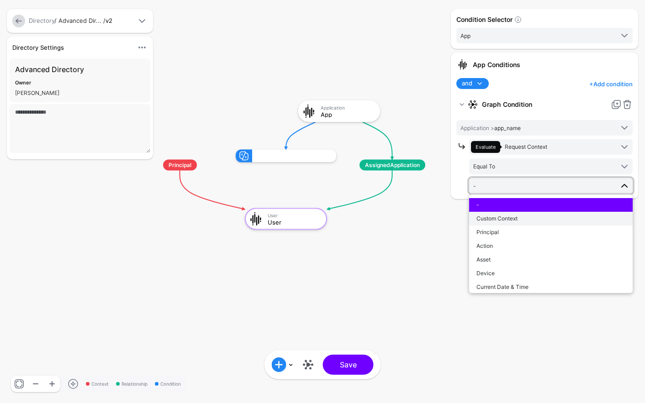
click at [515, 215] on span "Custom Context" at bounding box center [496, 218] width 41 height 7
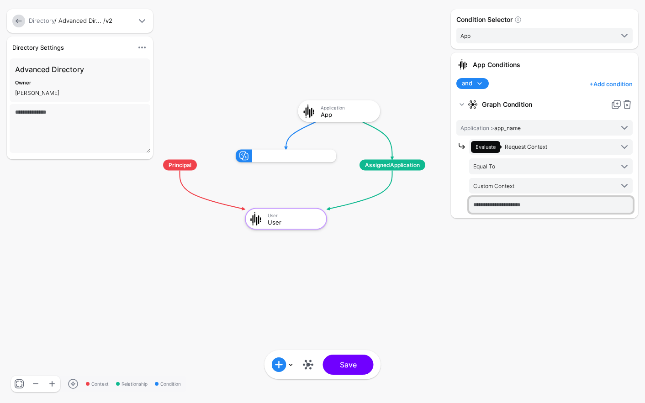
click at [497, 206] on input "text" at bounding box center [550, 205] width 163 height 16
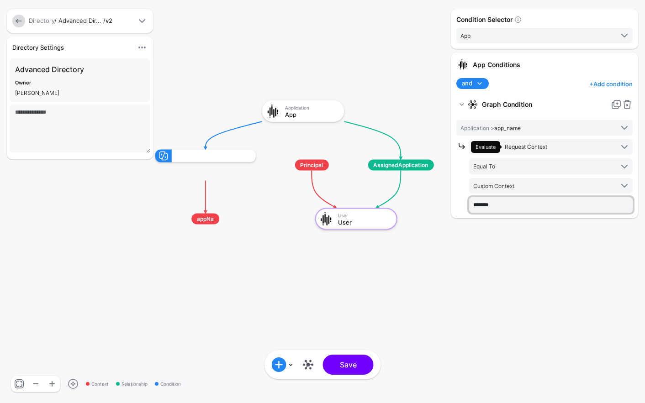
type input "*******"
drag, startPoint x: 537, startPoint y: 349, endPoint x: 523, endPoint y: 346, distance: 14.0
click at [523, 346] on div "Condition Selector App User App App Conditions and and not or + Add condition A…" at bounding box center [544, 201] width 192 height 385
drag, startPoint x: 510, startPoint y: 322, endPoint x: 474, endPoint y: 319, distance: 36.2
click at [474, 319] on div "Condition Selector App User App App Conditions and and not or + Add condition A…" at bounding box center [544, 201] width 192 height 385
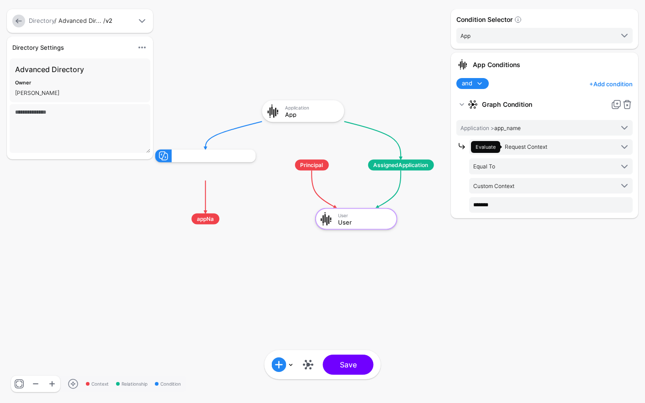
click at [609, 83] on link "+ Add condition" at bounding box center [610, 84] width 43 height 15
click at [596, 119] on div "Graph Condition" at bounding box center [592, 121] width 70 height 8
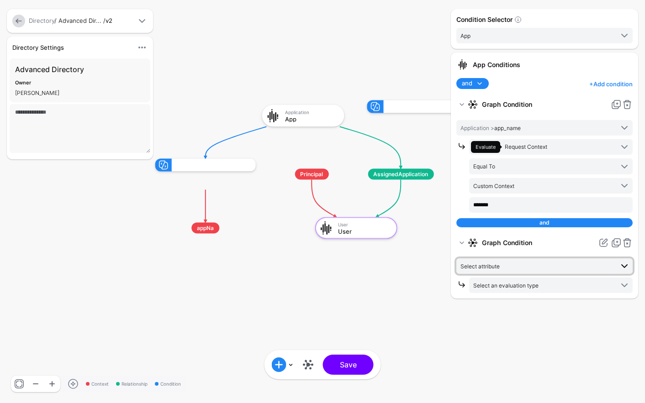
click at [513, 268] on span "Select attribute" at bounding box center [536, 266] width 153 height 10
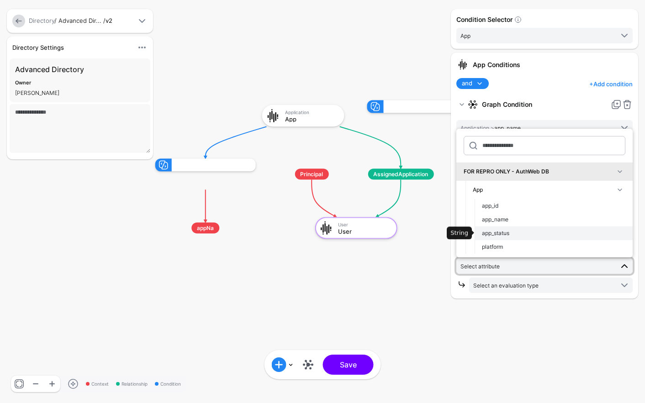
click at [523, 237] on div "app_status" at bounding box center [553, 233] width 143 height 8
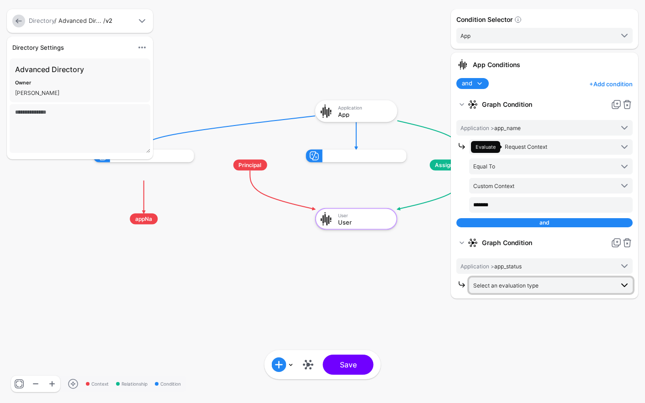
click at [505, 281] on span "Select an evaluation type" at bounding box center [543, 285] width 140 height 10
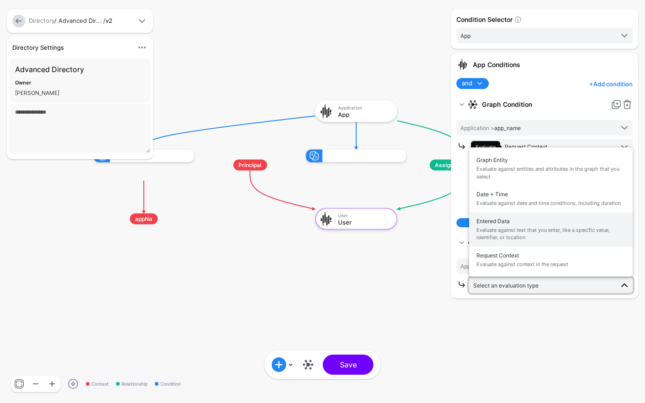
click at [525, 232] on span "Evaluate against text that you enter, like a specific value, identifier, or loc…" at bounding box center [550, 234] width 149 height 15
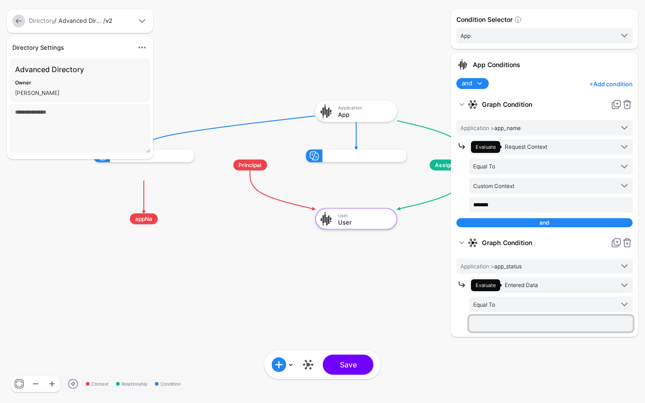
click at [496, 322] on input "text" at bounding box center [550, 324] width 163 height 16
type input "********"
click at [418, 290] on rect at bounding box center [84, 91] width 64482 height 40324
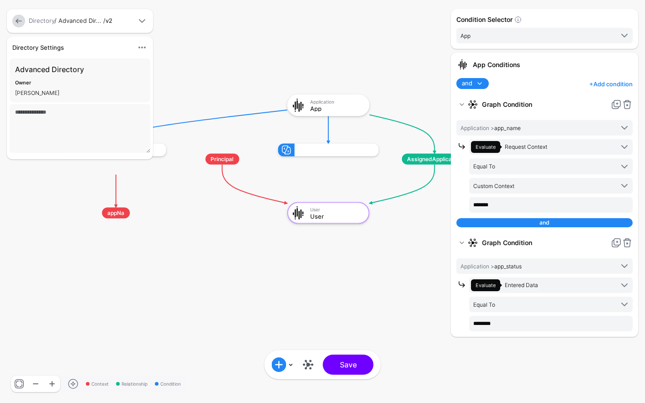
drag, startPoint x: 416, startPoint y: 280, endPoint x: 395, endPoint y: 266, distance: 25.3
click at [386, 274] on rect at bounding box center [57, 85] width 64482 height 40324
click at [621, 87] on link "+ Add condition" at bounding box center [610, 84] width 43 height 15
click at [609, 142] on div "Add Condition Group" at bounding box center [577, 139] width 78 height 9
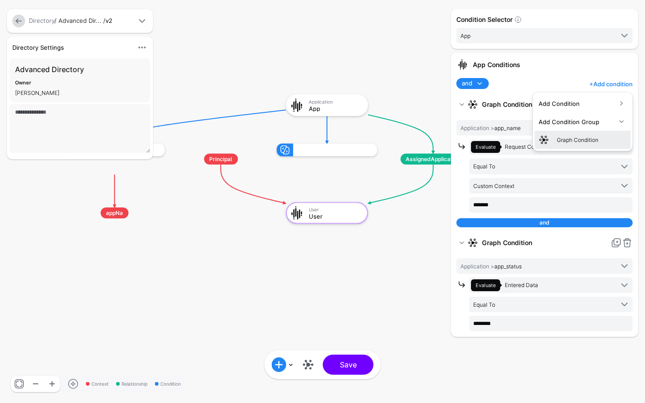
click at [595, 140] on div "Graph Condition" at bounding box center [592, 140] width 70 height 8
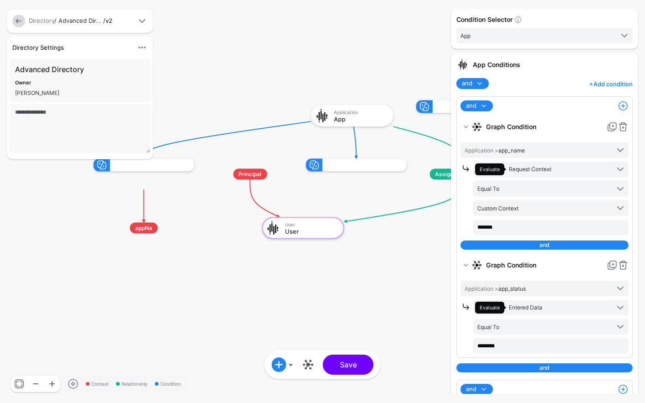
click at [470, 84] on span "and" at bounding box center [467, 83] width 11 height 9
click at [486, 115] on div "or" at bounding box center [493, 114] width 58 height 8
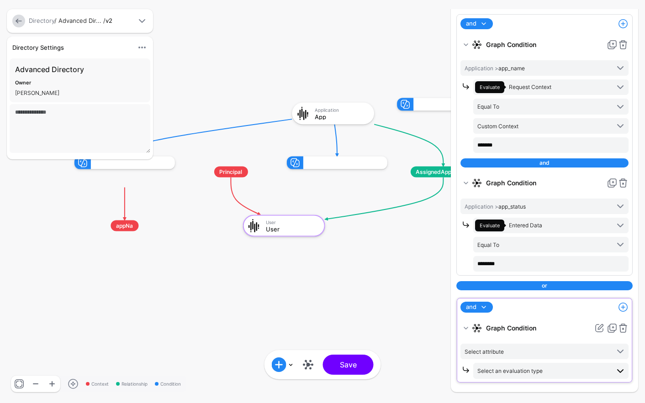
scroll to position [83, 0]
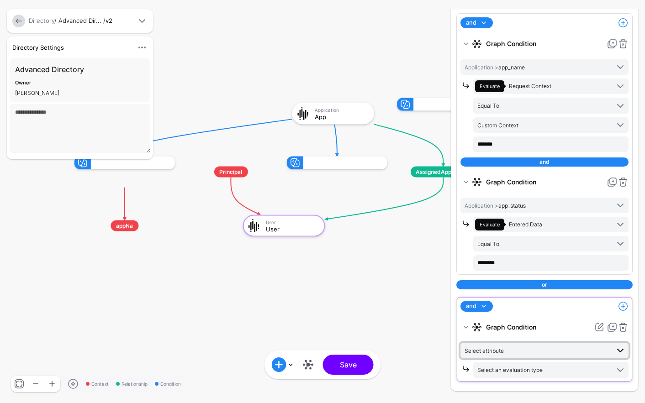
click at [526, 350] on span "Select attribute" at bounding box center [536, 351] width 145 height 10
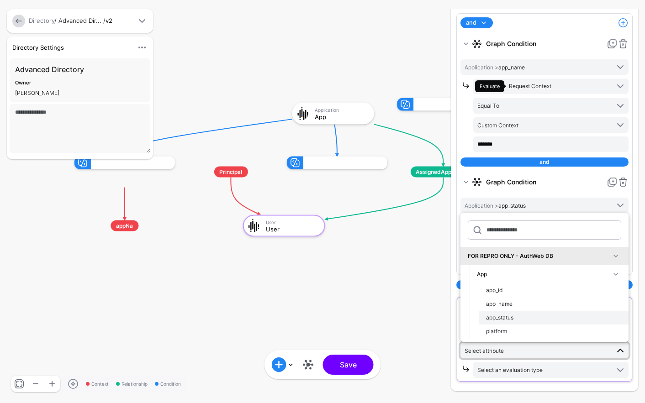
click at [537, 316] on div "app_status" at bounding box center [553, 318] width 135 height 8
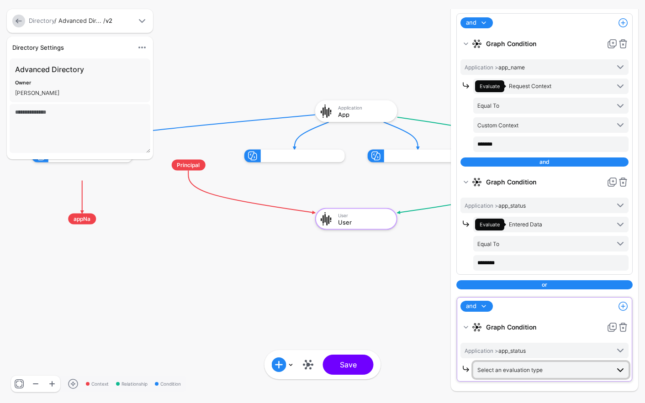
click at [510, 369] on span "Select an evaluation type" at bounding box center [509, 370] width 65 height 7
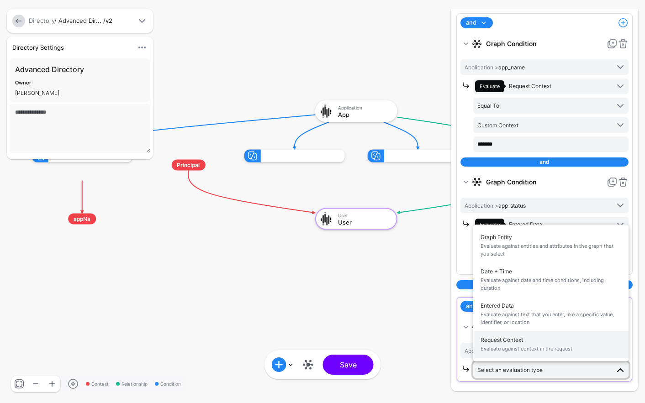
click at [531, 342] on span "Request Context Evaluate against context in the request" at bounding box center [550, 344] width 141 height 21
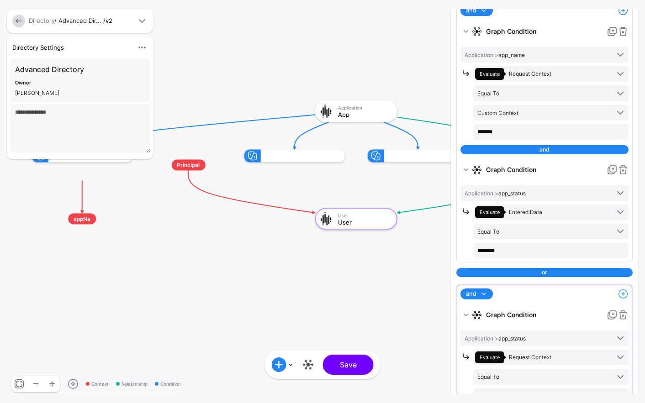
scroll to position [121, 0]
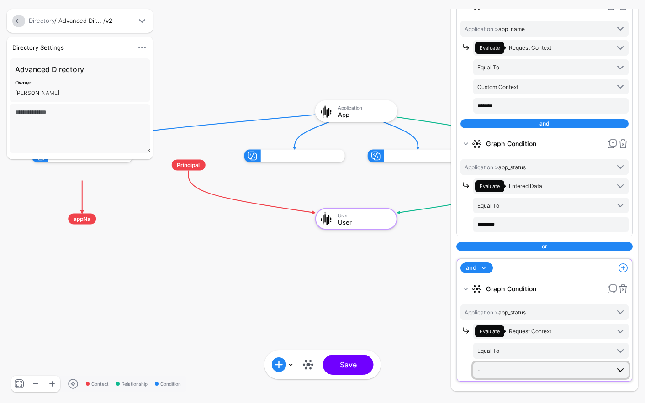
click at [511, 366] on span "-" at bounding box center [543, 370] width 132 height 10
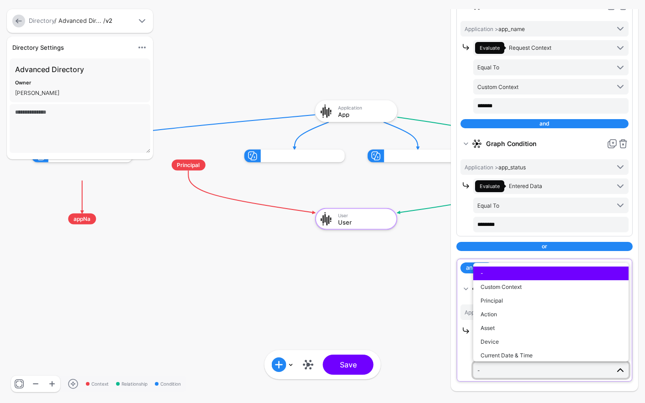
click at [464, 356] on div at bounding box center [466, 351] width 13 height 54
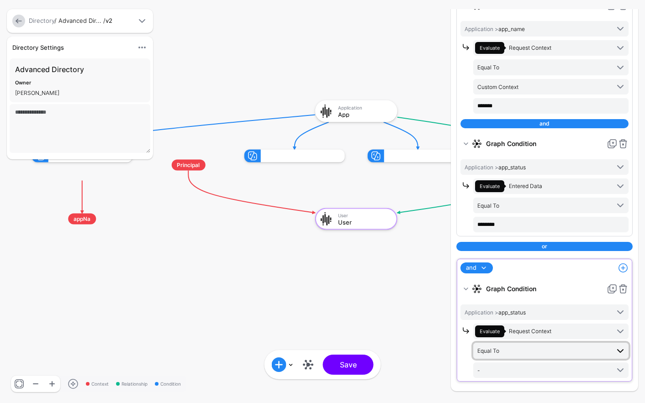
click at [497, 344] on link "Equal To" at bounding box center [550, 351] width 155 height 16
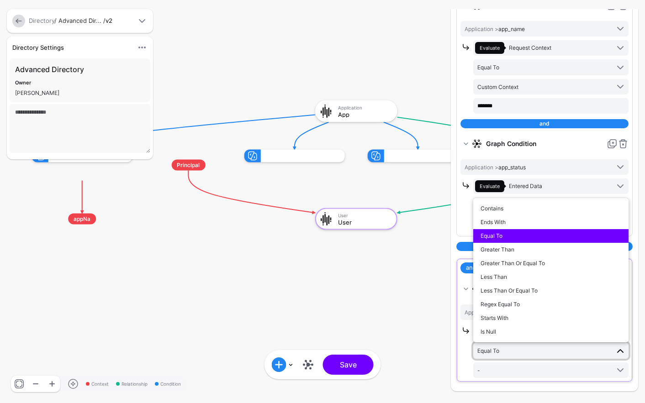
click at [461, 354] on div at bounding box center [466, 351] width 13 height 54
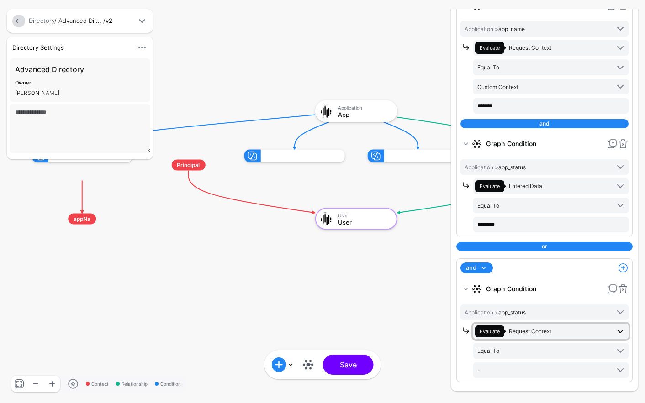
click at [514, 332] on span "Request Context" at bounding box center [530, 331] width 42 height 7
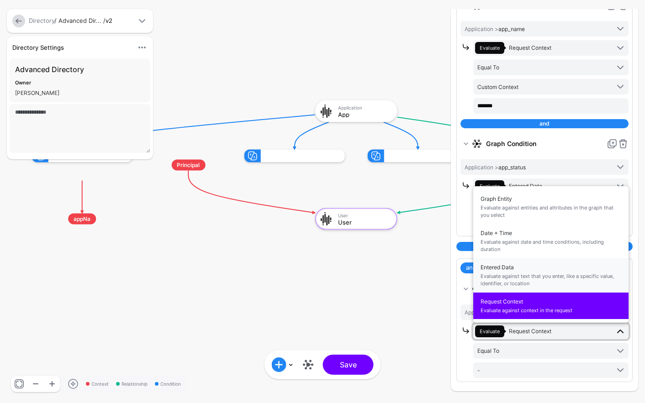
click at [540, 277] on span "Evaluate against text that you enter, like a specific value, identifier, or loc…" at bounding box center [550, 280] width 141 height 15
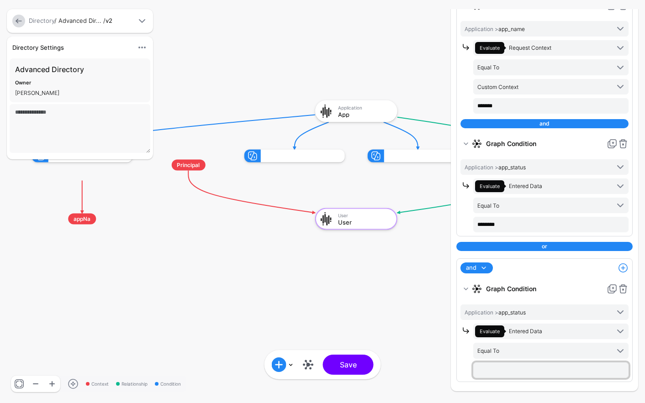
drag, startPoint x: 486, startPoint y: 369, endPoint x: 494, endPoint y: 364, distance: 8.9
click at [486, 369] on input "text" at bounding box center [550, 371] width 155 height 16
type input "*********"
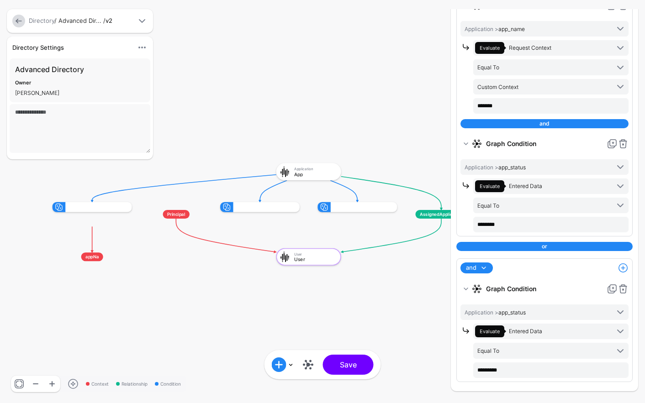
drag, startPoint x: 388, startPoint y: 301, endPoint x: 329, endPoint y: 304, distance: 59.0
click at [329, 304] on rect at bounding box center [45, 156] width 50941 height 31856
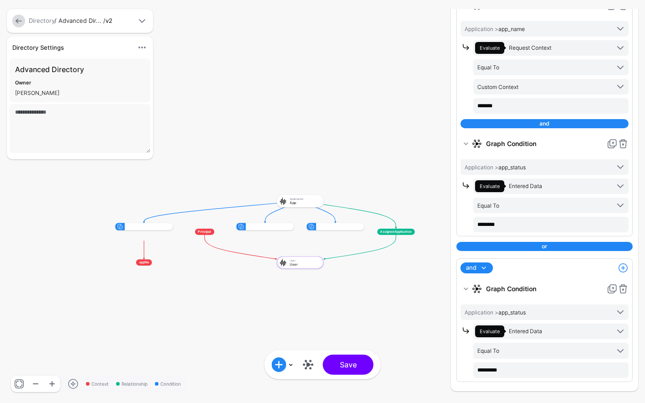
drag, startPoint x: 355, startPoint y: 297, endPoint x: 342, endPoint y: 292, distance: 14.4
click at [342, 293] on rect at bounding box center [110, 189] width 36755 height 22985
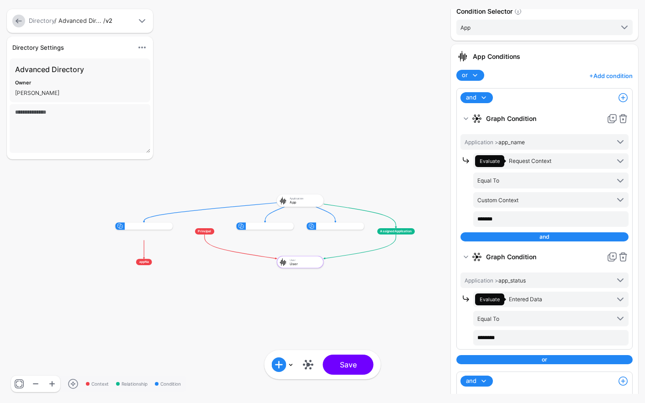
scroll to position [0, 0]
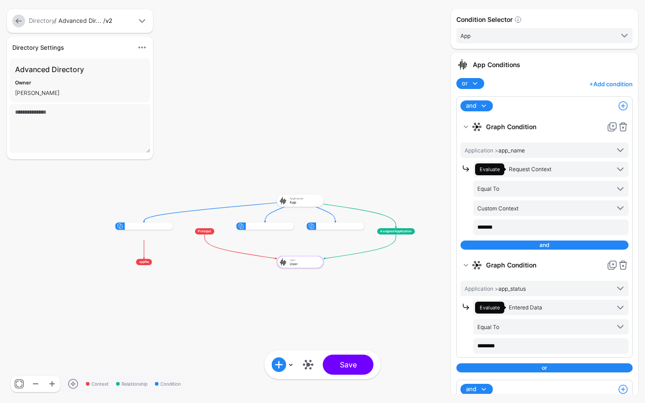
click at [590, 80] on link "+ Add condition" at bounding box center [610, 84] width 43 height 15
click at [576, 70] on div "App Conditions" at bounding box center [544, 64] width 176 height 13
click at [590, 85] on link "+ Add condition" at bounding box center [610, 84] width 43 height 15
click at [577, 63] on div "App Conditions" at bounding box center [550, 65] width 163 height 10
click at [476, 86] on span at bounding box center [474, 83] width 11 height 11
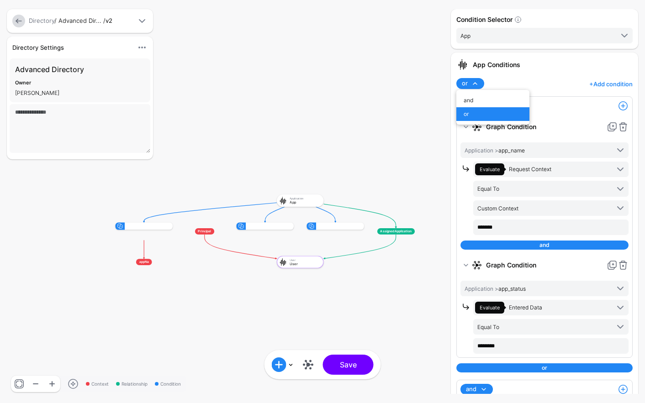
click at [536, 77] on div "App Conditions or and or + Add condition Add Condition Group Graph Condition an…" at bounding box center [544, 283] width 187 height 460
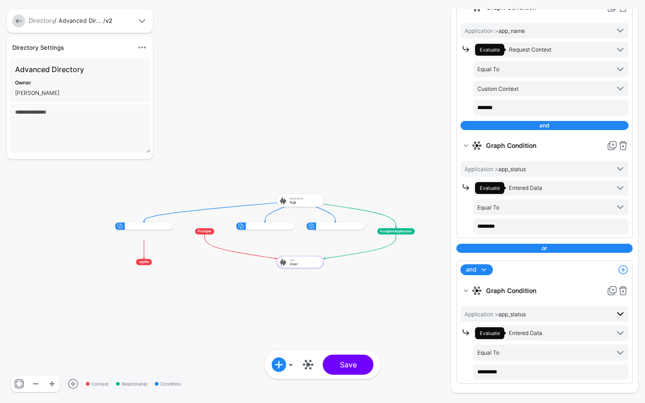
scroll to position [121, 0]
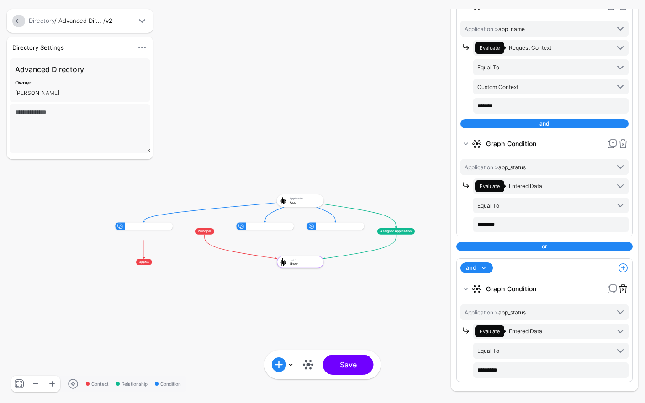
click at [617, 288] on link at bounding box center [622, 289] width 11 height 11
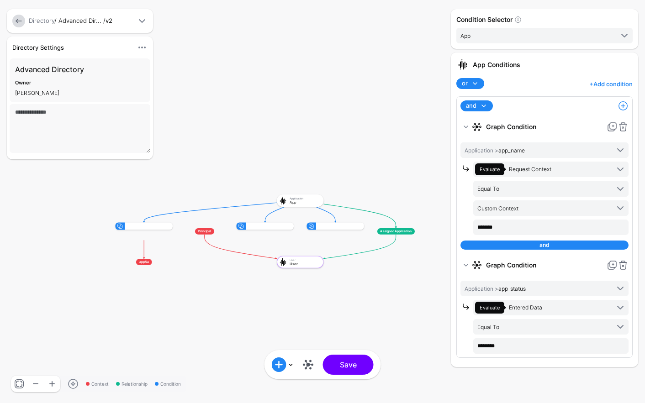
scroll to position [0, 0]
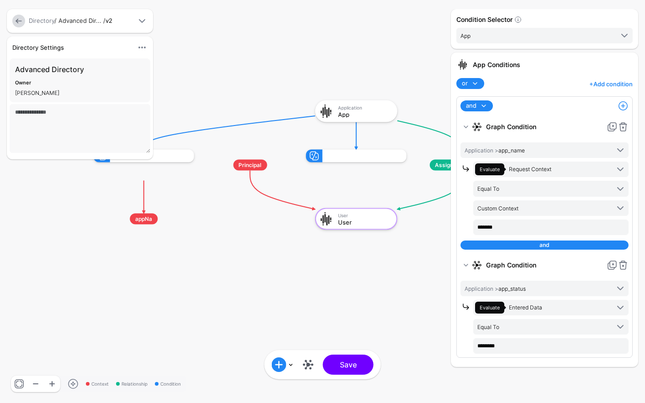
click at [608, 82] on link "+ Add condition" at bounding box center [610, 84] width 43 height 15
click at [621, 101] on span at bounding box center [621, 103] width 11 height 11
click at [622, 101] on span at bounding box center [621, 103] width 11 height 11
click at [592, 120] on div "Graph Condition" at bounding box center [592, 121] width 70 height 8
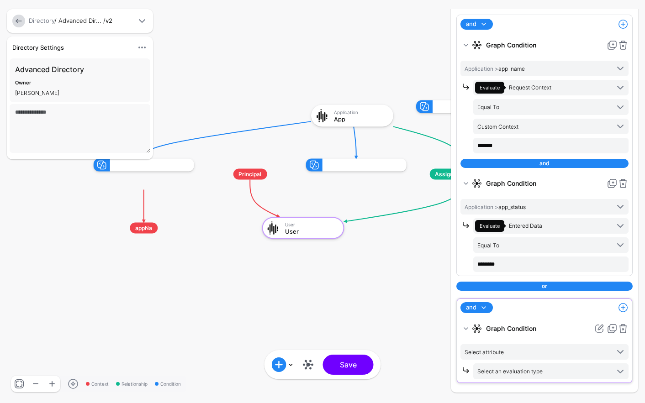
scroll to position [83, 0]
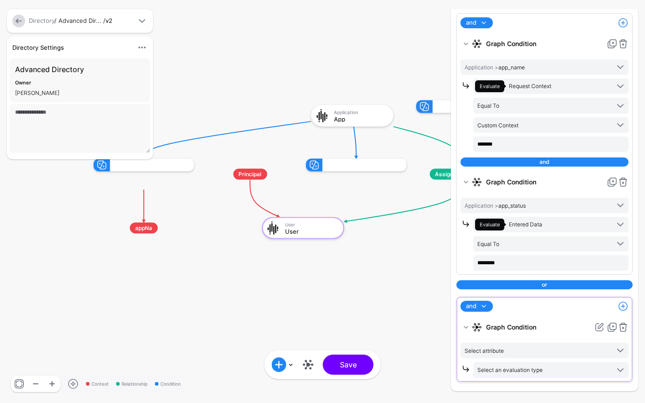
click at [488, 305] on span at bounding box center [483, 306] width 11 height 11
click at [484, 337] on div "not" at bounding box center [497, 337] width 58 height 8
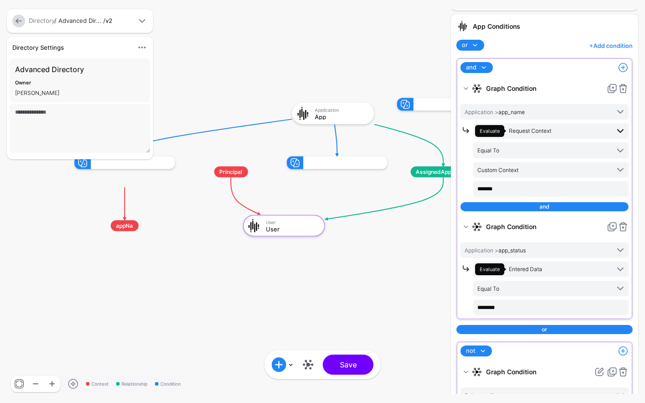
scroll to position [38, 0]
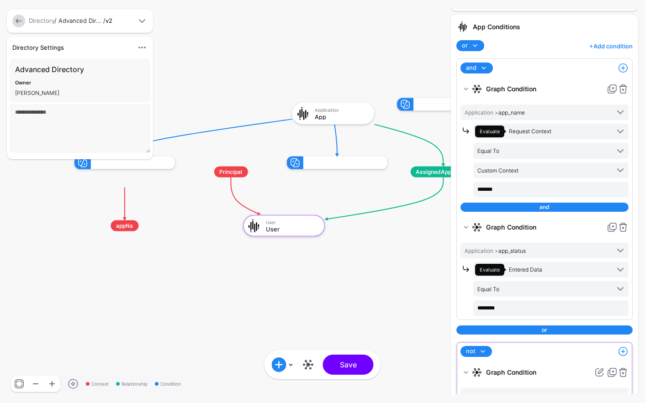
click at [470, 46] on span at bounding box center [474, 45] width 11 height 11
click at [475, 63] on div "and" at bounding box center [493, 62] width 58 height 8
click at [485, 66] on span at bounding box center [483, 68] width 11 height 11
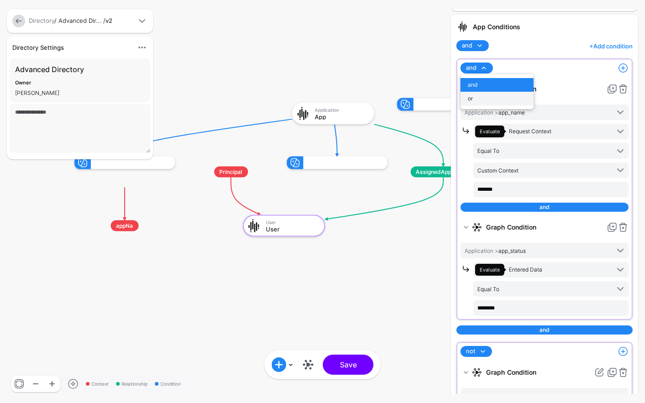
click at [493, 96] on div "or" at bounding box center [497, 99] width 58 height 8
click at [473, 69] on span at bounding box center [478, 68] width 13 height 11
click at [480, 83] on div "and" at bounding box center [497, 85] width 58 height 8
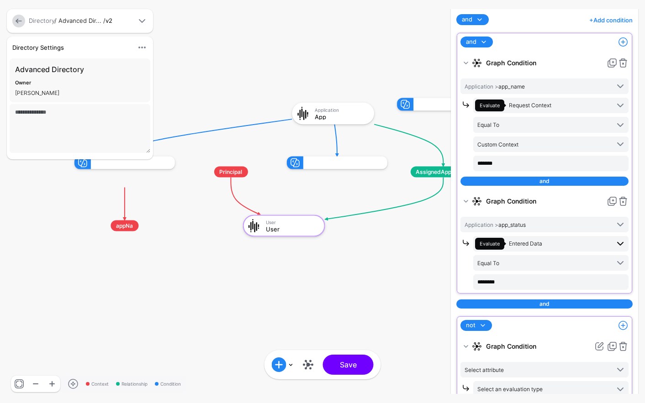
scroll to position [83, 0]
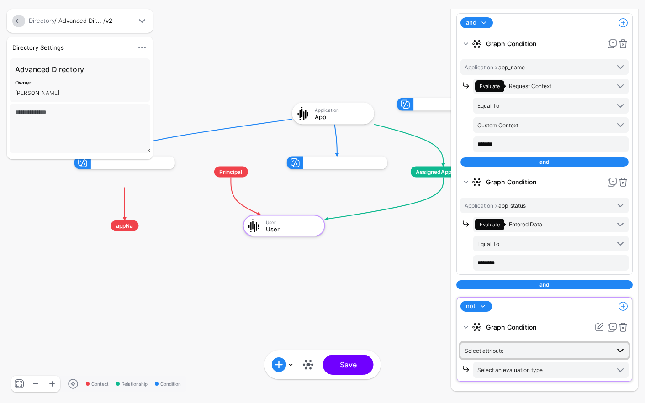
click at [498, 349] on span "Select attribute" at bounding box center [483, 351] width 39 height 7
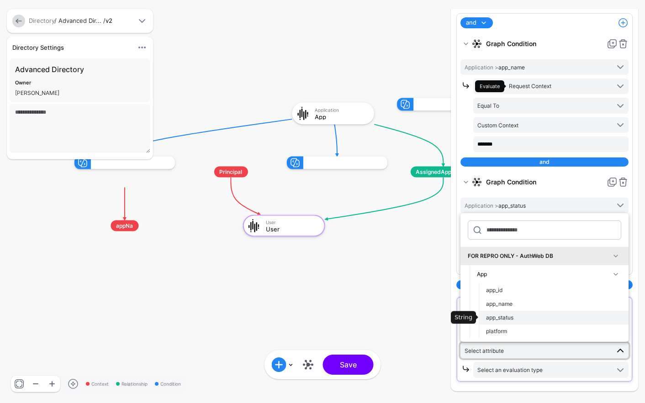
click at [515, 318] on div "app_status" at bounding box center [553, 318] width 135 height 8
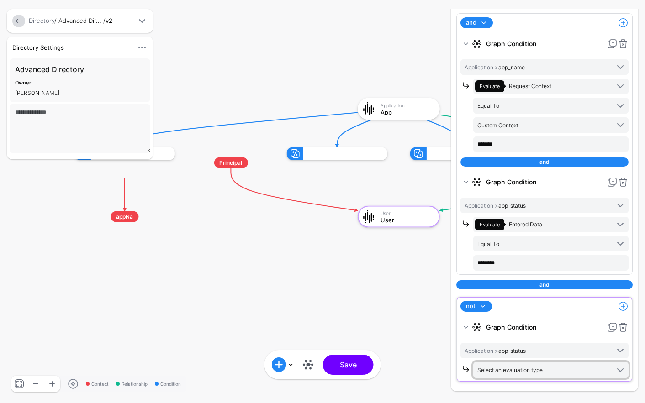
drag, startPoint x: 507, startPoint y: 365, endPoint x: 507, endPoint y: 358, distance: 7.3
click at [507, 365] on span "Select an evaluation type" at bounding box center [543, 370] width 132 height 10
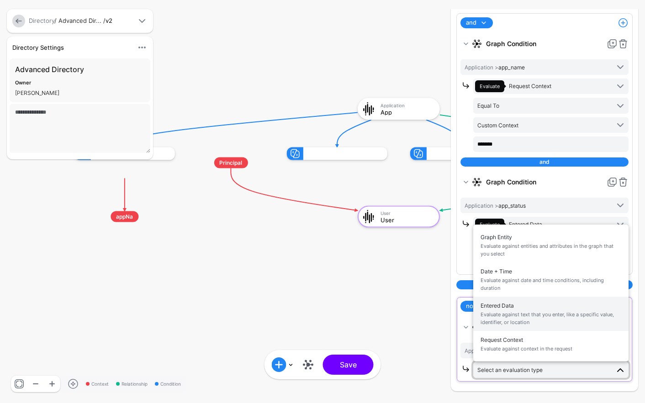
click at [529, 311] on span "Evaluate against text that you enter, like a specific value, identifier, or loc…" at bounding box center [550, 318] width 141 height 15
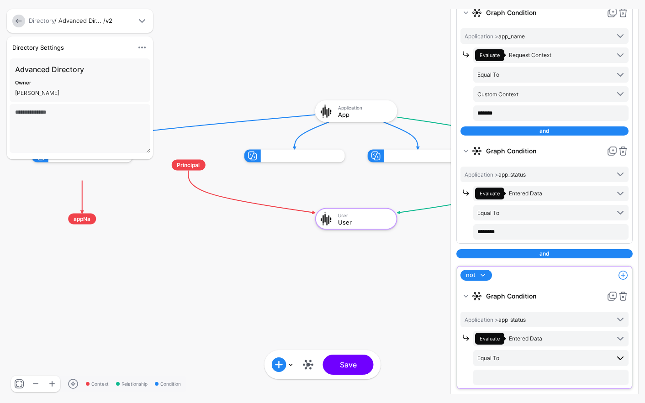
scroll to position [121, 0]
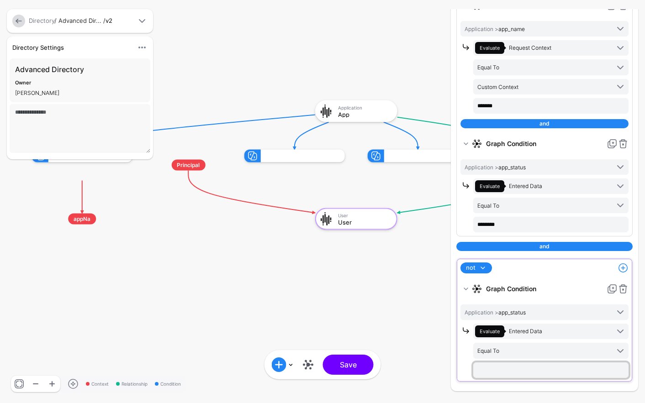
click at [511, 369] on input "text" at bounding box center [550, 371] width 155 height 16
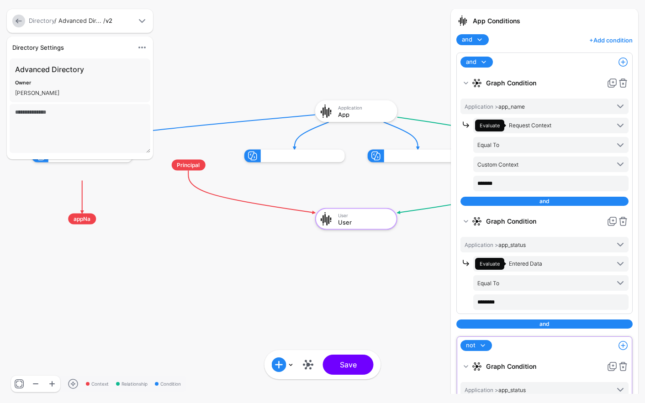
scroll to position [0, 0]
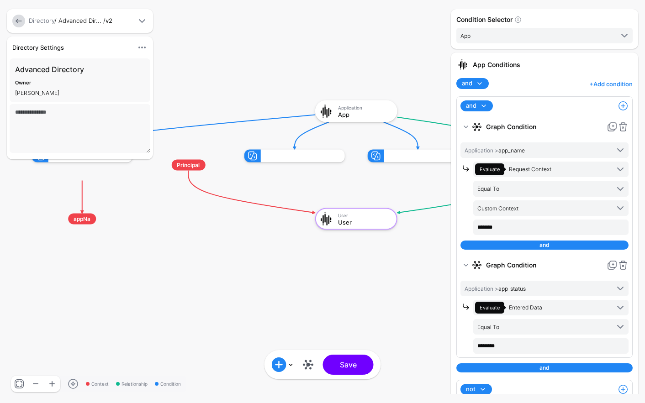
type input "**********"
click at [471, 84] on span "and" at bounding box center [467, 83] width 11 height 9
click at [480, 111] on div "or" at bounding box center [493, 114] width 58 height 8
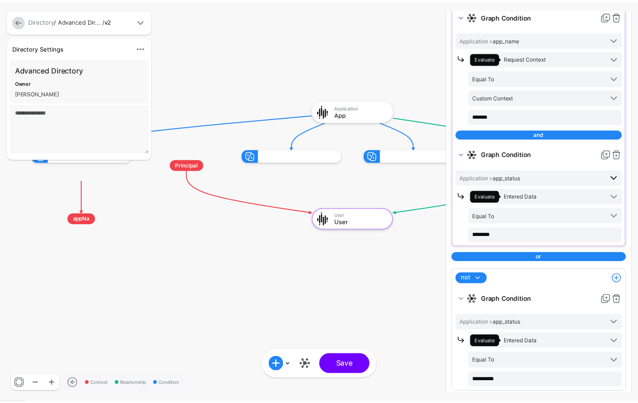
scroll to position [121, 0]
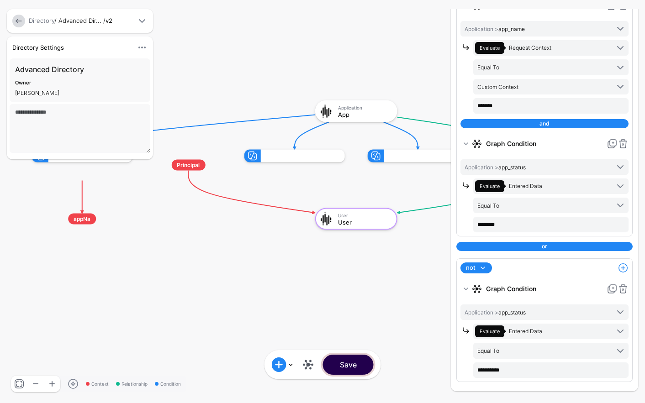
click at [339, 363] on button "Save" at bounding box center [348, 365] width 51 height 20
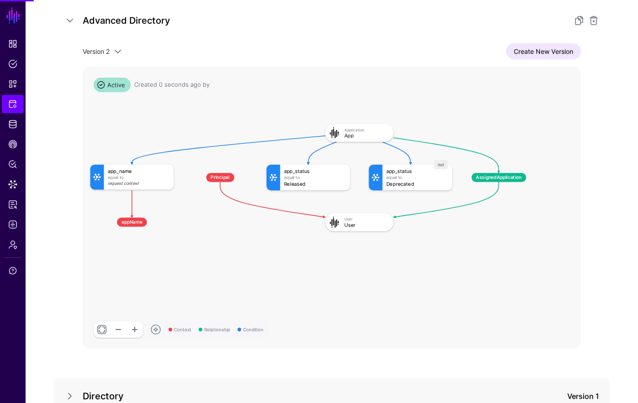
scroll to position [147, 0]
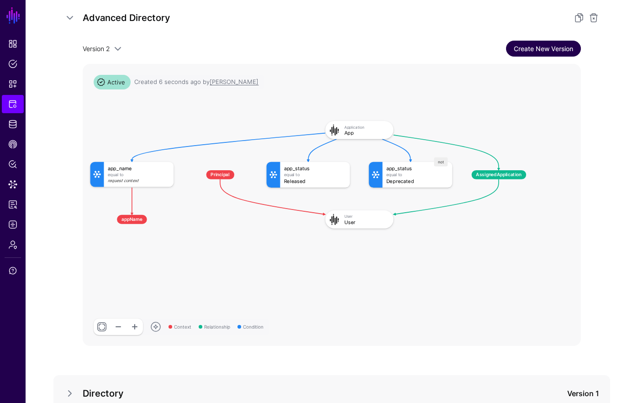
click at [548, 54] on link "Create New Version" at bounding box center [543, 49] width 75 height 16
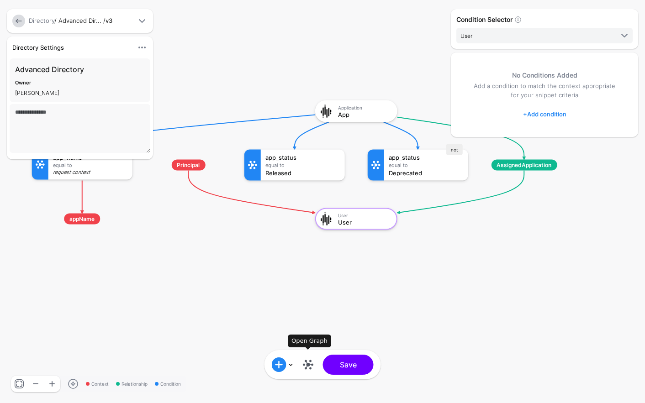
click at [312, 362] on link at bounding box center [308, 365] width 15 height 15
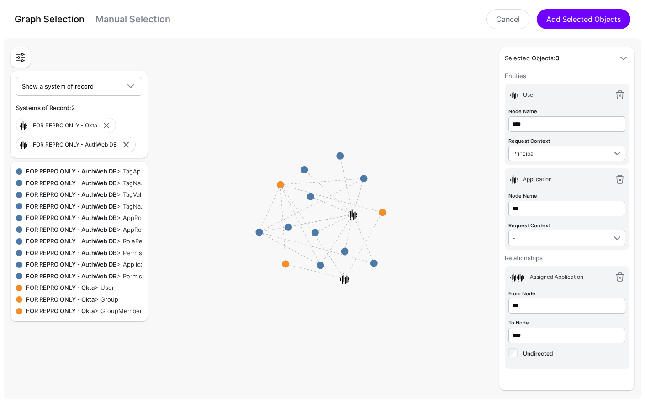
click at [148, 20] on link "Manual Selection" at bounding box center [132, 19] width 75 height 11
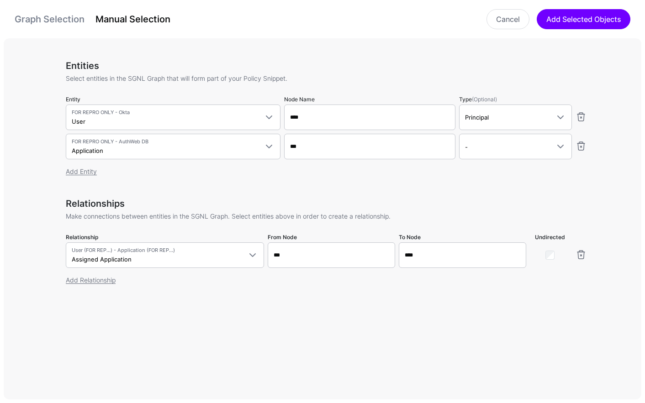
click at [548, 250] on div at bounding box center [550, 252] width 40 height 21
click at [543, 253] on div at bounding box center [550, 252] width 40 height 21
click at [543, 254] on div at bounding box center [550, 252] width 40 height 21
click at [462, 250] on input "****" at bounding box center [462, 255] width 127 height 26
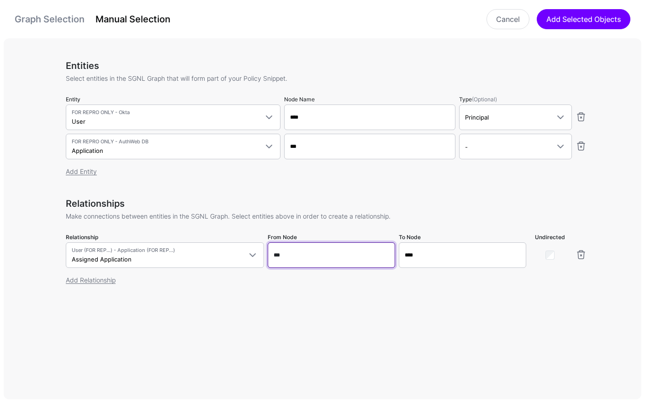
click at [283, 255] on input "***" at bounding box center [331, 255] width 127 height 26
type input "****"
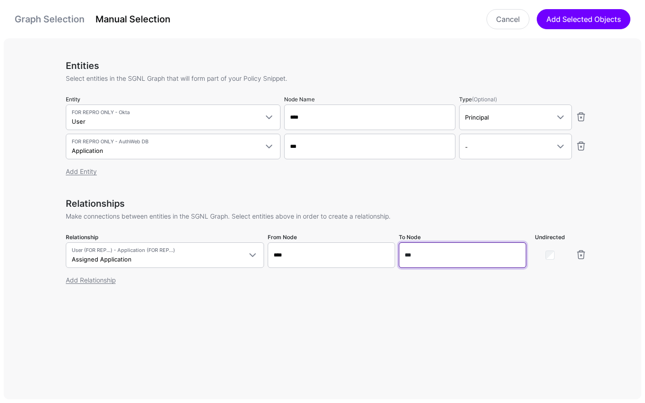
type input "***"
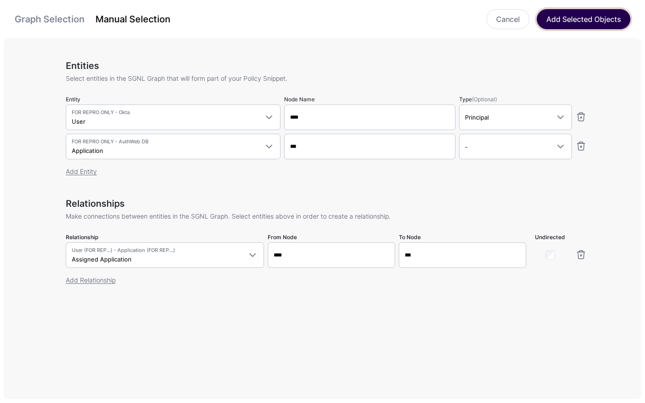
click at [573, 26] on button "Add Selected Objects" at bounding box center [584, 19] width 94 height 20
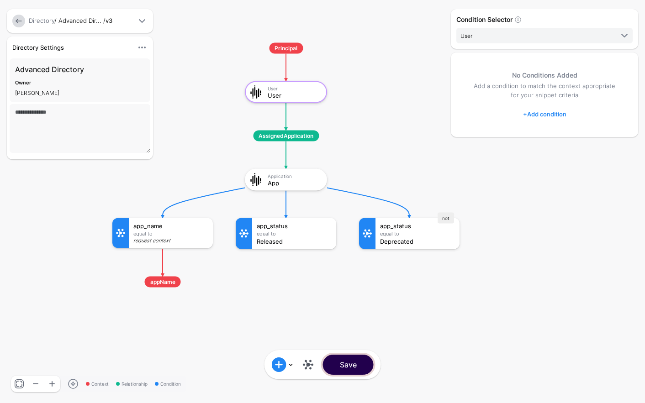
click at [352, 367] on button "Save" at bounding box center [348, 365] width 51 height 20
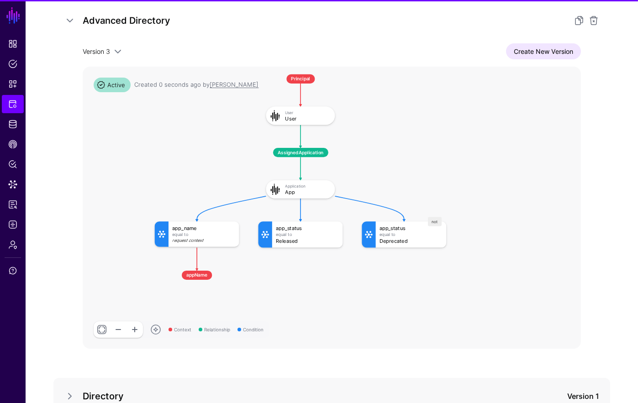
scroll to position [147, 0]
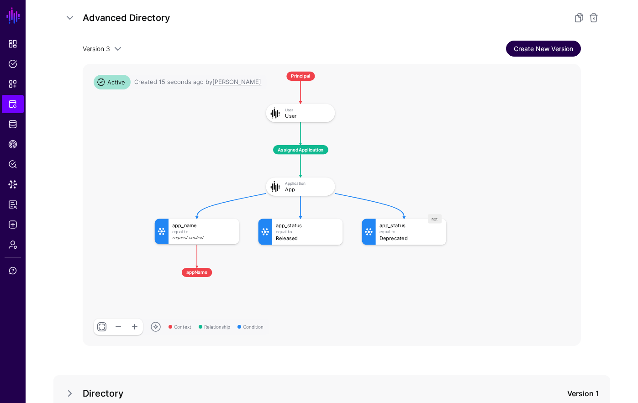
click at [557, 41] on link "Create New Version" at bounding box center [543, 49] width 75 height 16
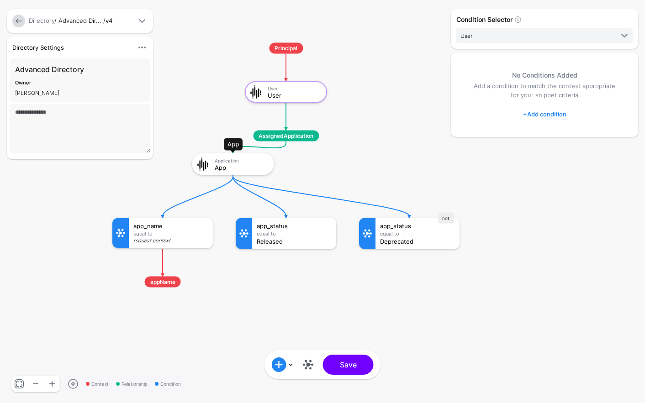
drag, startPoint x: 294, startPoint y: 177, endPoint x: 237, endPoint y: 161, distance: 58.8
click at [237, 161] on div "Application" at bounding box center [241, 160] width 53 height 5
drag, startPoint x: 168, startPoint y: 235, endPoint x: 106, endPoint y: 213, distance: 65.7
click at [106, 214] on div "Directory Settings Hide Settings Edit Settings Advanced Directory Owner Marc Jo…" at bounding box center [101, 200] width 192 height 327
drag, startPoint x: 186, startPoint y: 234, endPoint x: 191, endPoint y: 254, distance: 20.3
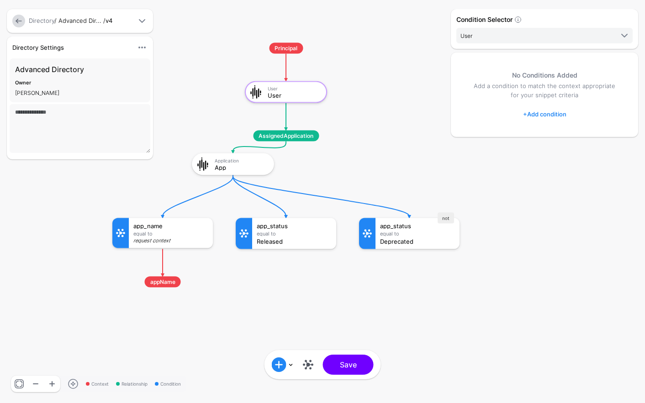
click at [190, 258] on div "Directory Settings Hide Settings Edit Settings Advanced Directory Owner Marc Jo…" at bounding box center [101, 200] width 192 height 327
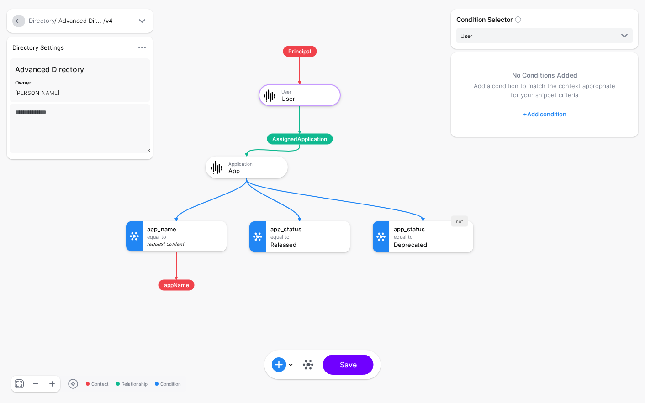
drag, startPoint x: 231, startPoint y: 274, endPoint x: 276, endPoint y: 281, distance: 46.2
click at [274, 281] on rect at bounding box center [117, 37] width 64482 height 40324
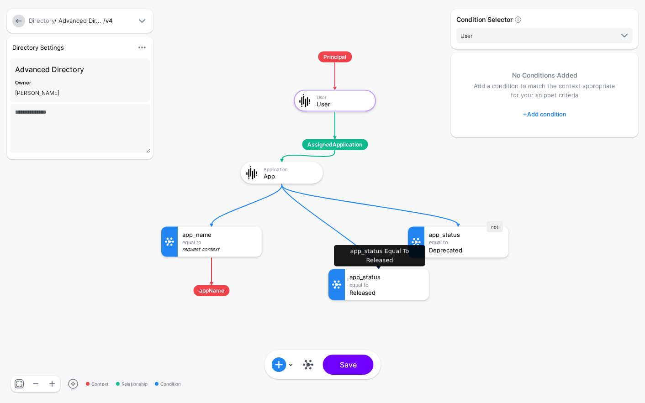
drag, startPoint x: 312, startPoint y: 253, endPoint x: 368, endPoint y: 286, distance: 64.8
click div "Released"
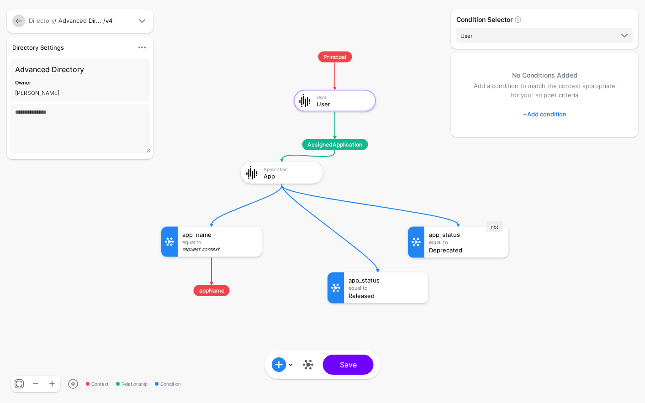
drag, startPoint x: 467, startPoint y: 241, endPoint x: 493, endPoint y: 241, distance: 26.0
click at [506, 248] on div "Condition Selector User User App No Conditions Added Add a condition to match t…" at bounding box center [544, 201] width 192 height 385
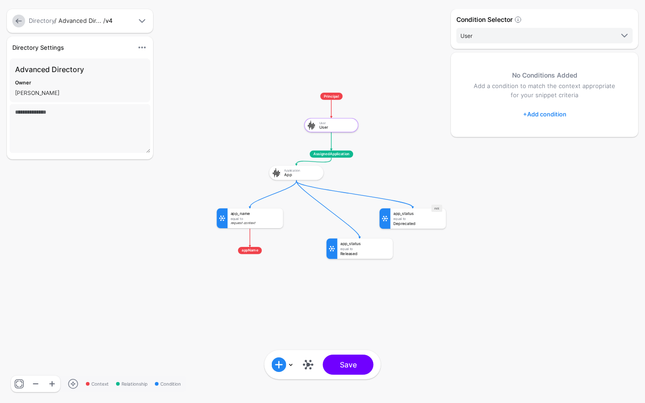
drag, startPoint x: 456, startPoint y: 293, endPoint x: 413, endPoint y: 313, distance: 47.8
click at [413, 313] on div "Context Relationship Condition Principal User User Application App app_name Equ…" at bounding box center [322, 201] width 645 height 403
click at [395, 294] on rect at bounding box center [210, 87] width 42558 height 26614
click at [487, 92] on p "Add a condition to match the context appropriate for your snippet criteria" at bounding box center [544, 91] width 151 height 18
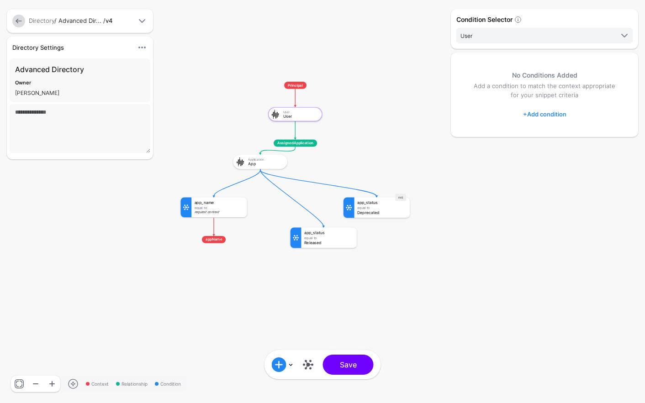
drag, startPoint x: 371, startPoint y: 115, endPoint x: 325, endPoint y: 108, distance: 46.6
click at [325, 108] on rect at bounding box center [174, 76] width 42558 height 26614
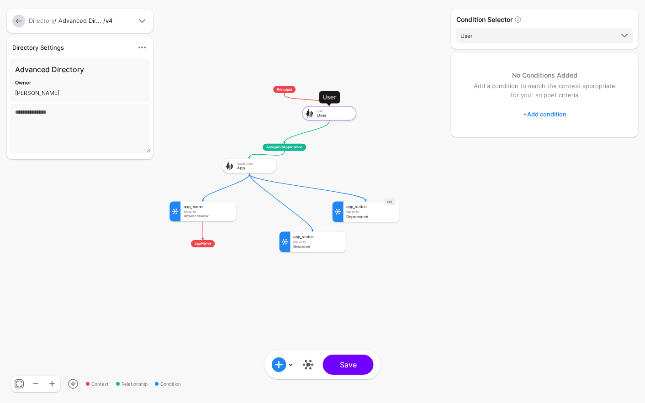
drag, startPoint x: 275, startPoint y: 118, endPoint x: 320, endPoint y: 113, distance: 45.0
click at [320, 113] on div "User User" at bounding box center [335, 113] width 37 height 9
drag, startPoint x: 254, startPoint y: 165, endPoint x: 211, endPoint y: 195, distance: 52.6
click at [222, 165] on div "Application App" at bounding box center [224, 165] width 37 height 9
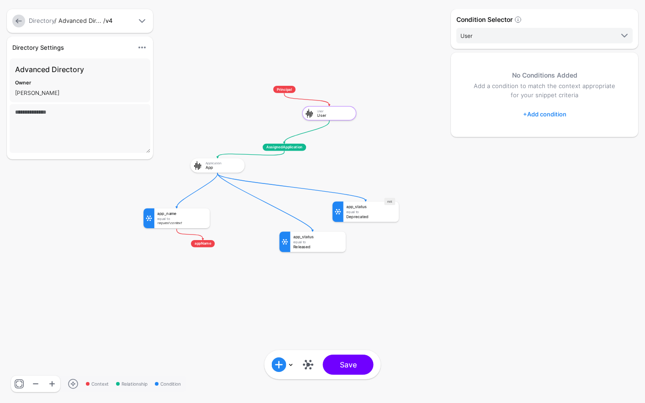
drag, startPoint x: 206, startPoint y: 211, endPoint x: 195, endPoint y: 217, distance: 12.5
click at [178, 211] on div "Context Relationship Condition Principal User User Application App app_name Equ…" at bounding box center [322, 201] width 645 height 403
drag, startPoint x: 209, startPoint y: 243, endPoint x: 186, endPoint y: 250, distance: 23.8
click at [179, 250] on div "Context Relationship Condition Principal User User Application App app_name Equ…" at bounding box center [322, 201] width 645 height 403
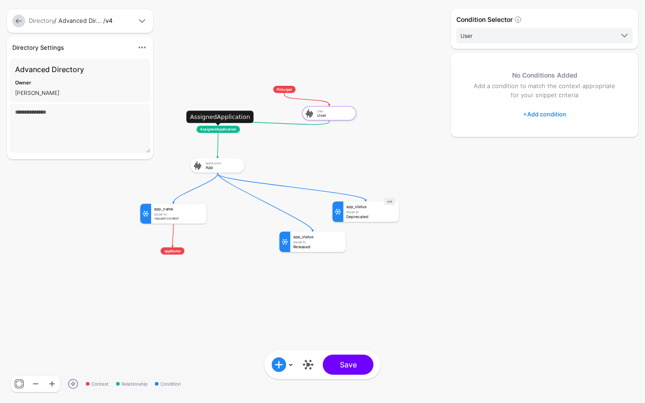
drag, startPoint x: 277, startPoint y: 148, endPoint x: 211, endPoint y: 131, distance: 68.1
click at [211, 131] on span "AssignedApplication" at bounding box center [217, 129] width 43 height 7
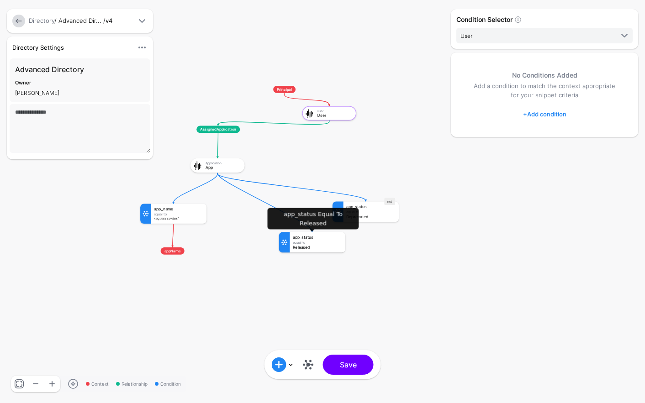
drag, startPoint x: 306, startPoint y: 237, endPoint x: 307, endPoint y: 262, distance: 24.2
click div "app_status"
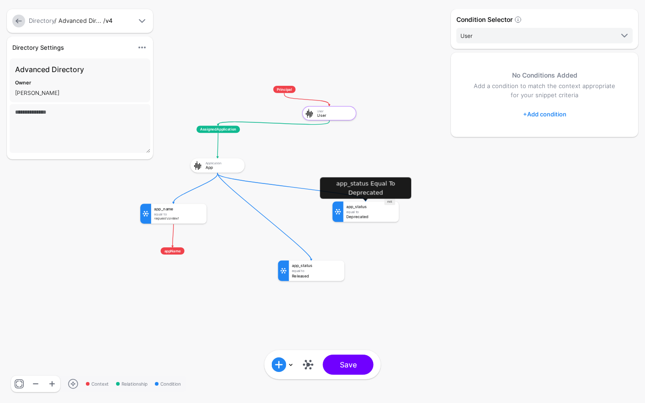
drag, startPoint x: 348, startPoint y: 210, endPoint x: 372, endPoint y: 198, distance: 27.0
click div "not app_status Equal To Deprecated"
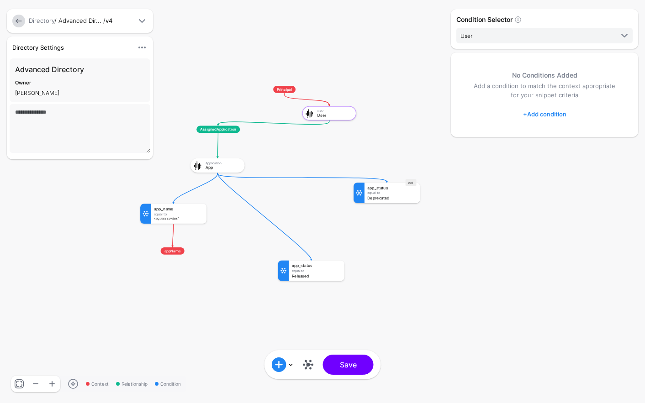
click at [20, 18] on link at bounding box center [18, 21] width 13 height 13
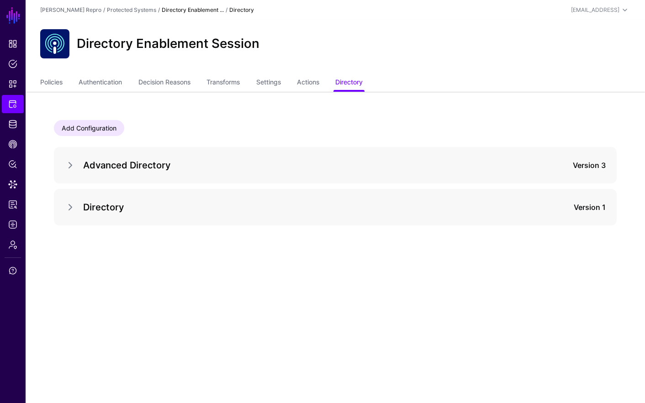
click at [276, 289] on main "SGNL Dashboard Policies Snippets Protected Systems Identity Data Fabric CAEP Hu…" at bounding box center [322, 201] width 645 height 403
click at [119, 129] on link "Add Configuration" at bounding box center [89, 128] width 70 height 16
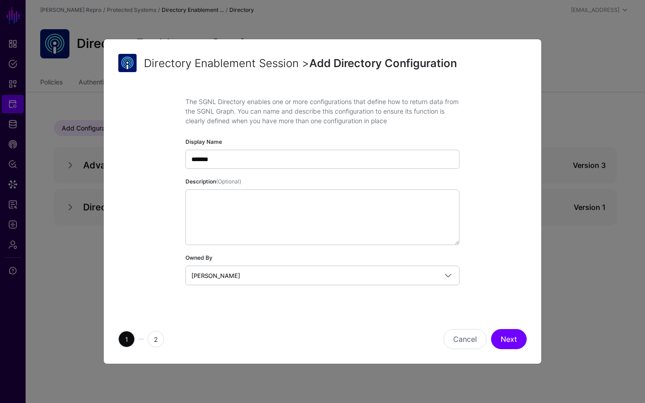
type input "*******"
click at [527, 338] on div "Cancel Next" at bounding box center [426, 339] width 208 height 20
click at [519, 338] on button "Next" at bounding box center [509, 339] width 36 height 20
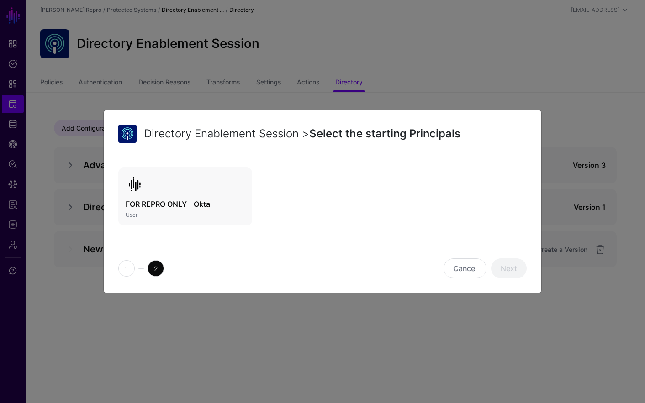
click at [187, 183] on link "FOR REPRO ONLY - Okta User" at bounding box center [185, 197] width 134 height 58
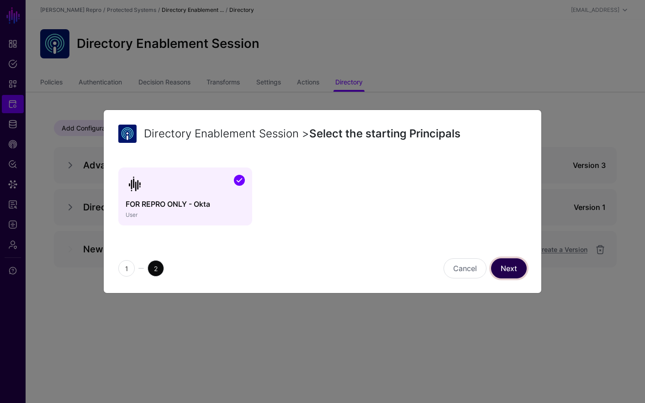
click at [504, 262] on link "Next" at bounding box center [509, 268] width 36 height 20
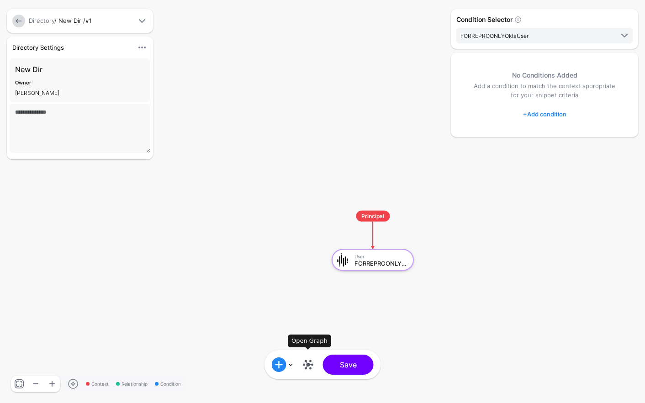
click at [312, 365] on link at bounding box center [308, 365] width 15 height 15
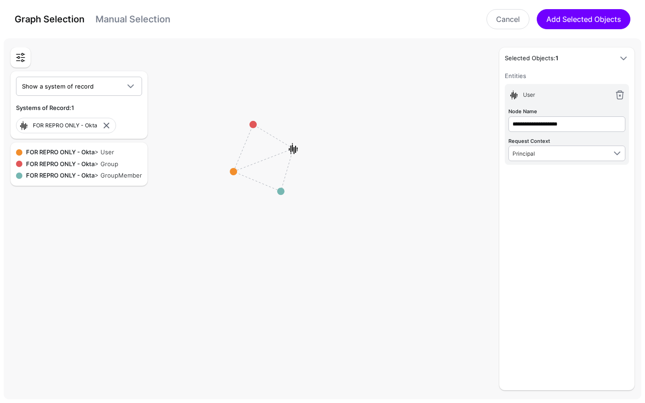
scroll to position [0, 1]
click at [290, 273] on rect at bounding box center [264, 158] width 64482 height 36488
click at [234, 173] on circle at bounding box center [233, 171] width 7 height 7
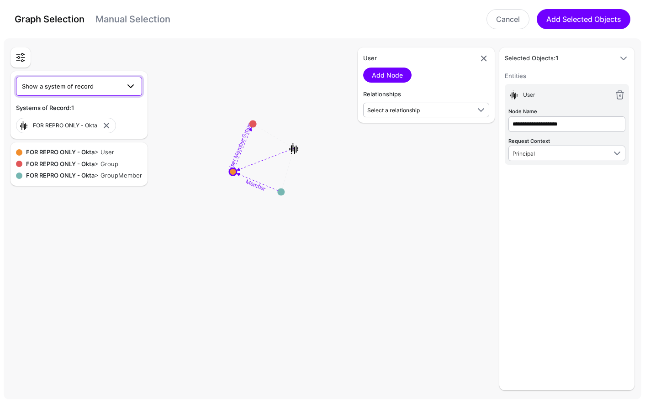
click at [107, 86] on span "Show a system of record" at bounding box center [71, 86] width 98 height 10
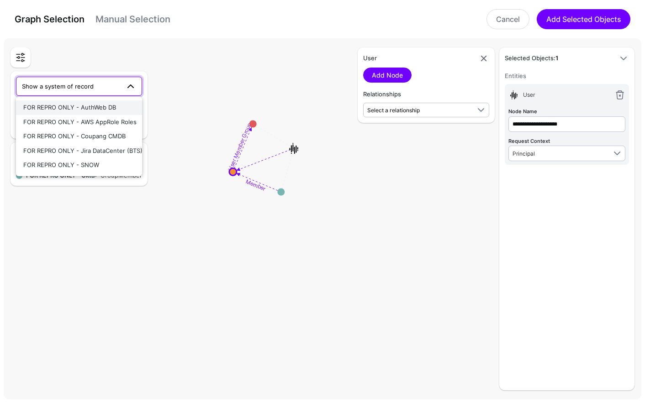
click at [117, 107] on div "FOR REPRO ONLY - AuthWeb DB" at bounding box center [78, 107] width 111 height 9
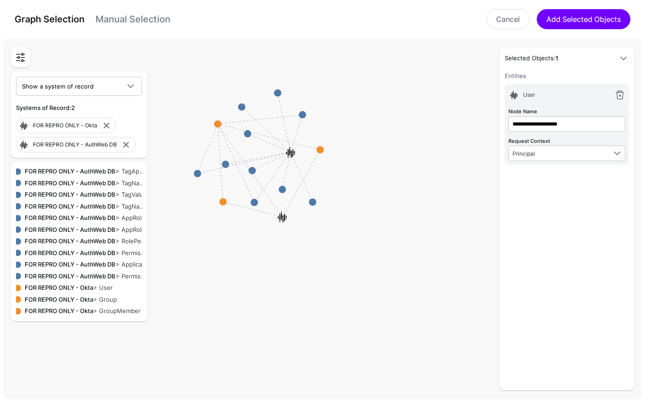
click at [101, 285] on div "FOR REPRO ONLY - Okta > User" at bounding box center [67, 288] width 92 height 9
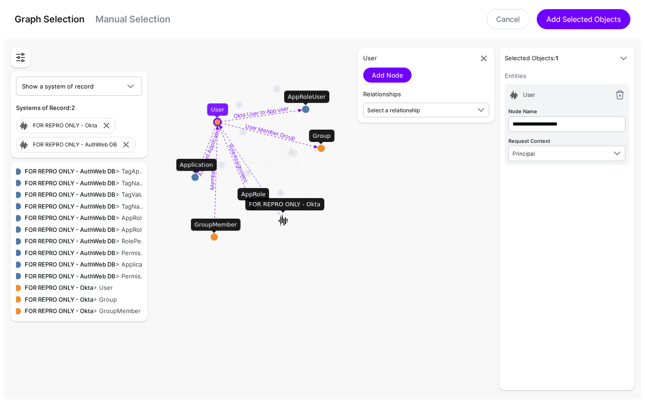
drag, startPoint x: 220, startPoint y: 204, endPoint x: 204, endPoint y: 225, distance: 26.4
click at [211, 239] on circle at bounding box center [214, 236] width 7 height 7
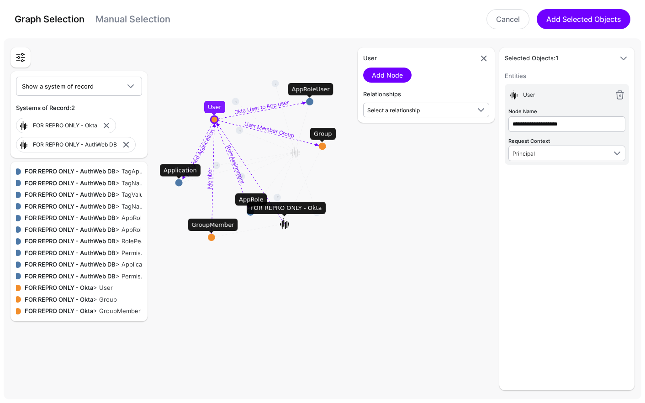
drag, startPoint x: 190, startPoint y: 182, endPoint x: 175, endPoint y: 184, distance: 15.6
click at [175, 184] on circle at bounding box center [178, 182] width 7 height 7
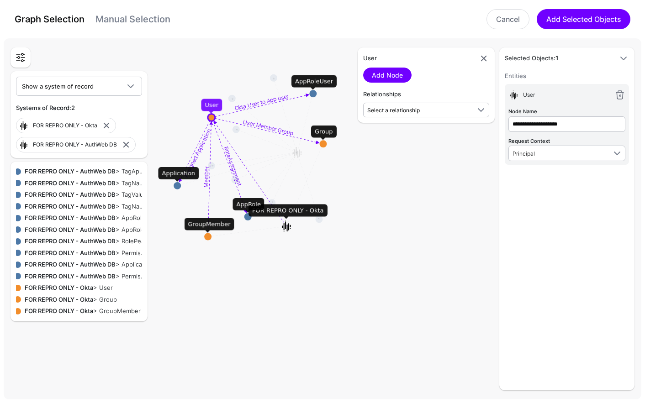
click at [262, 102] on textpath "Okta User to App user" at bounding box center [262, 102] width 56 height 19
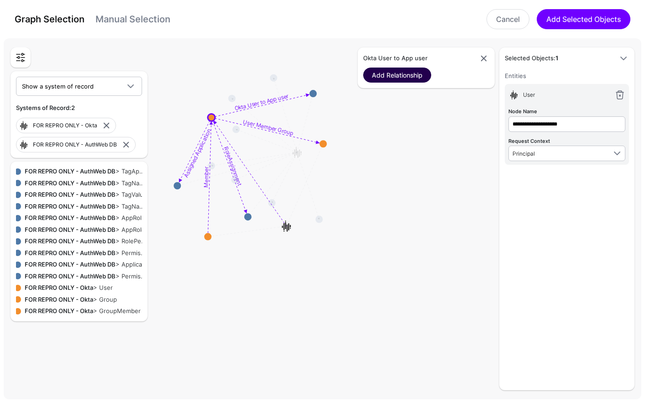
click at [390, 76] on link "Add Relationship" at bounding box center [397, 75] width 68 height 15
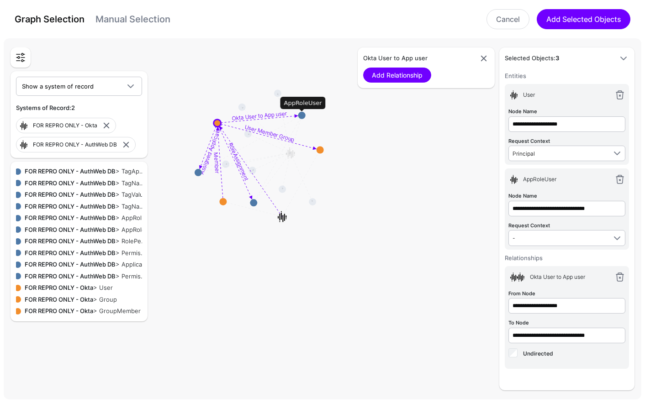
click at [302, 114] on circle at bounding box center [301, 115] width 7 height 7
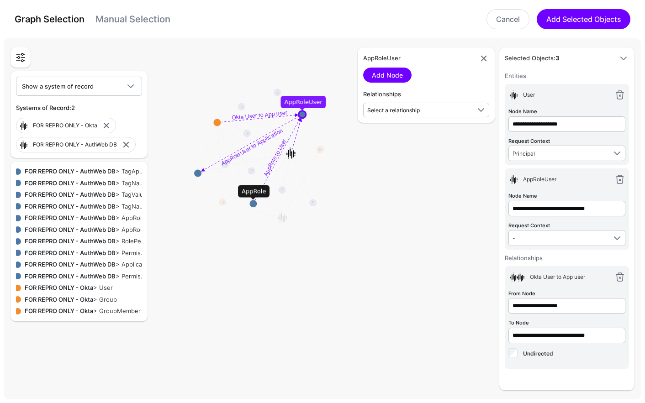
click at [250, 146] on textpath "AppRoleUser to Application" at bounding box center [252, 147] width 64 height 40
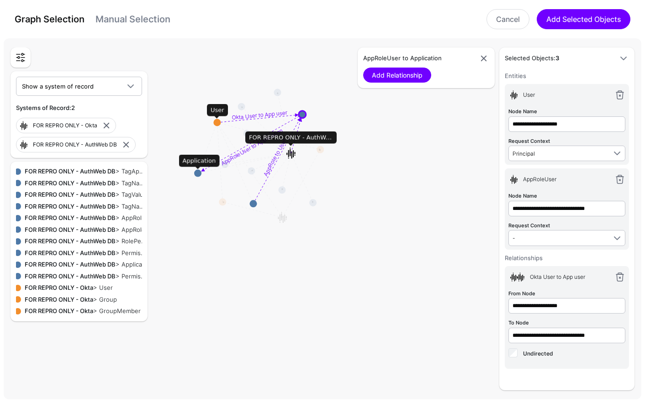
click at [393, 84] on div "AppRoleUser to Application Add Relationship" at bounding box center [426, 67] width 137 height 41
click at [397, 76] on link "Add Relationship" at bounding box center [397, 75] width 68 height 15
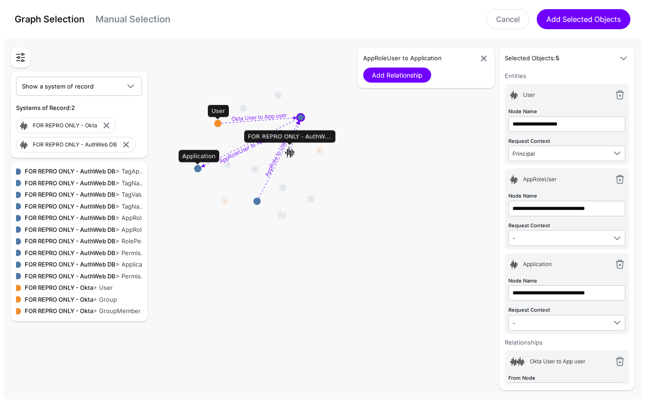
click at [197, 169] on circle at bounding box center [197, 168] width 7 height 7
click at [197, 170] on circle at bounding box center [195, 169] width 7 height 7
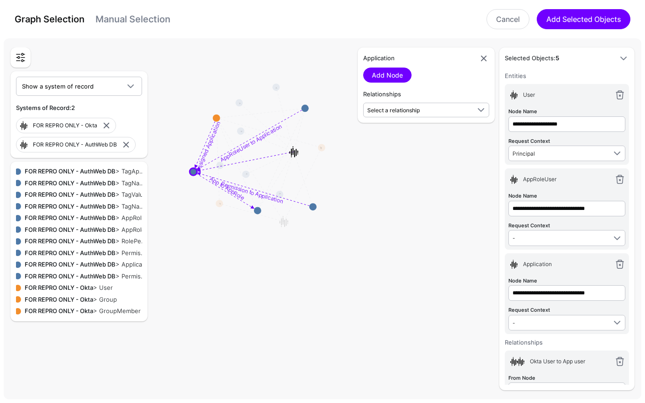
click at [103, 24] on link "Manual Selection" at bounding box center [132, 19] width 75 height 11
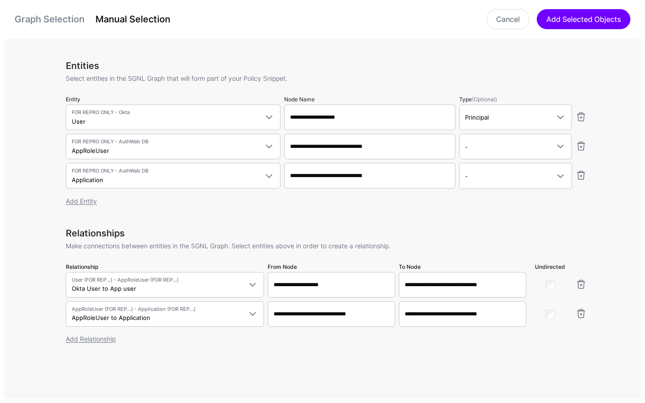
click at [59, 20] on link "Graph Selection" at bounding box center [50, 19] width 70 height 11
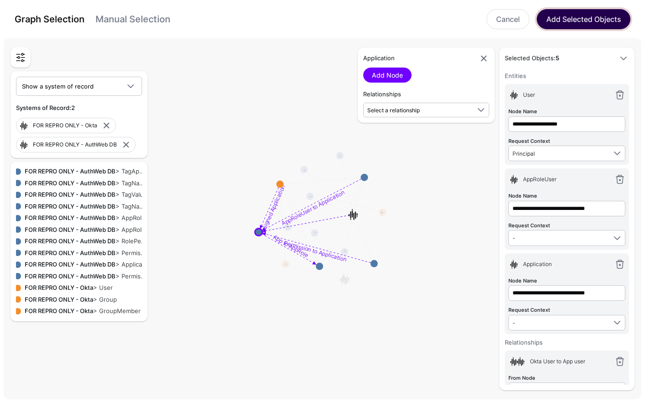
click at [564, 24] on button "Add Selected Objects" at bounding box center [584, 19] width 94 height 20
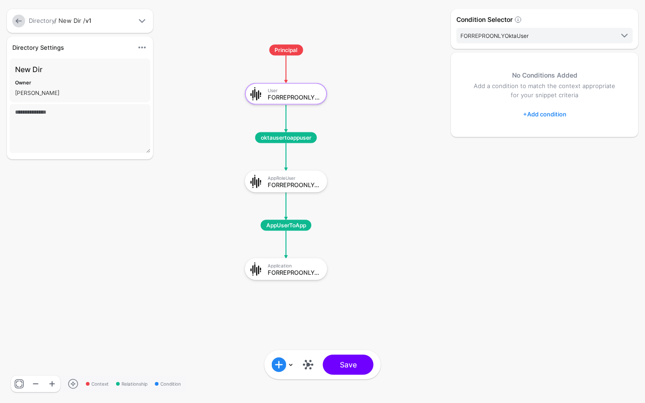
click at [24, 19] on link at bounding box center [18, 21] width 13 height 13
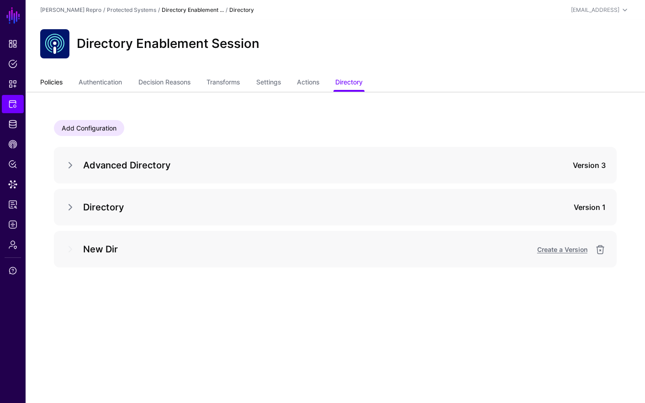
click at [55, 82] on link "Policies" at bounding box center [51, 82] width 22 height 17
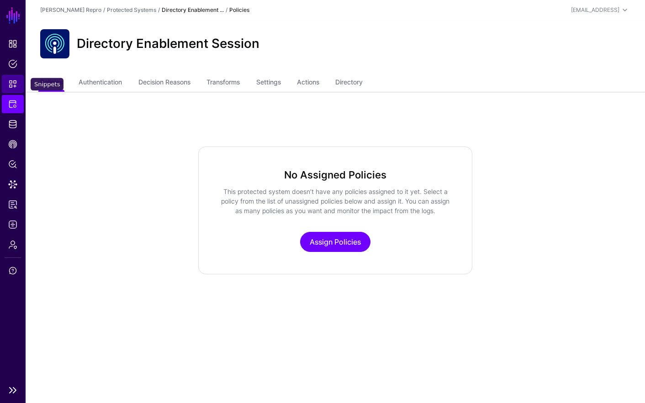
click at [17, 80] on link "Snippets" at bounding box center [13, 84] width 22 height 18
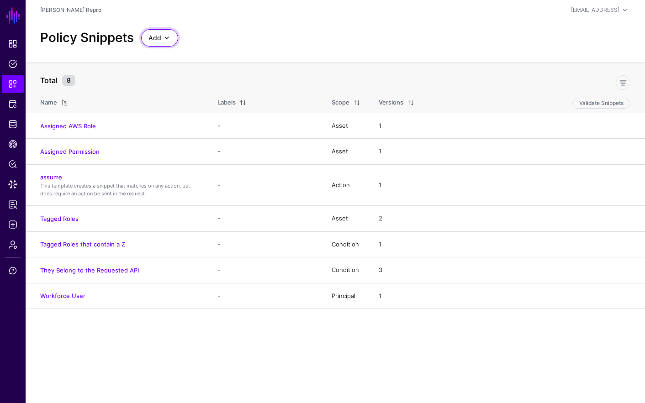
click at [153, 38] on span "Add" at bounding box center [154, 38] width 13 height 10
click at [170, 74] on span "Start from a Blank Snippet" at bounding box center [185, 72] width 74 height 7
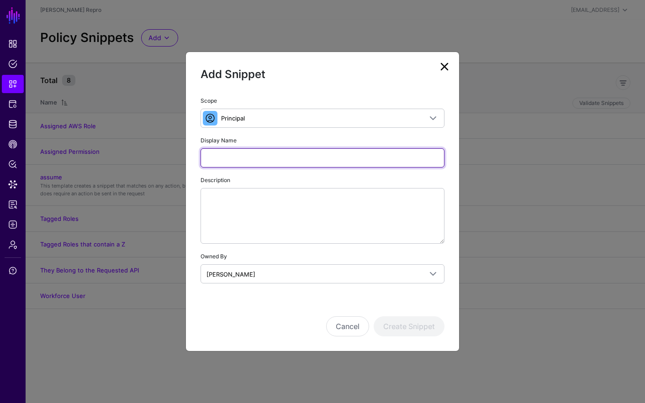
click at [249, 159] on input "Display Name" at bounding box center [322, 157] width 244 height 19
type input "****"
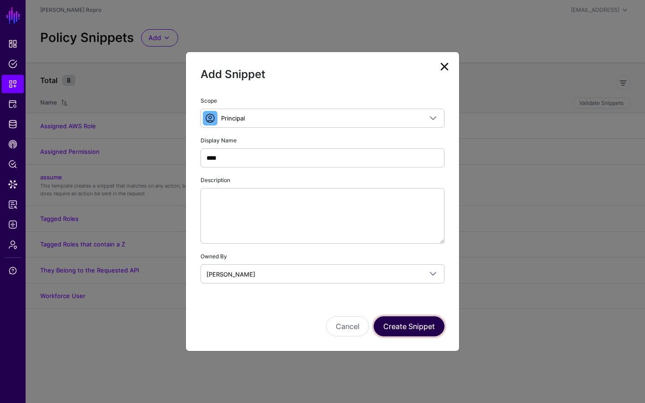
click at [420, 321] on button "Create Snippet" at bounding box center [409, 326] width 71 height 20
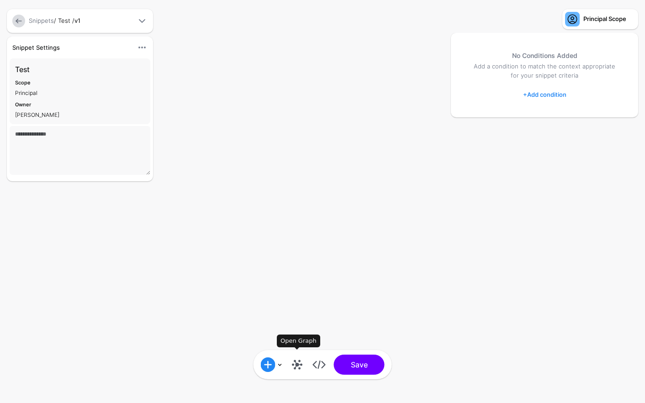
click at [295, 362] on link at bounding box center [297, 365] width 15 height 15
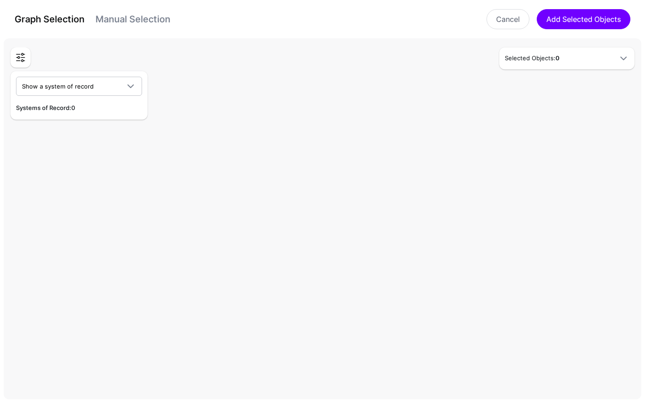
click at [134, 21] on link "Manual Selection" at bounding box center [132, 19] width 75 height 11
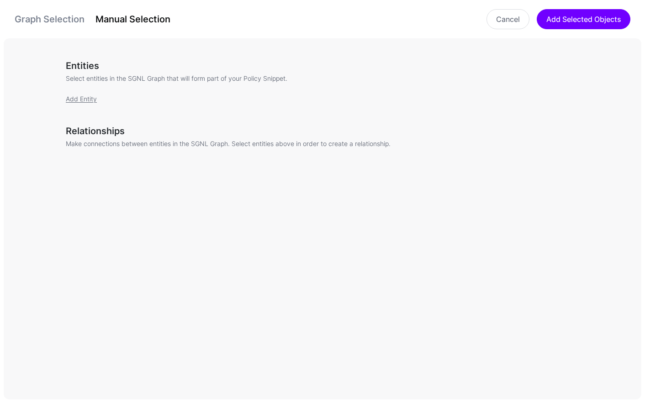
click at [46, 18] on link "Graph Selection" at bounding box center [50, 19] width 70 height 11
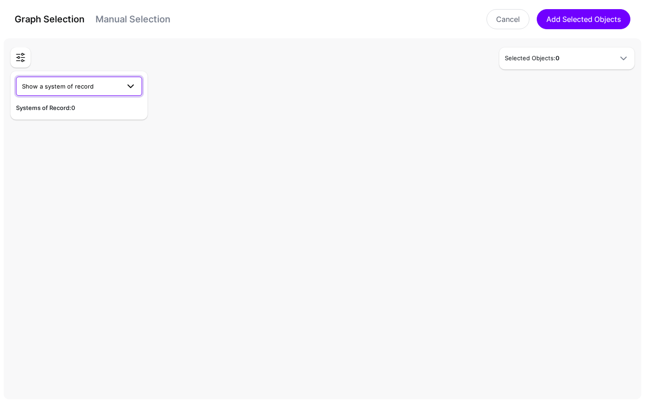
click at [75, 91] on span "Show a system of record" at bounding box center [71, 86] width 98 height 10
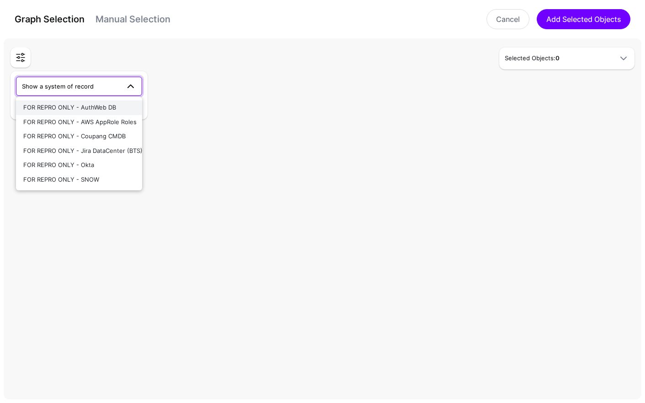
click at [93, 111] on div "FOR REPRO ONLY - AuthWeb DB" at bounding box center [78, 107] width 111 height 9
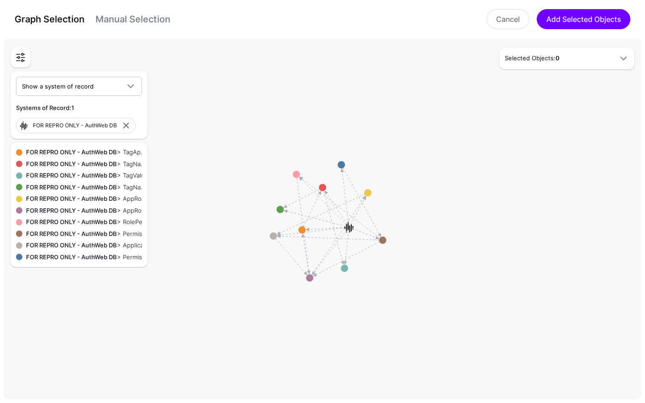
click at [131, 24] on link "Manual Selection" at bounding box center [132, 19] width 75 height 11
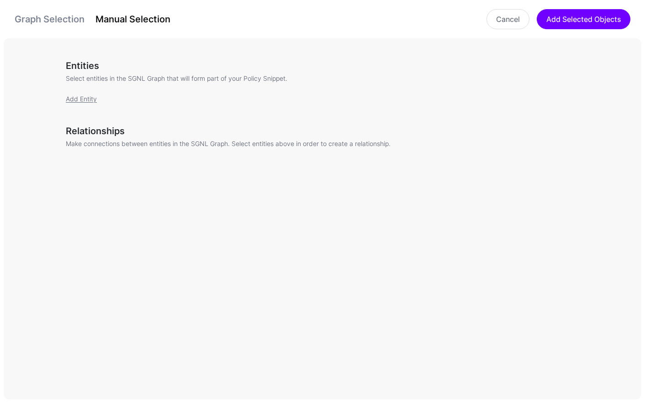
click at [65, 23] on link "Graph Selection" at bounding box center [50, 19] width 70 height 11
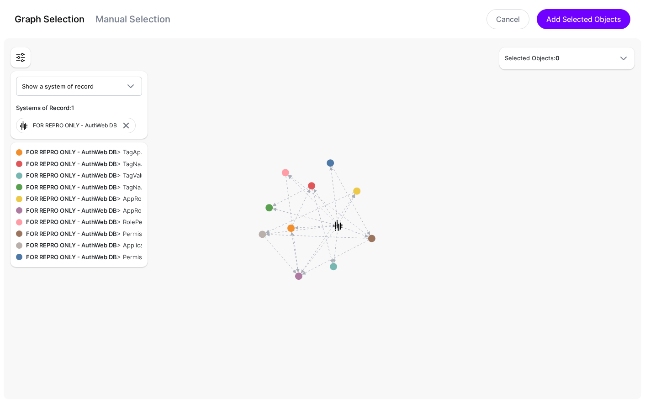
click at [131, 21] on link "Manual Selection" at bounding box center [132, 19] width 75 height 11
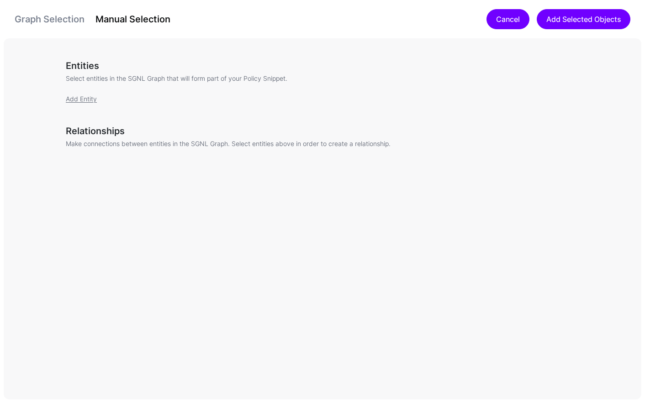
click at [493, 15] on link "Cancel" at bounding box center [507, 19] width 43 height 20
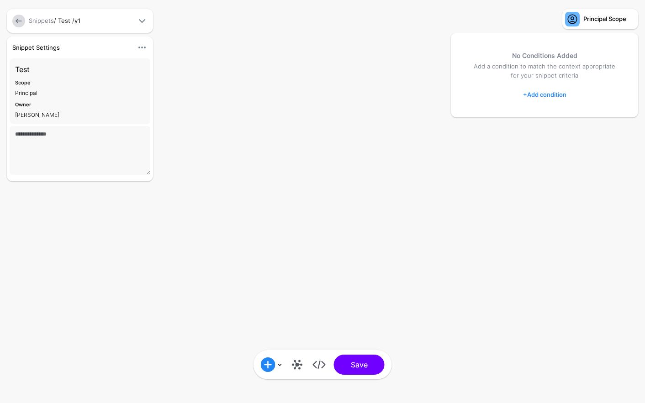
click at [16, 18] on link at bounding box center [18, 21] width 13 height 13
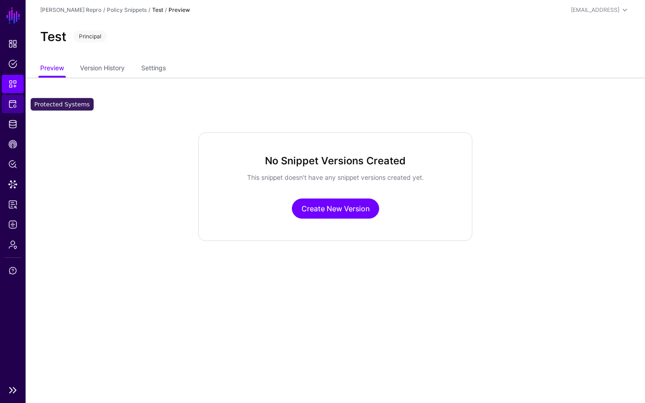
click at [15, 98] on link "Protected Systems" at bounding box center [13, 104] width 22 height 18
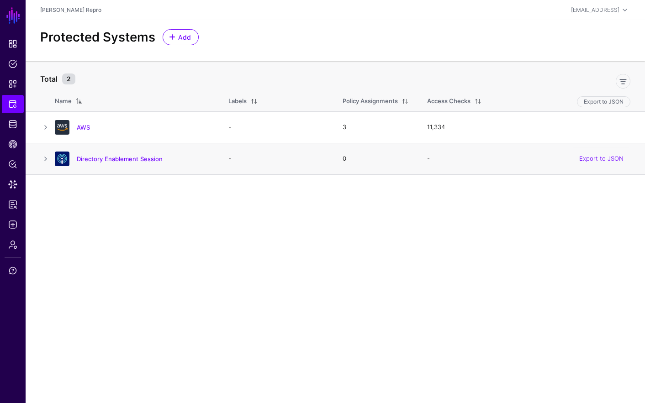
click at [90, 163] on div "Directory Enablement Session" at bounding box center [132, 159] width 163 height 15
click at [90, 162] on h4 "Directory Enablement Session" at bounding box center [143, 159] width 133 height 8
click at [90, 159] on link "Directory Enablement Session" at bounding box center [120, 158] width 86 height 7
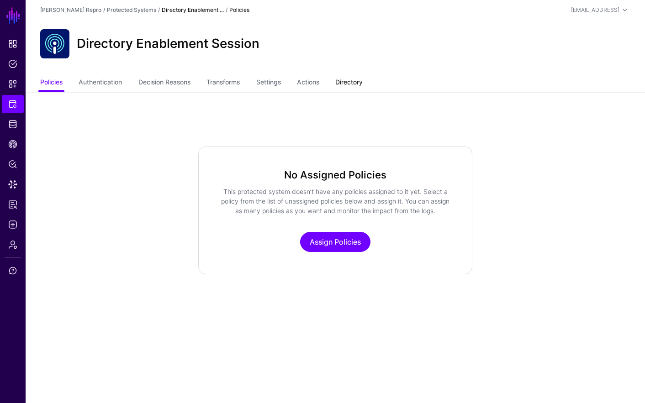
click at [348, 83] on link "Directory" at bounding box center [348, 82] width 27 height 17
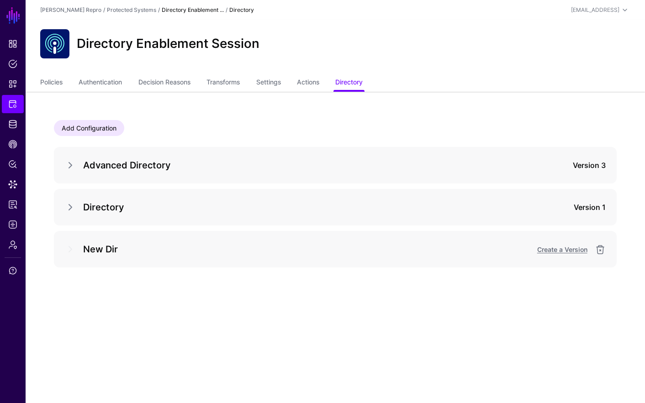
click at [71, 249] on span at bounding box center [70, 249] width 11 height 11
click at [67, 212] on link at bounding box center [70, 207] width 11 height 11
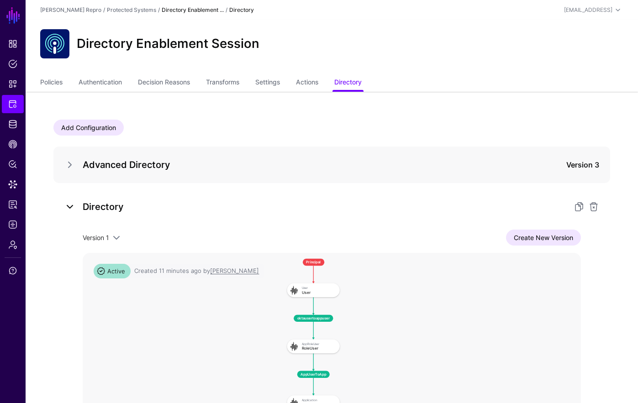
click at [69, 205] on link at bounding box center [69, 206] width 11 height 11
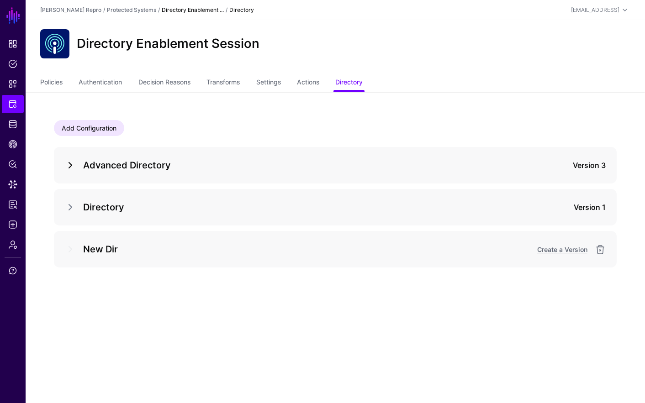
click at [69, 163] on link at bounding box center [70, 165] width 11 height 11
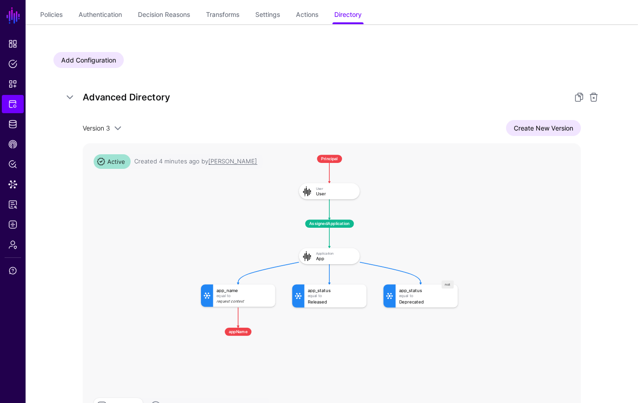
scroll to position [91, 0]
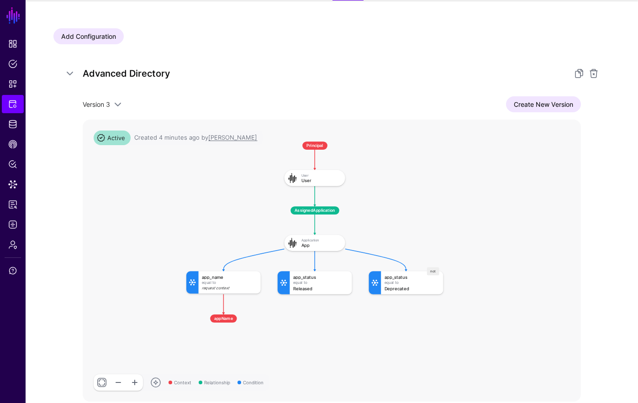
drag, startPoint x: 437, startPoint y: 216, endPoint x: 422, endPoint y: 227, distance: 18.0
click at [422, 227] on rect at bounding box center [180, 135] width 36768 height 20885
click at [18, 183] on link "Data Lens" at bounding box center [13, 184] width 22 height 18
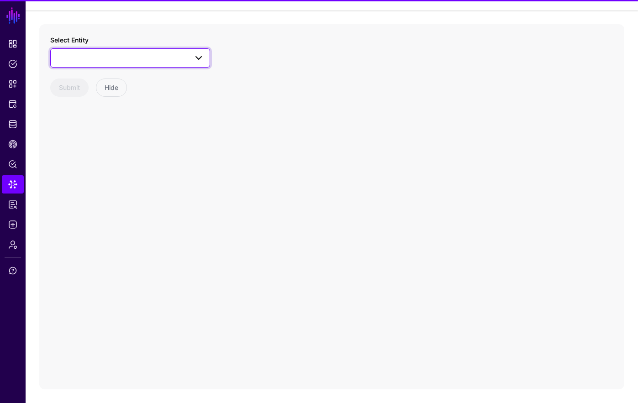
drag, startPoint x: 98, startPoint y: 48, endPoint x: 97, endPoint y: 53, distance: 4.7
click at [97, 53] on span at bounding box center [130, 58] width 148 height 11
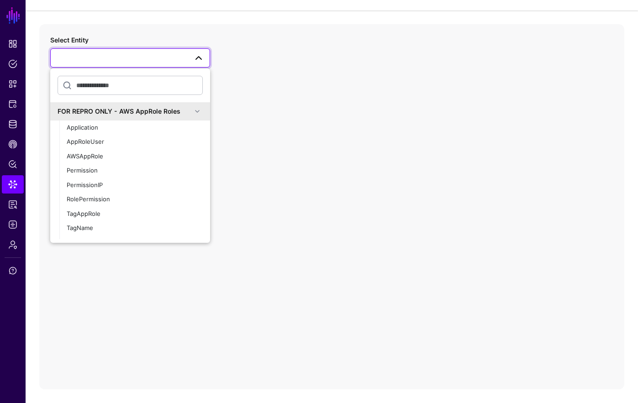
click at [97, 53] on span at bounding box center [130, 58] width 148 height 11
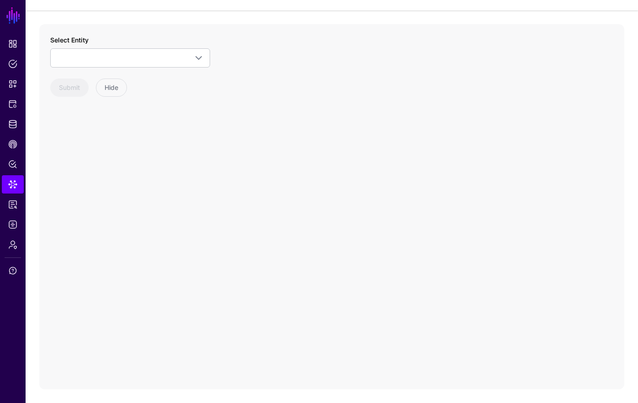
click at [285, 89] on div "Select Entity FOR REPRO ONLY - AWS AppRole Roles Application AppRoleUser AWSApp…" at bounding box center [331, 206] width 585 height 365
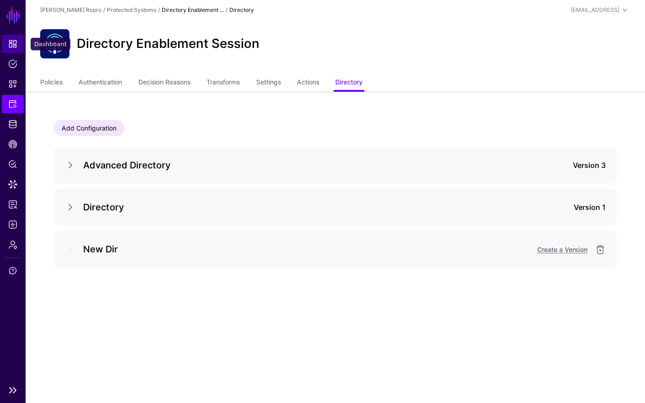
click at [20, 44] on link "Dashboard" at bounding box center [13, 44] width 22 height 18
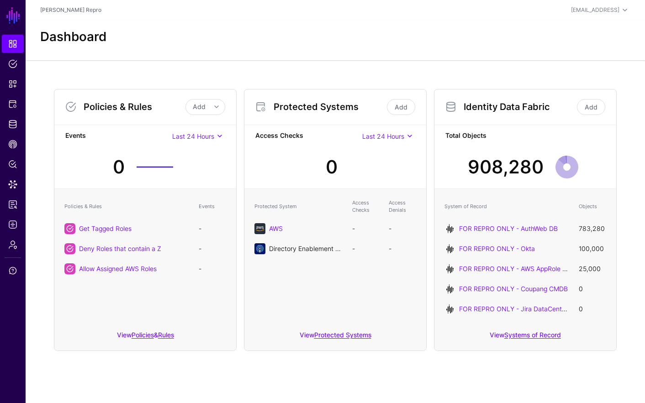
click at [286, 248] on link "Directory Enablement Session" at bounding box center [313, 249] width 89 height 8
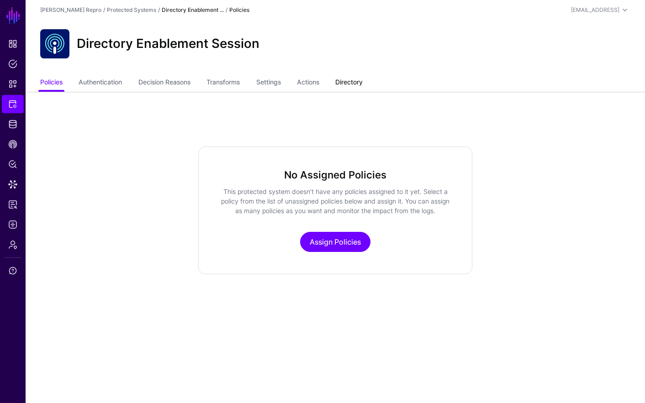
click at [346, 83] on link "Directory" at bounding box center [348, 82] width 27 height 17
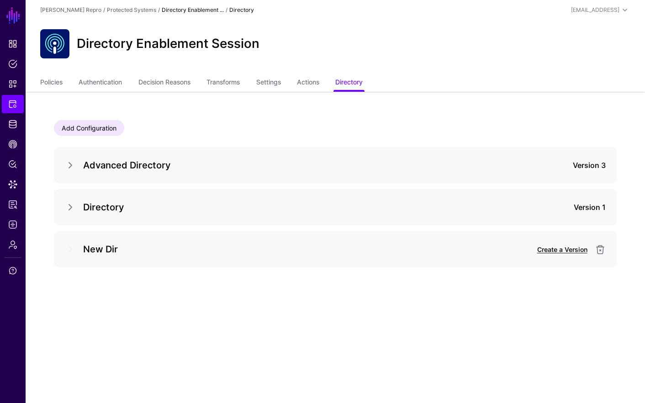
click at [551, 250] on link "Create a Version" at bounding box center [562, 250] width 50 height 8
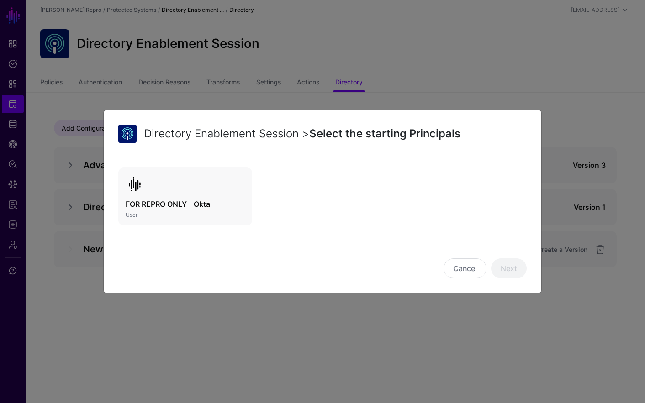
click at [226, 200] on h3 "FOR REPRO ONLY - Okta" at bounding box center [185, 204] width 119 height 11
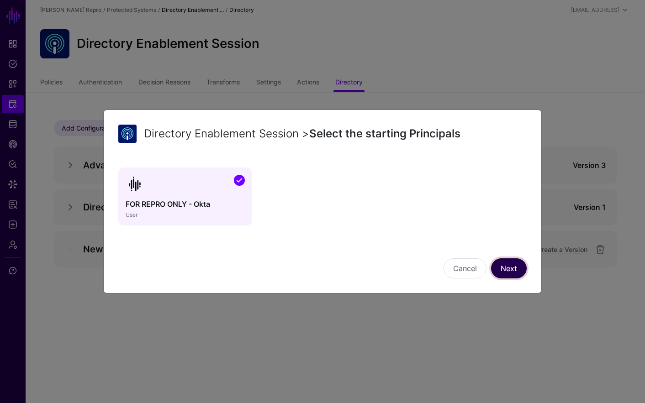
click at [498, 261] on link "Next" at bounding box center [509, 268] width 36 height 20
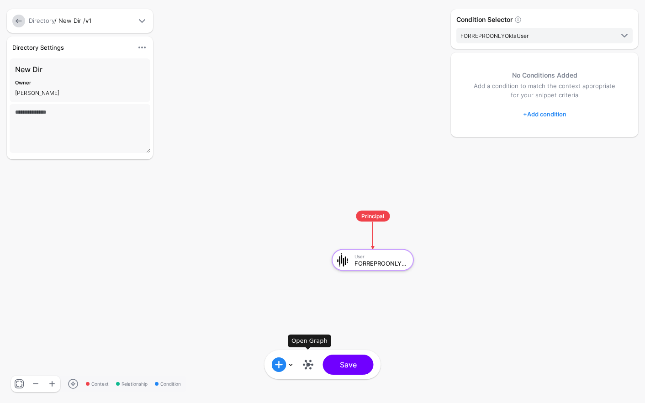
click at [310, 370] on link at bounding box center [308, 365] width 15 height 15
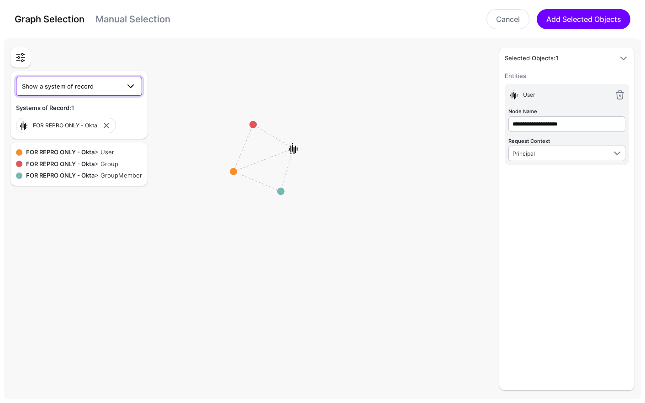
click at [99, 92] on link "Show a system of record" at bounding box center [79, 86] width 126 height 19
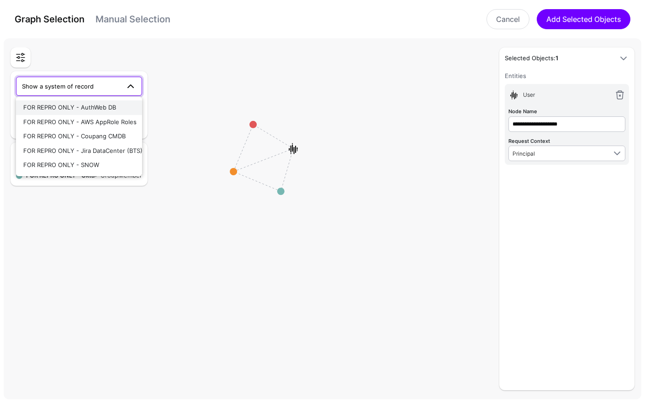
click at [111, 109] on span "FOR REPRO ONLY - AuthWeb DB" at bounding box center [69, 107] width 93 height 7
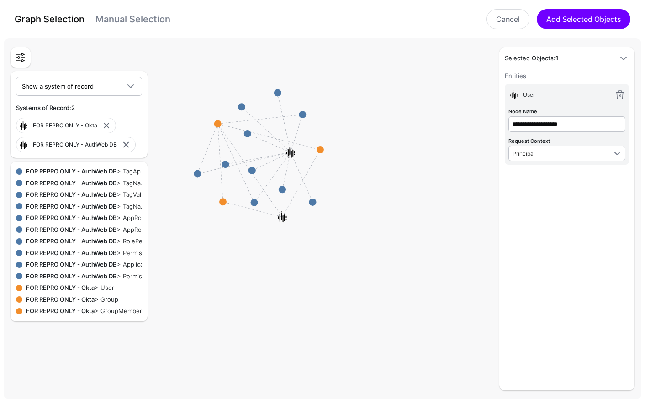
scroll to position [0, 6]
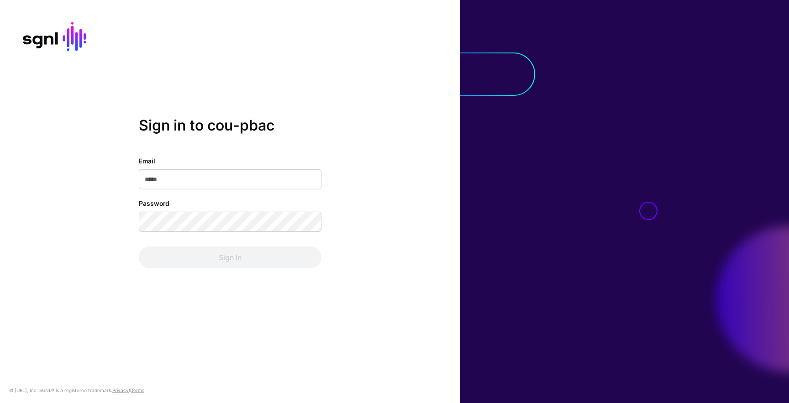
type input "**********"
click at [198, 249] on div "Sign In" at bounding box center [230, 258] width 183 height 22
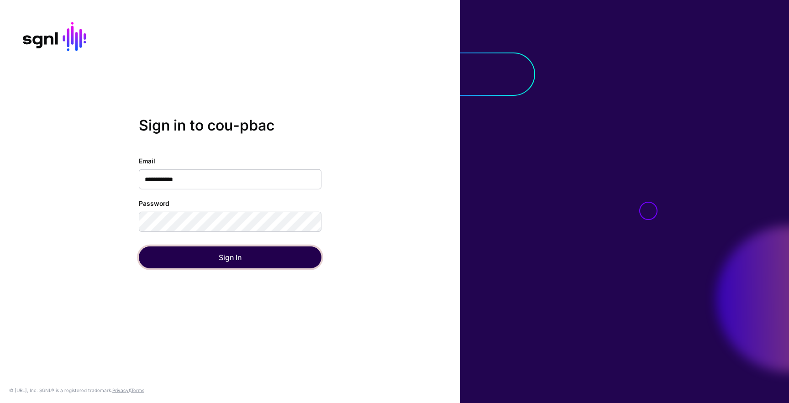
click at [198, 249] on button "Sign In" at bounding box center [230, 258] width 183 height 22
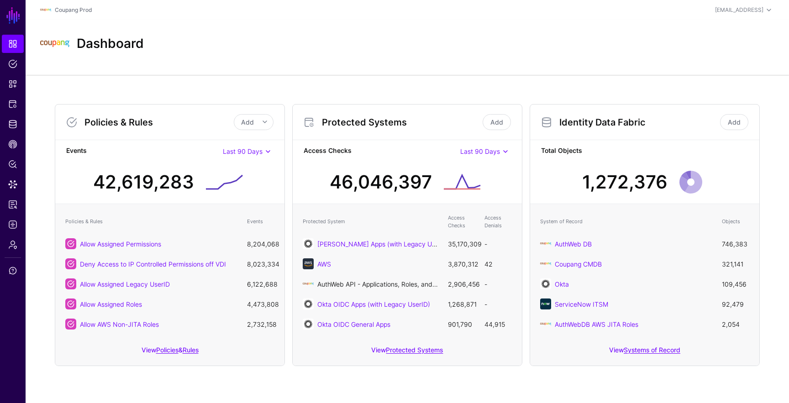
click at [417, 284] on link "AuthWeb API - Applications, Roles, and Permissions" at bounding box center [393, 284] width 152 height 8
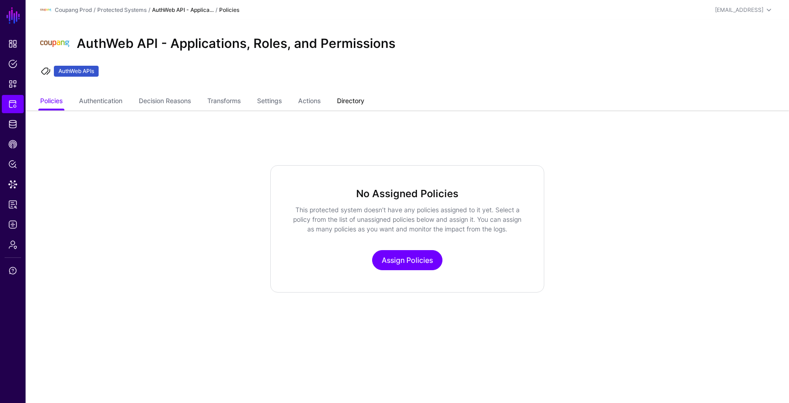
click at [364, 103] on link "Directory" at bounding box center [350, 101] width 27 height 17
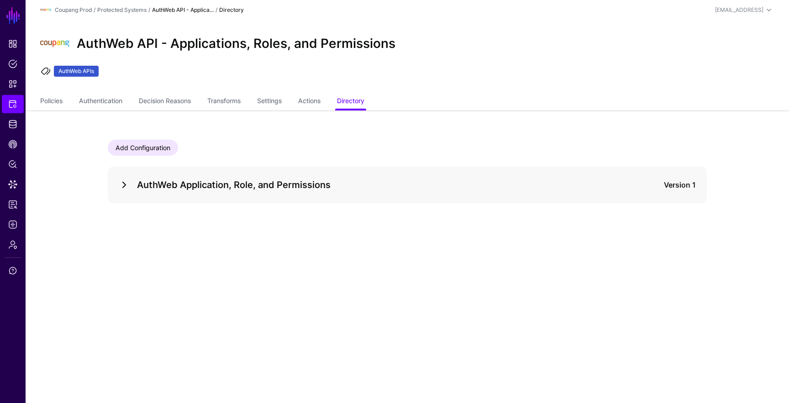
click at [125, 184] on link at bounding box center [124, 184] width 11 height 11
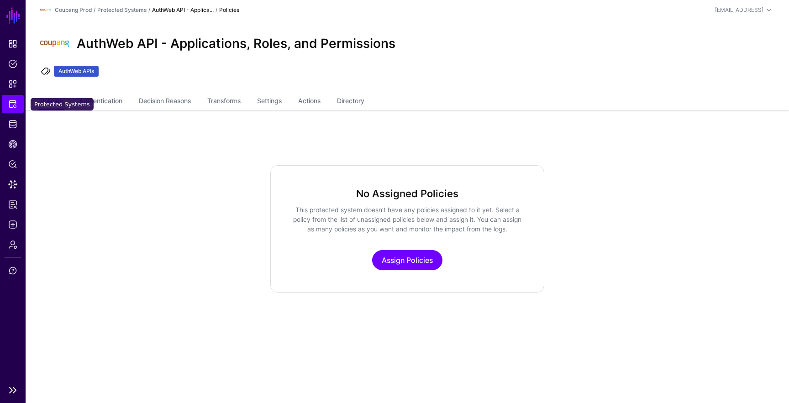
click at [16, 102] on span "Protected Systems" at bounding box center [12, 104] width 9 height 9
